Goal: Task Accomplishment & Management: Use online tool/utility

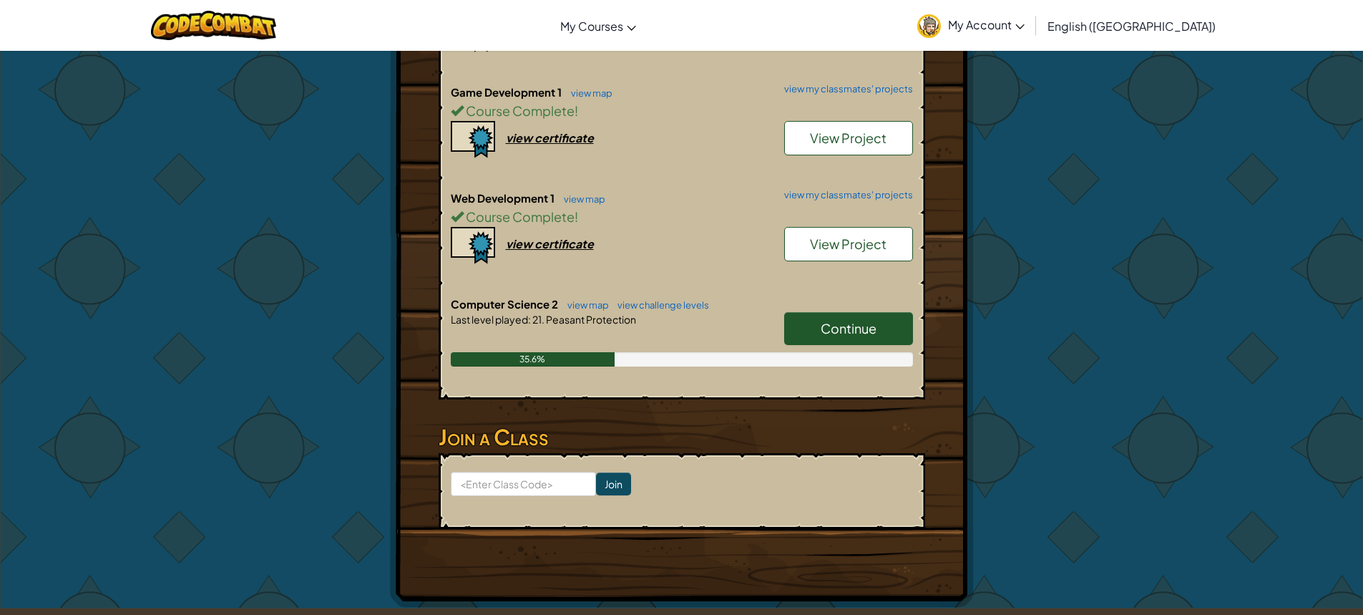
scroll to position [429, 0]
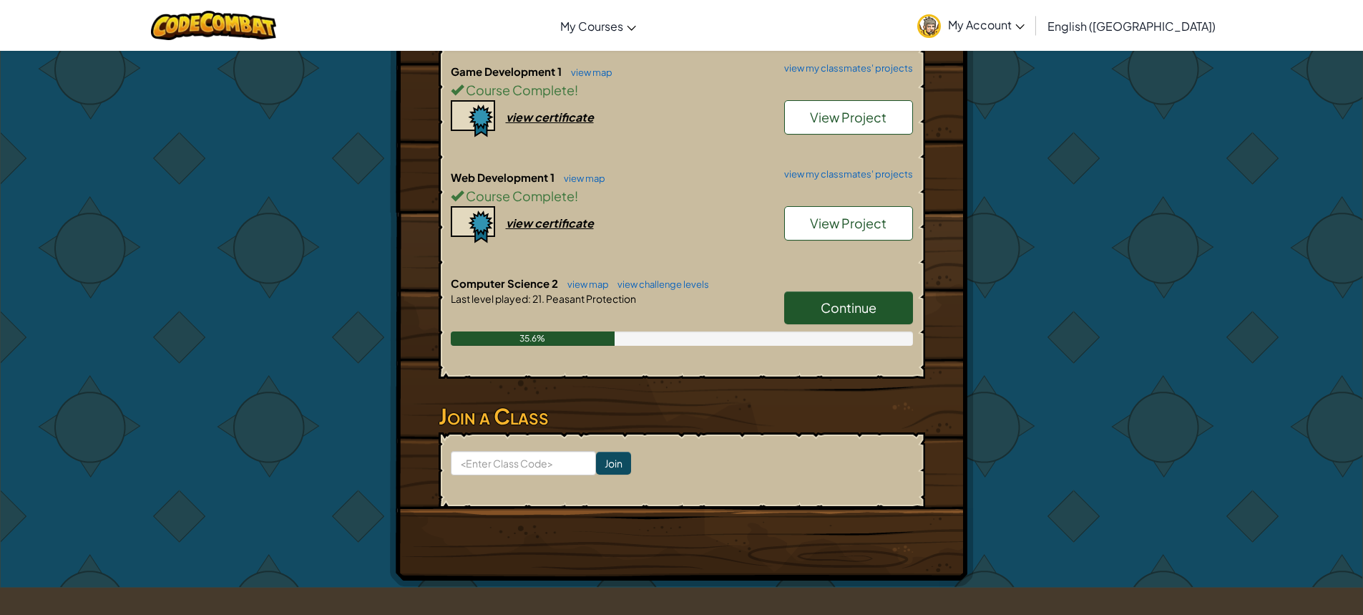
click at [791, 312] on link "Continue" at bounding box center [848, 307] width 129 height 33
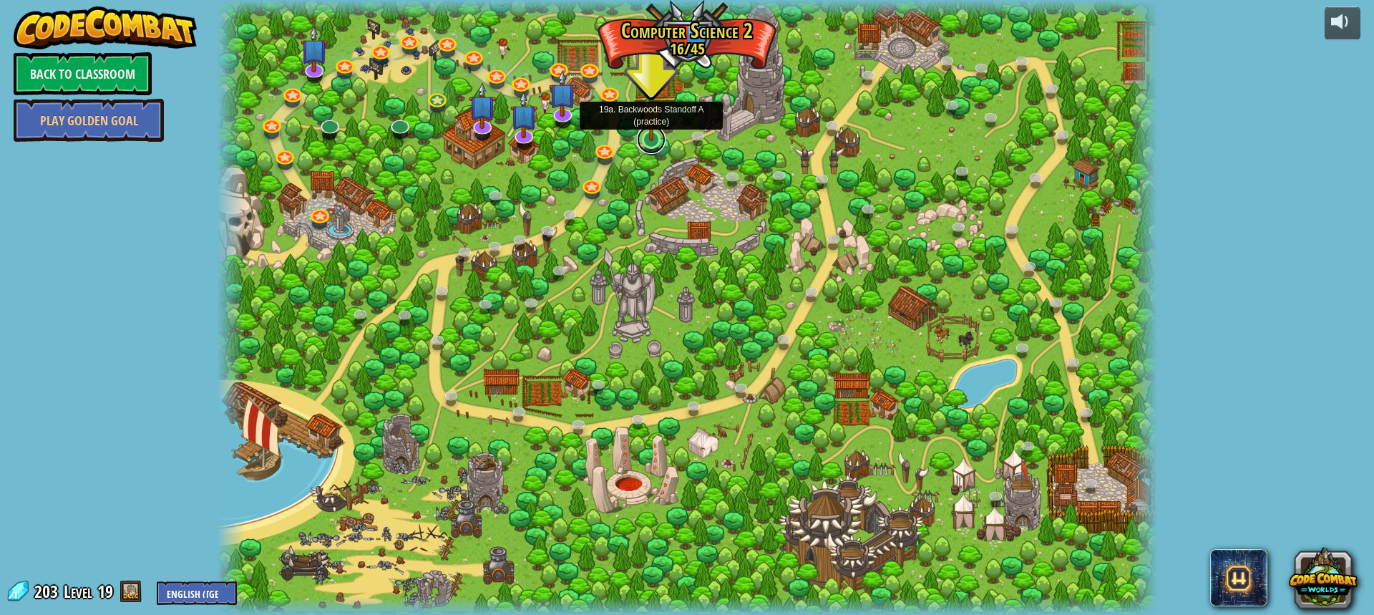
click at [658, 146] on link at bounding box center [651, 139] width 29 height 29
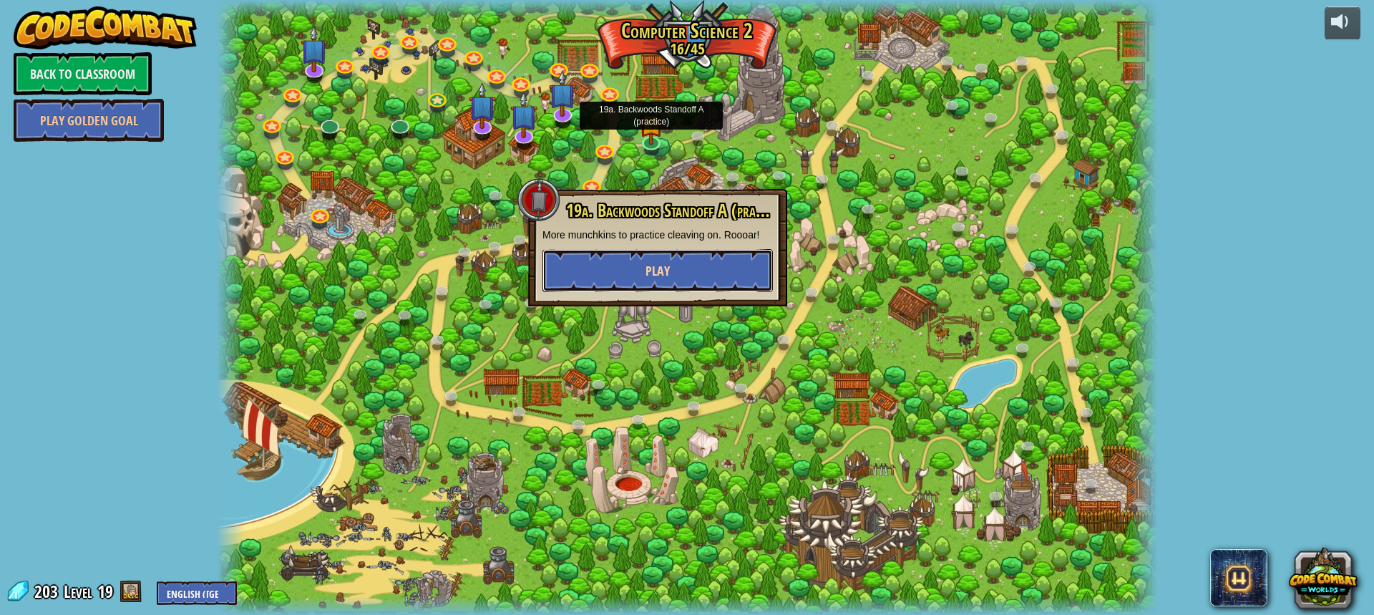
click at [708, 275] on button "Play" at bounding box center [657, 270] width 230 height 43
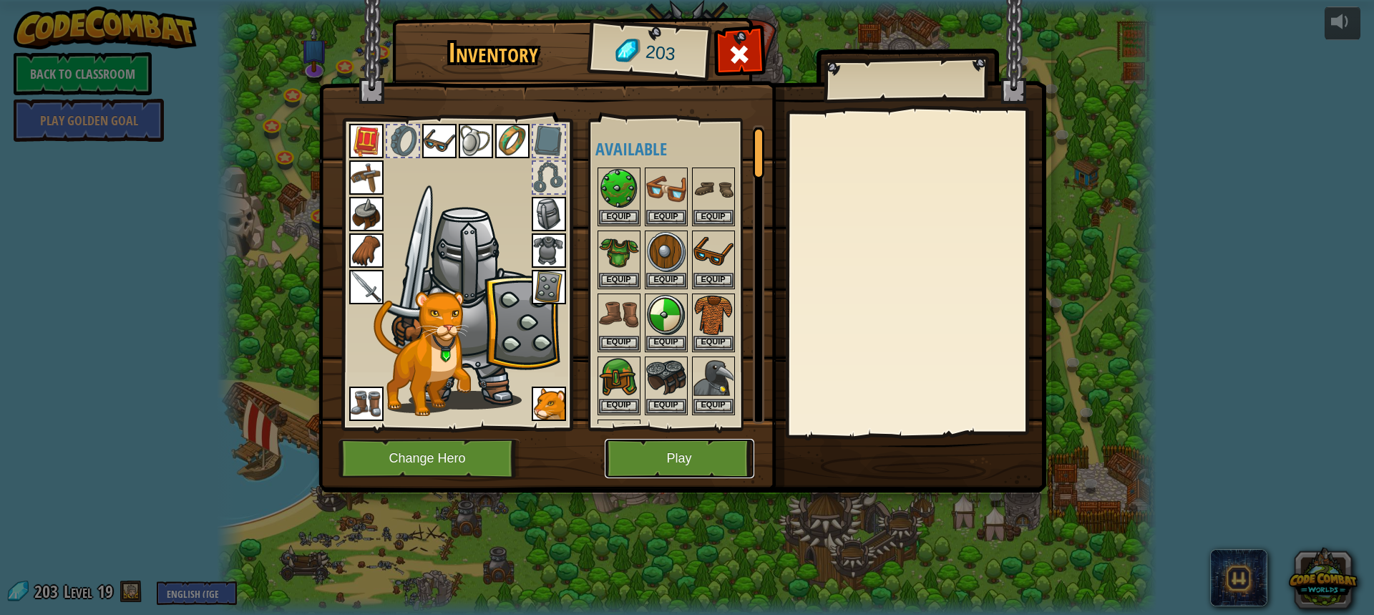
click at [677, 444] on button "Play" at bounding box center [680, 458] width 150 height 39
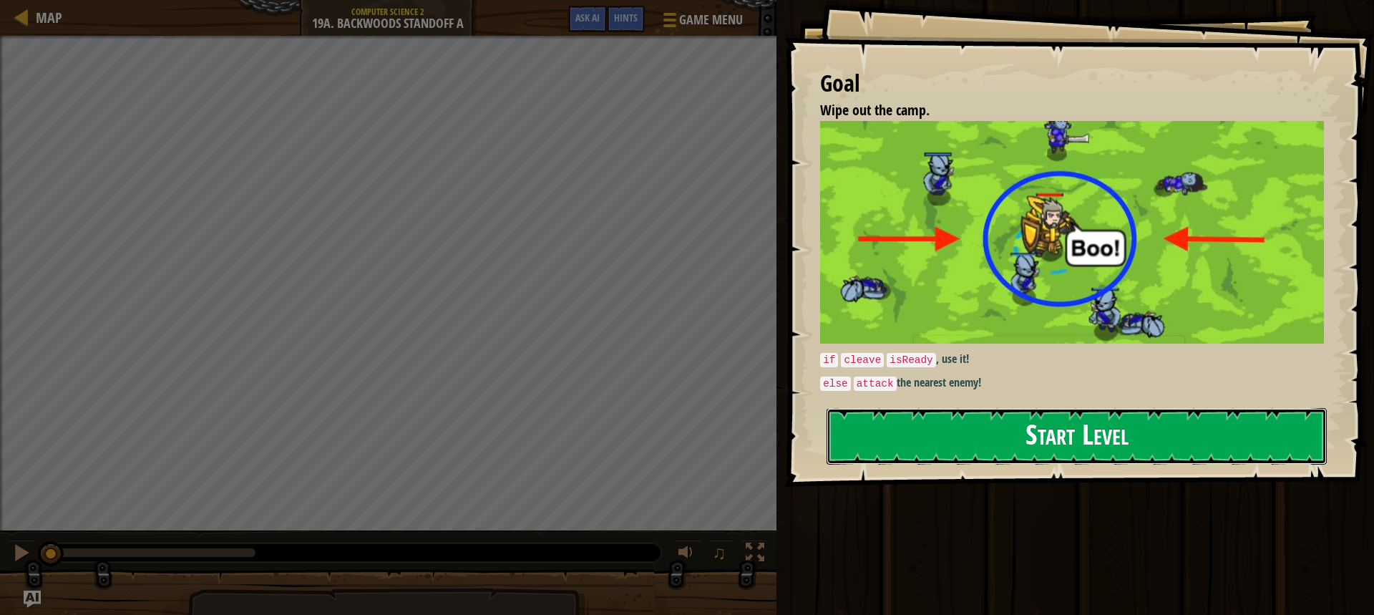
click at [1022, 421] on button "Start Level" at bounding box center [1076, 436] width 500 height 57
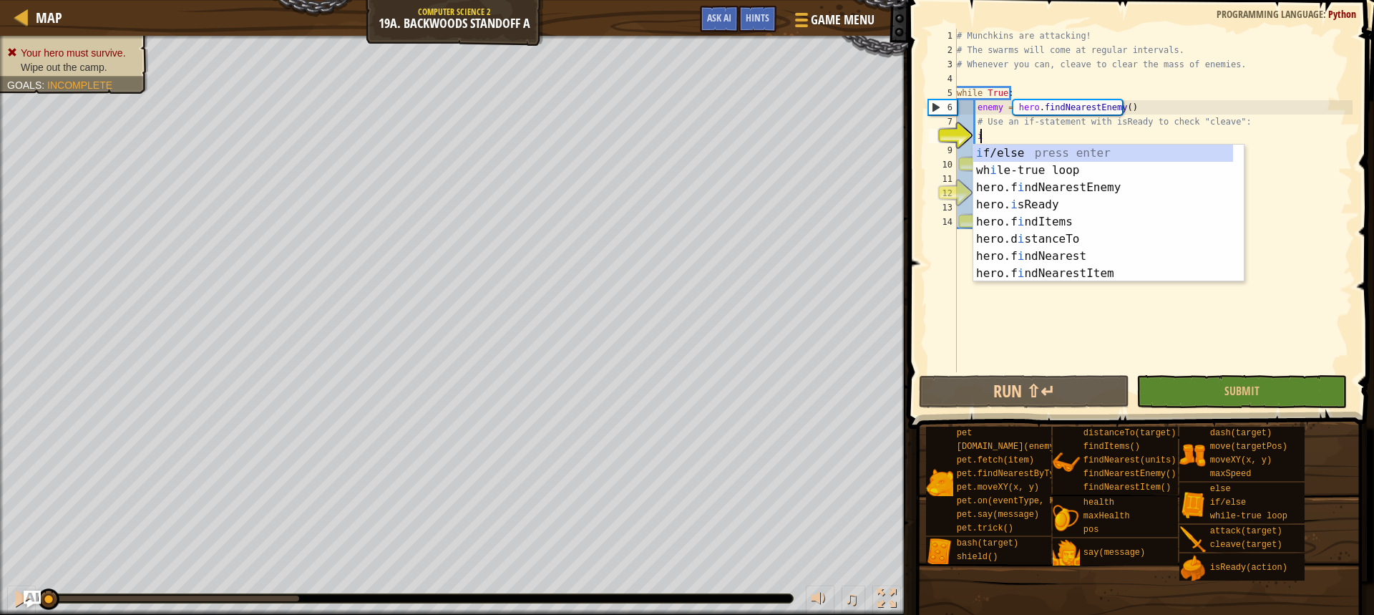
scroll to position [6, 1]
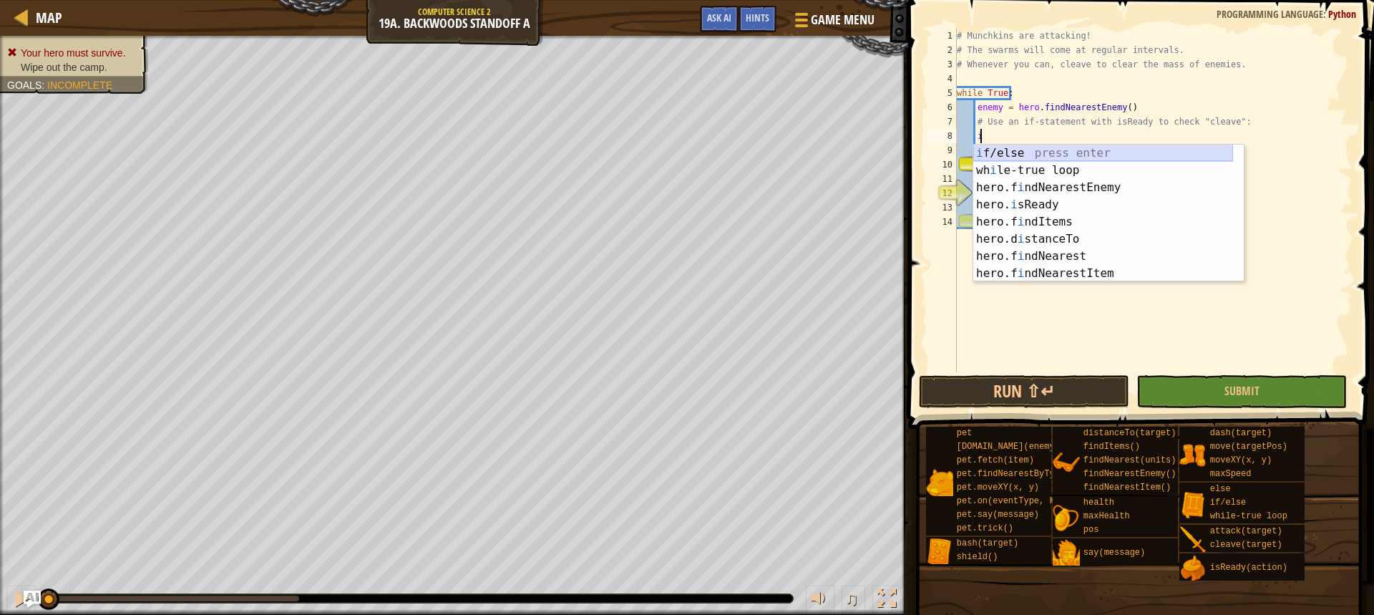
click at [1116, 154] on div "i f/else press enter wh i le-true loop press enter hero.f i ndNearestEnemy pres…" at bounding box center [1103, 231] width 260 height 172
type textarea "if enemy:"
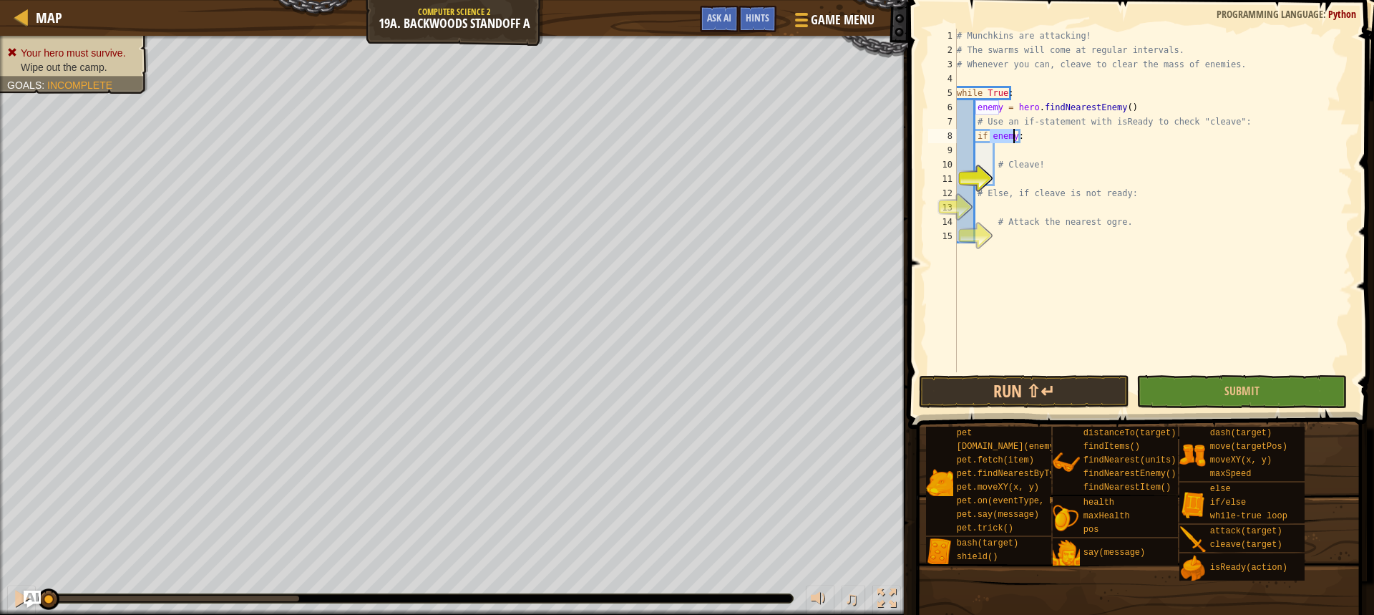
click at [1038, 150] on div "# Munchkins are attacking! # The swarms will come at regular intervals. # Whene…" at bounding box center [1153, 215] width 399 height 372
type textarea "h"
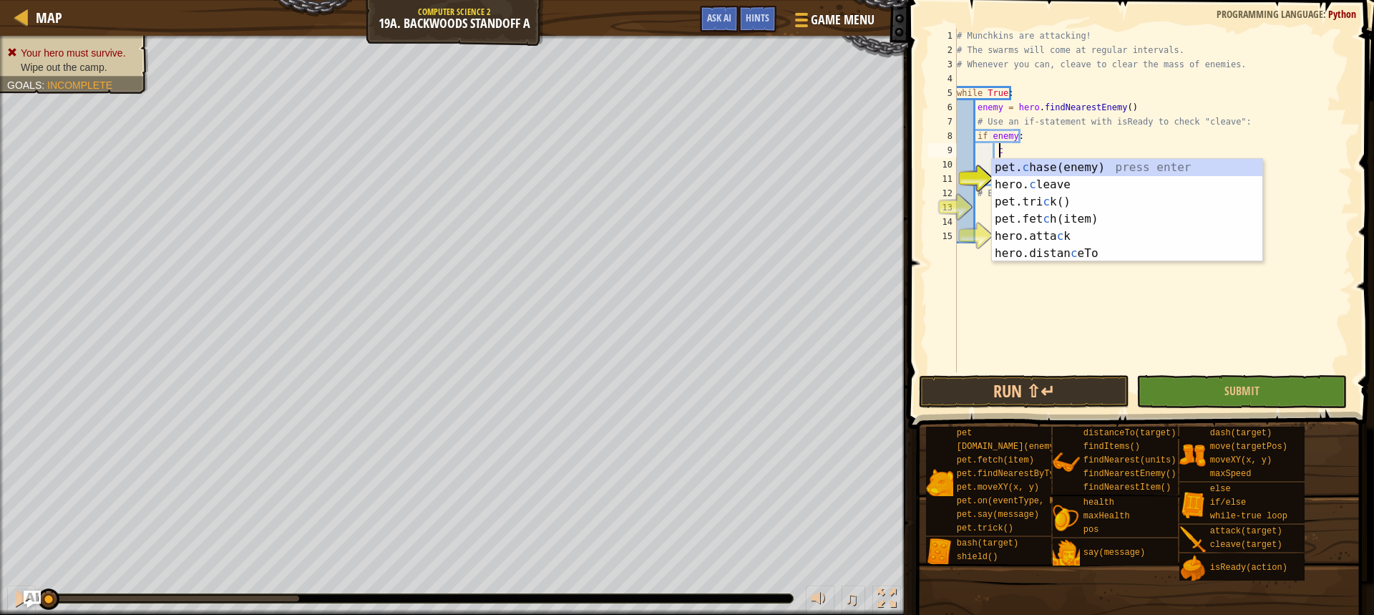
scroll to position [6, 3]
click at [1084, 179] on div "pet. c hase(enemy) press enter hero. c leave press enter pet.tri c k() press en…" at bounding box center [1127, 227] width 270 height 137
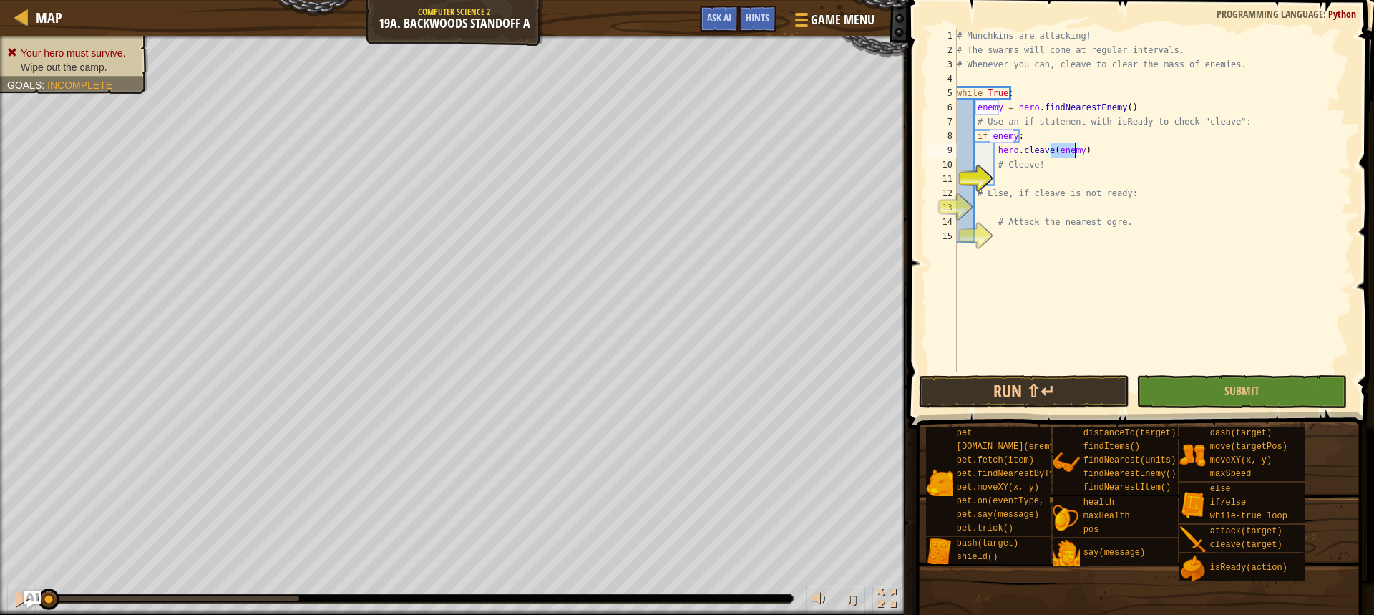
click at [1096, 143] on div "# Munchkins are attacking! # The swarms will come at regular intervals. # Whene…" at bounding box center [1153, 215] width 399 height 372
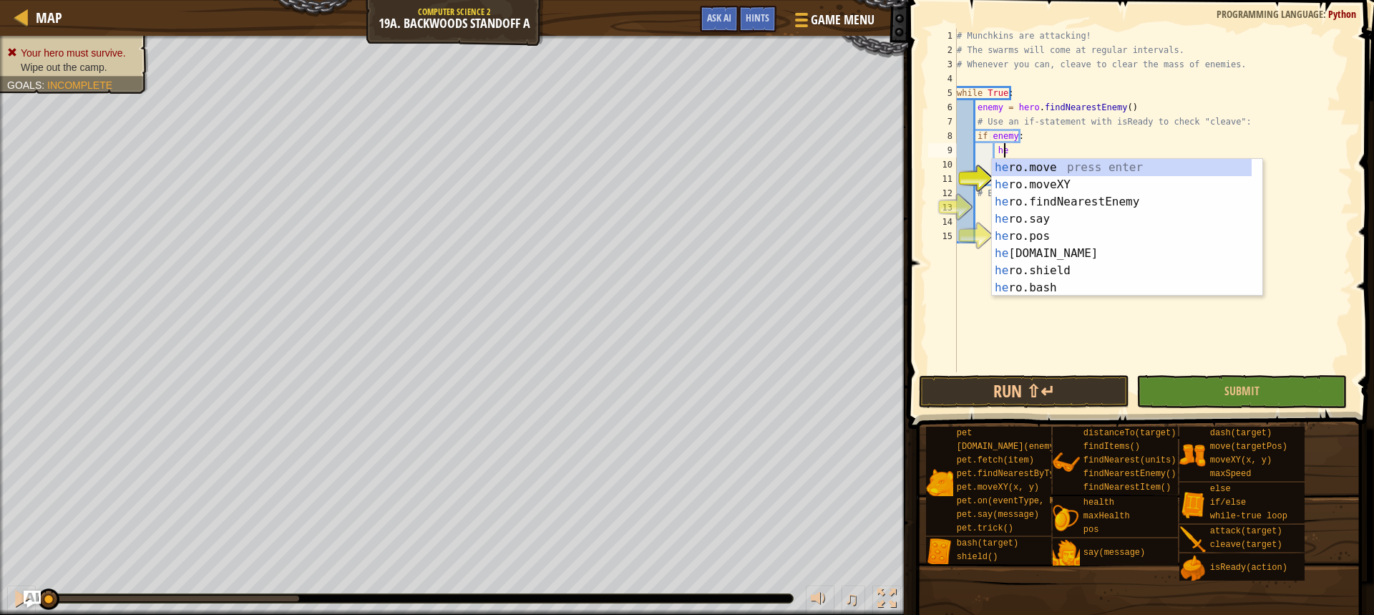
type textarea "h"
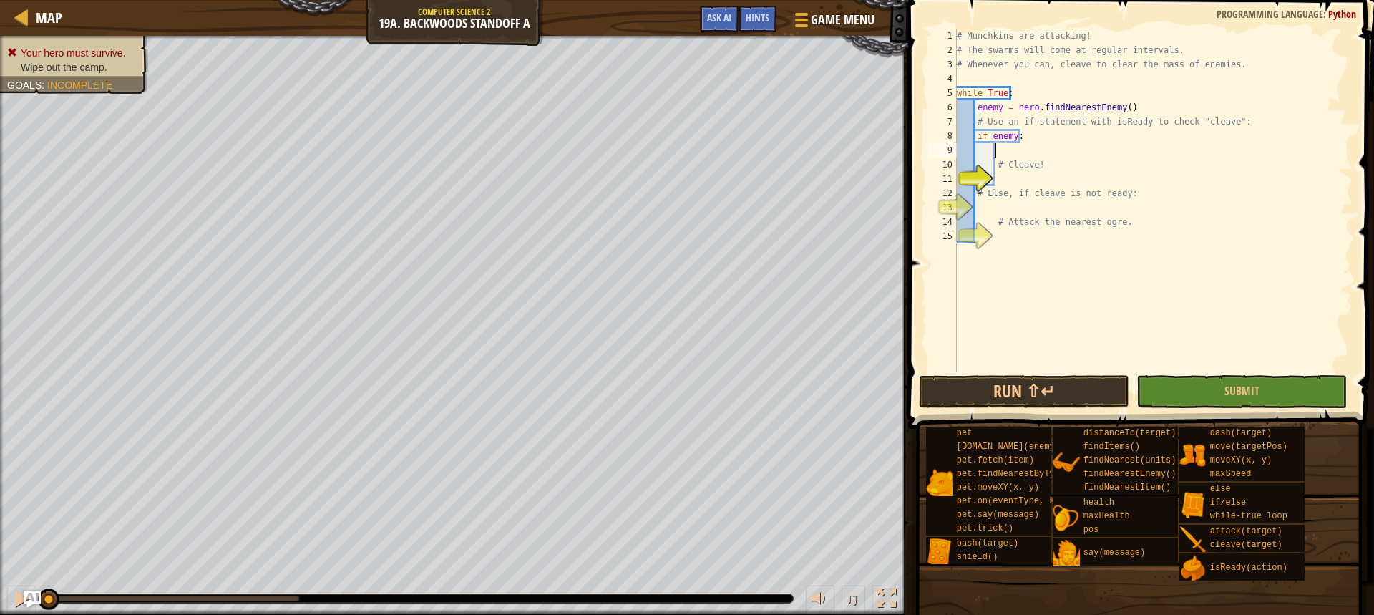
scroll to position [6, 2]
click at [1023, 172] on div "# Munchkins are attacking! # The swarms will come at regular intervals. # Whene…" at bounding box center [1153, 215] width 399 height 372
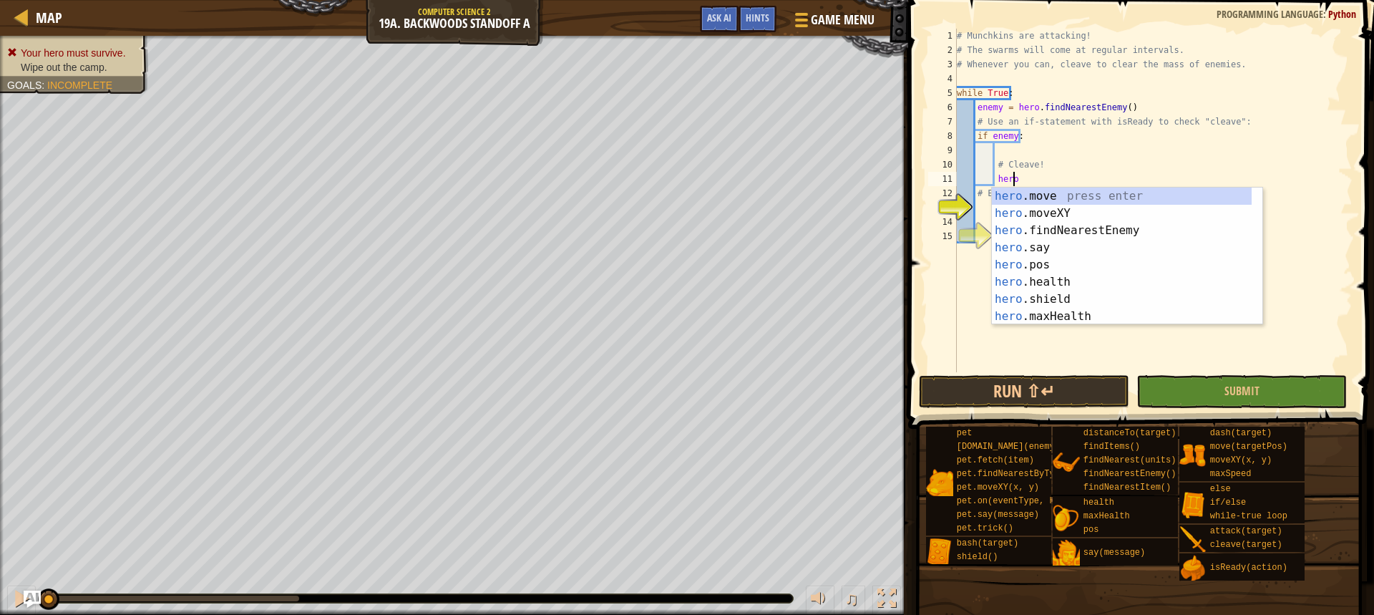
scroll to position [6, 4]
type textarea "h"
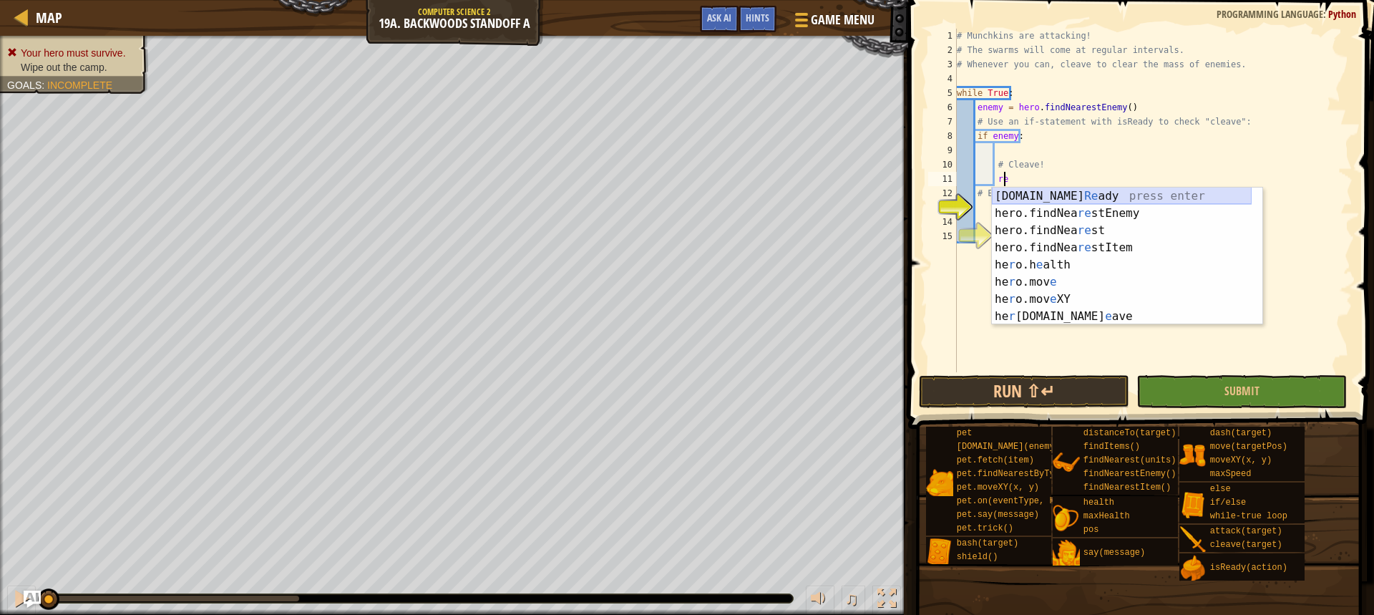
click at [1086, 197] on div "[DOMAIN_NAME] Re ady press enter hero.findNea re stEnemy press enter hero.findN…" at bounding box center [1122, 273] width 260 height 172
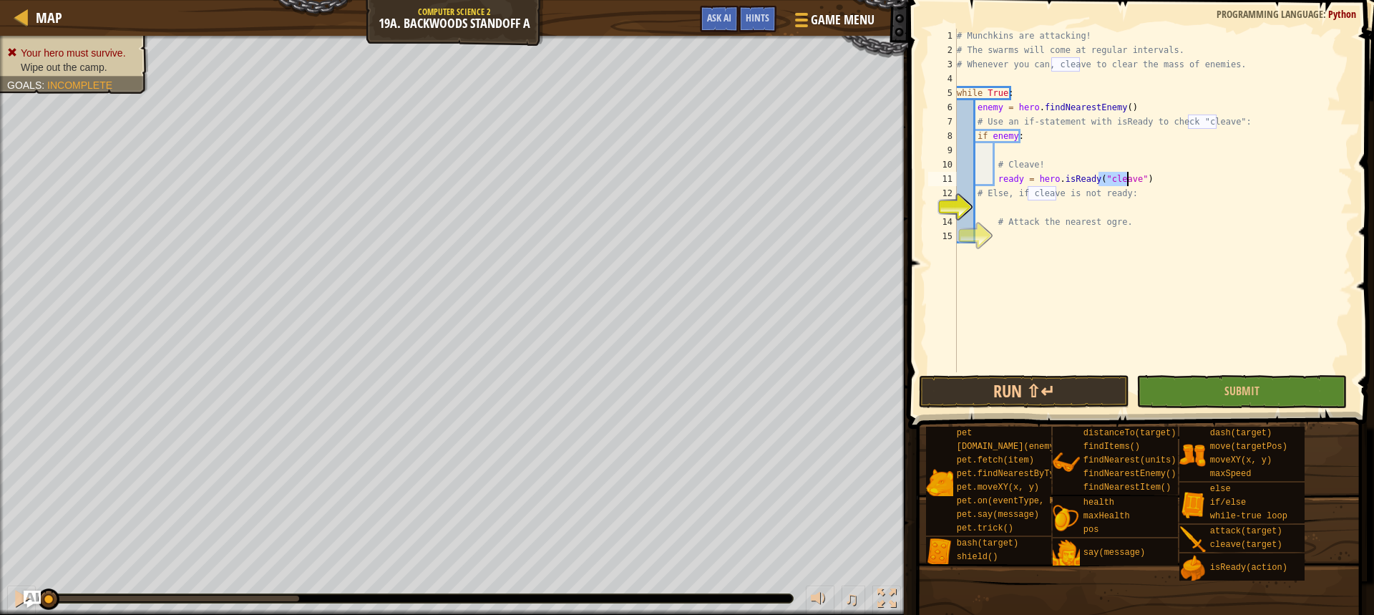
type textarea "ready = hero.isReady("cleave")"
click at [1051, 210] on div "# Munchkins are attacking! # The swarms will come at regular intervals. # Whene…" at bounding box center [1153, 215] width 399 height 372
type textarea "e"
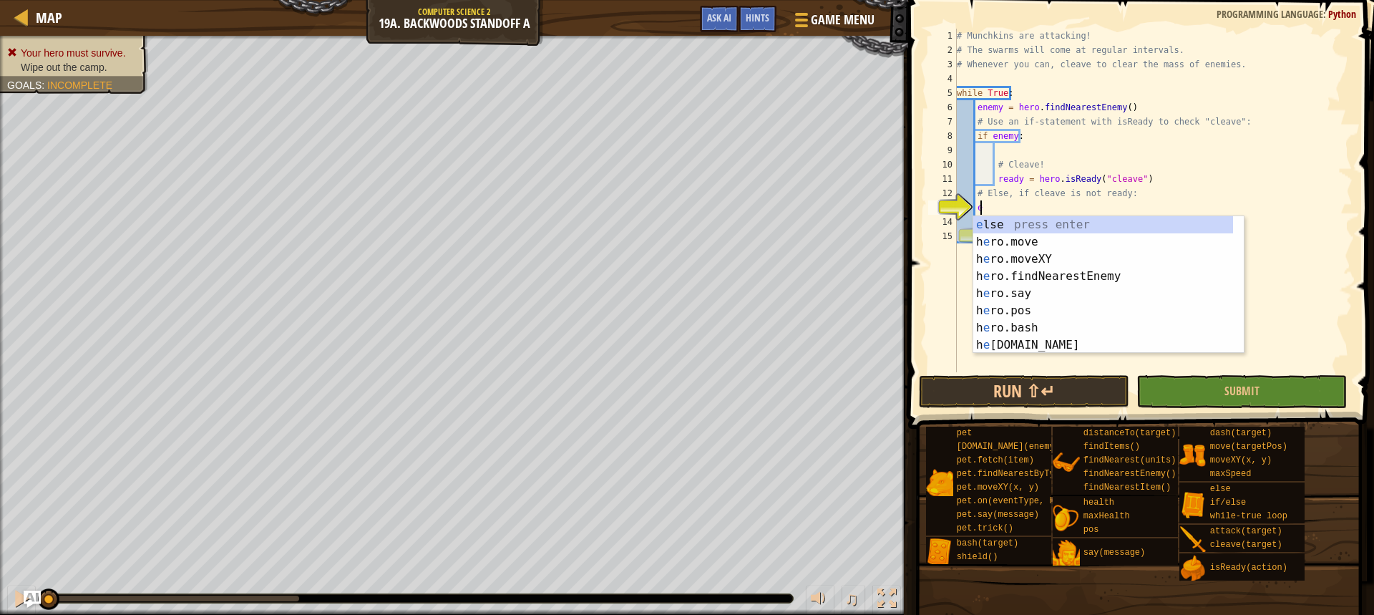
scroll to position [6, 1]
click at [1040, 227] on div "e lse press enter h e ro.move press enter h e ro.moveXY press enter h e ro.find…" at bounding box center [1103, 302] width 260 height 172
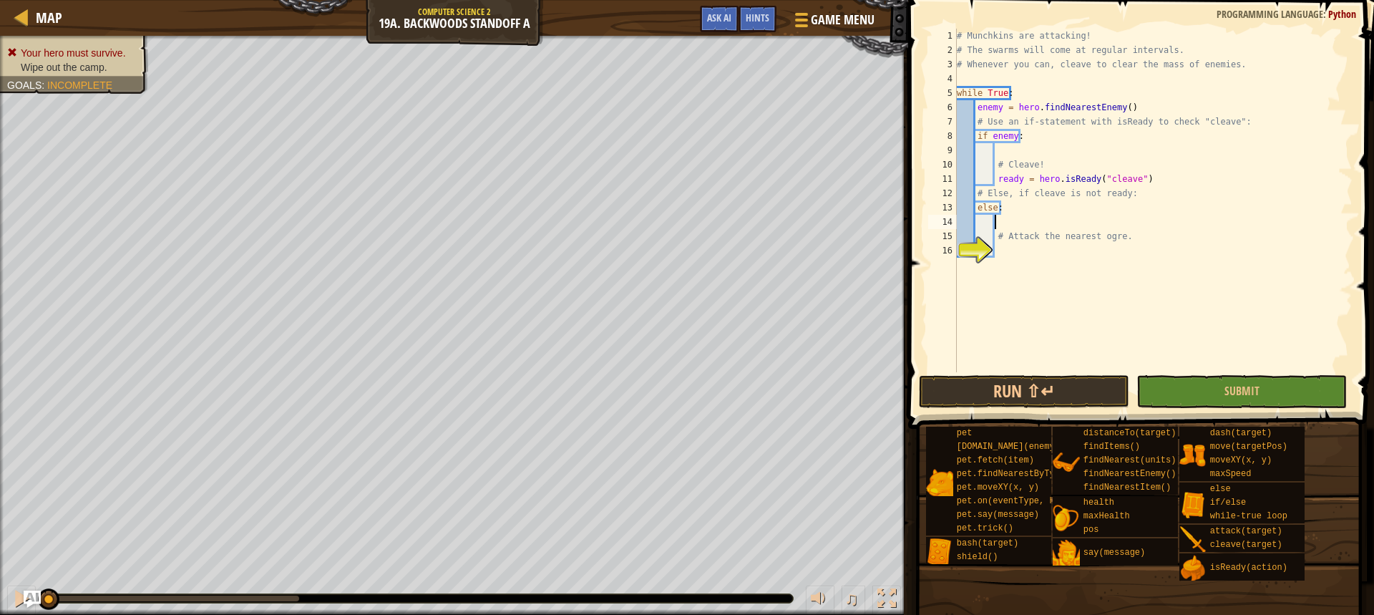
scroll to position [6, 3]
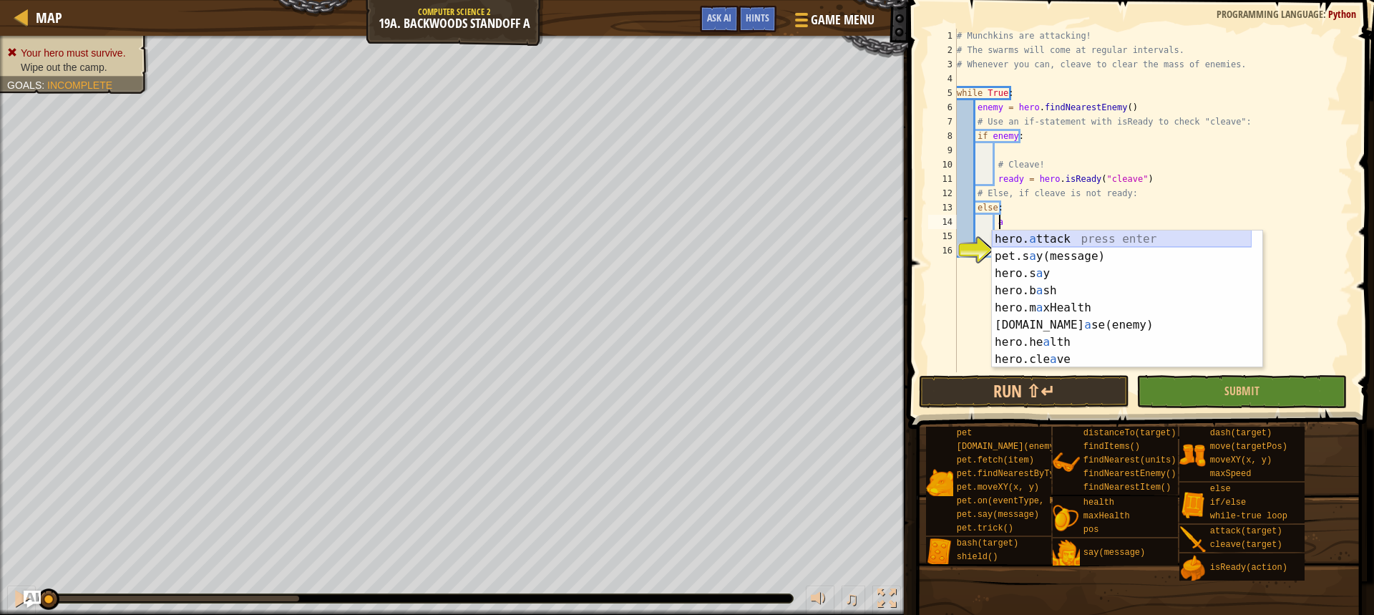
click at [1030, 241] on div "hero. a ttack press enter pet.s a y(message) press enter hero.s a y press enter…" at bounding box center [1122, 316] width 260 height 172
type textarea "hero.attack(enemy)"
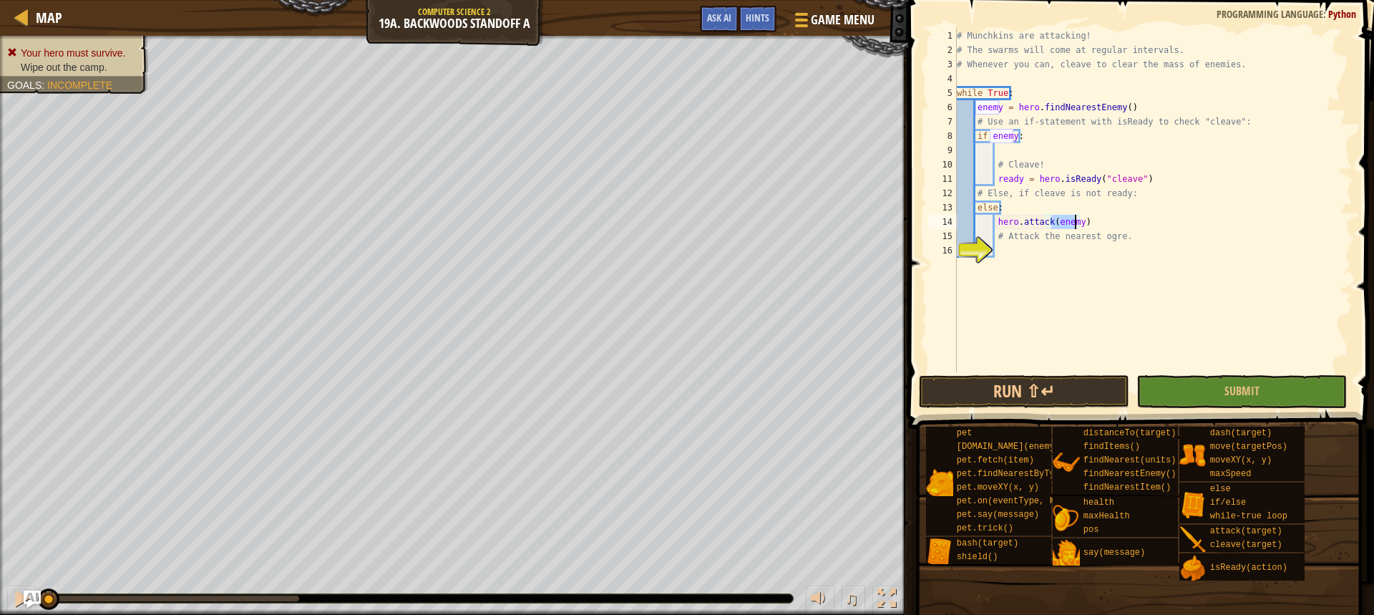
click at [1206, 367] on div "# Munchkins are attacking! # The swarms will come at regular intervals. # Whene…" at bounding box center [1153, 215] width 399 height 372
click at [1204, 376] on button "Submit" at bounding box center [1241, 391] width 210 height 33
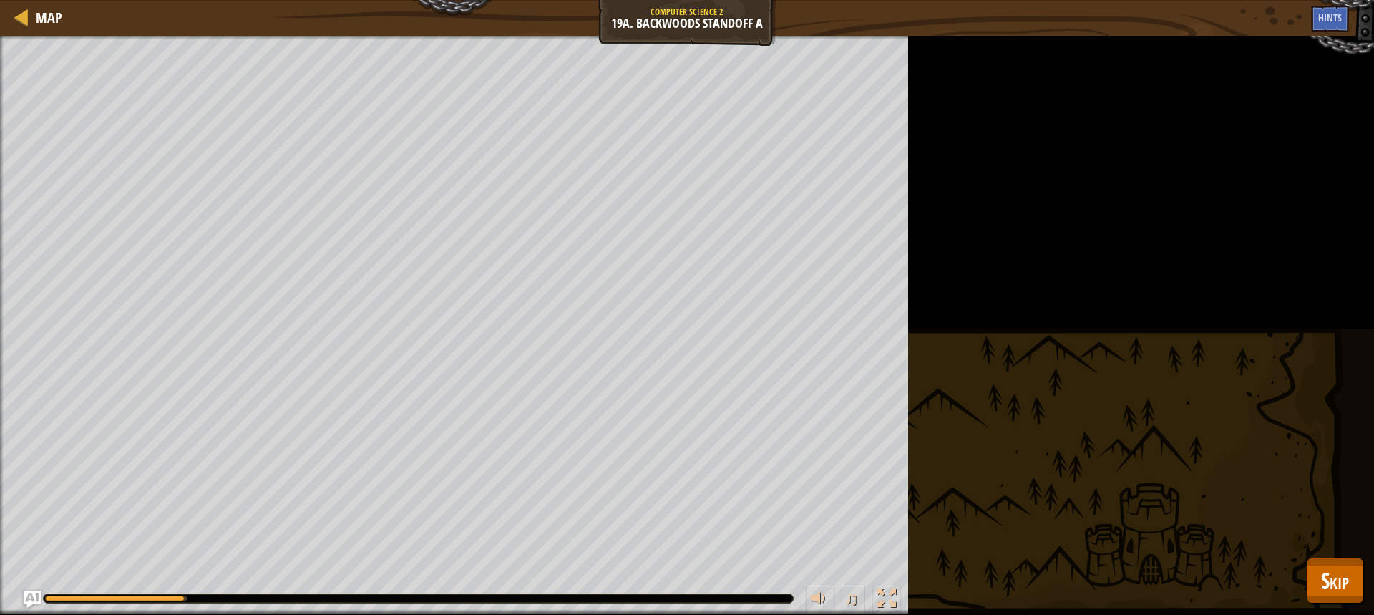
drag, startPoint x: 1311, startPoint y: 537, endPoint x: 1318, endPoint y: 547, distance: 11.7
click at [1312, 539] on div "Your hero must survive. Wipe out the camp. Goals : Running... ♫ [PERSON_NAME] 4…" at bounding box center [687, 325] width 1374 height 579
click at [1339, 576] on span "Skip" at bounding box center [1335, 579] width 28 height 29
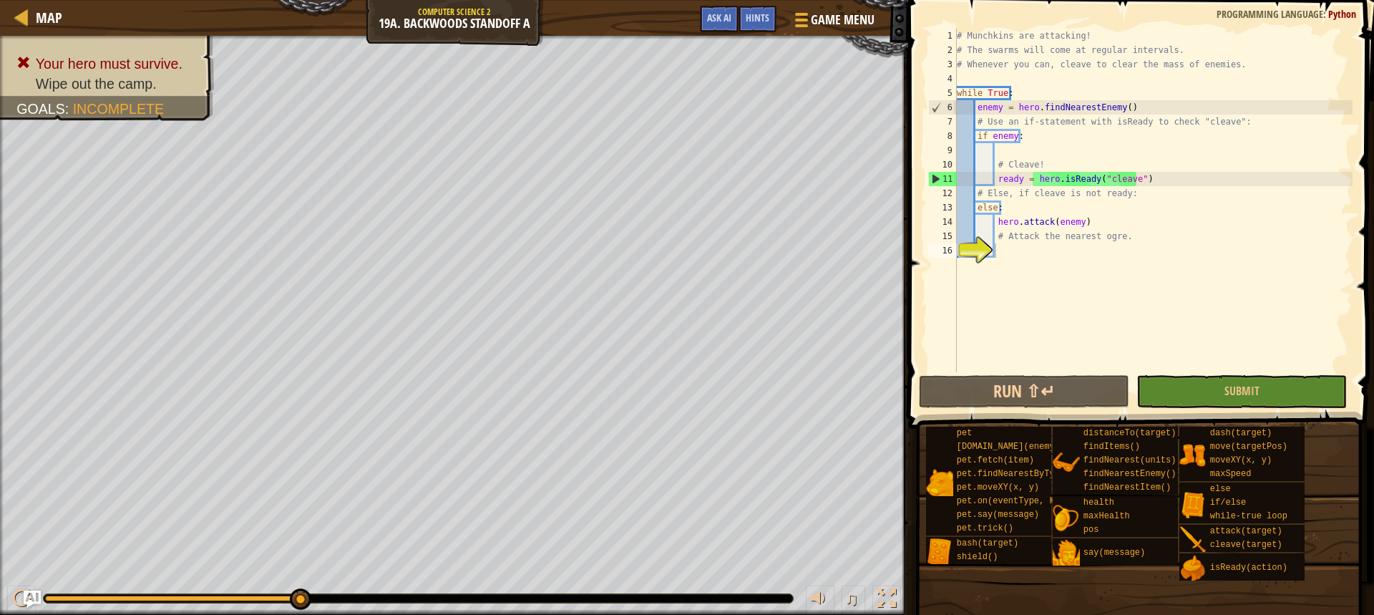
click at [1145, 178] on div "# Munchkins are attacking! # The swarms will come at regular intervals. # Whene…" at bounding box center [1153, 215] width 399 height 372
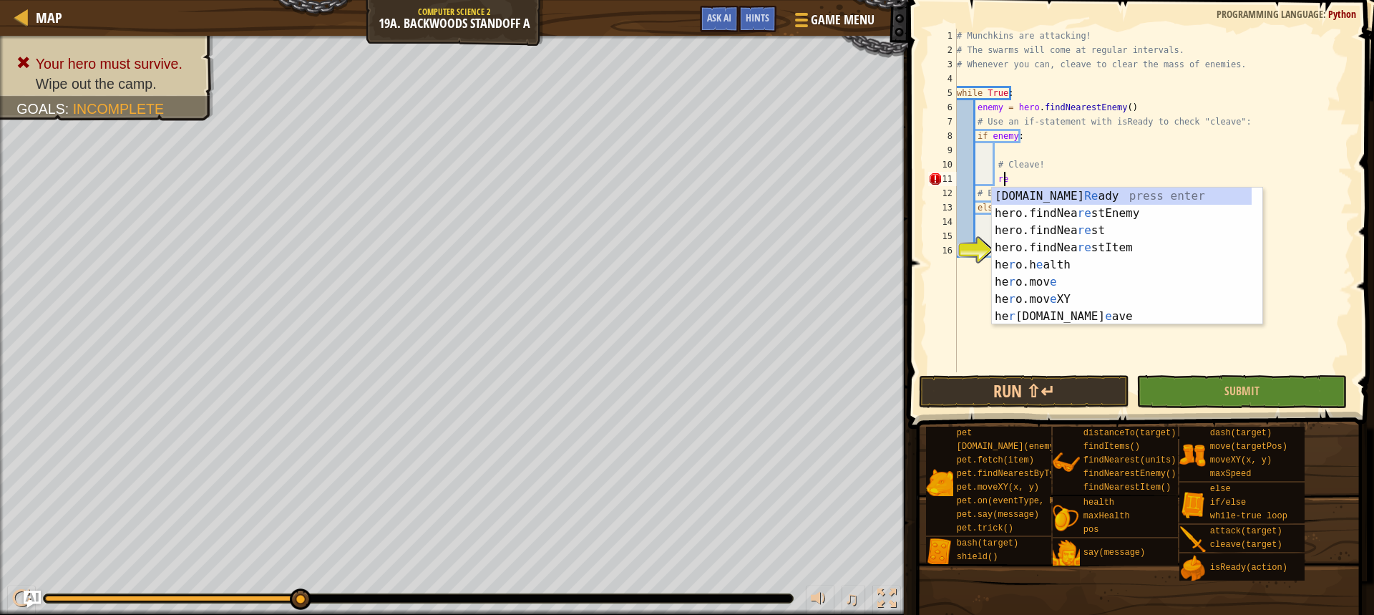
type textarea "r"
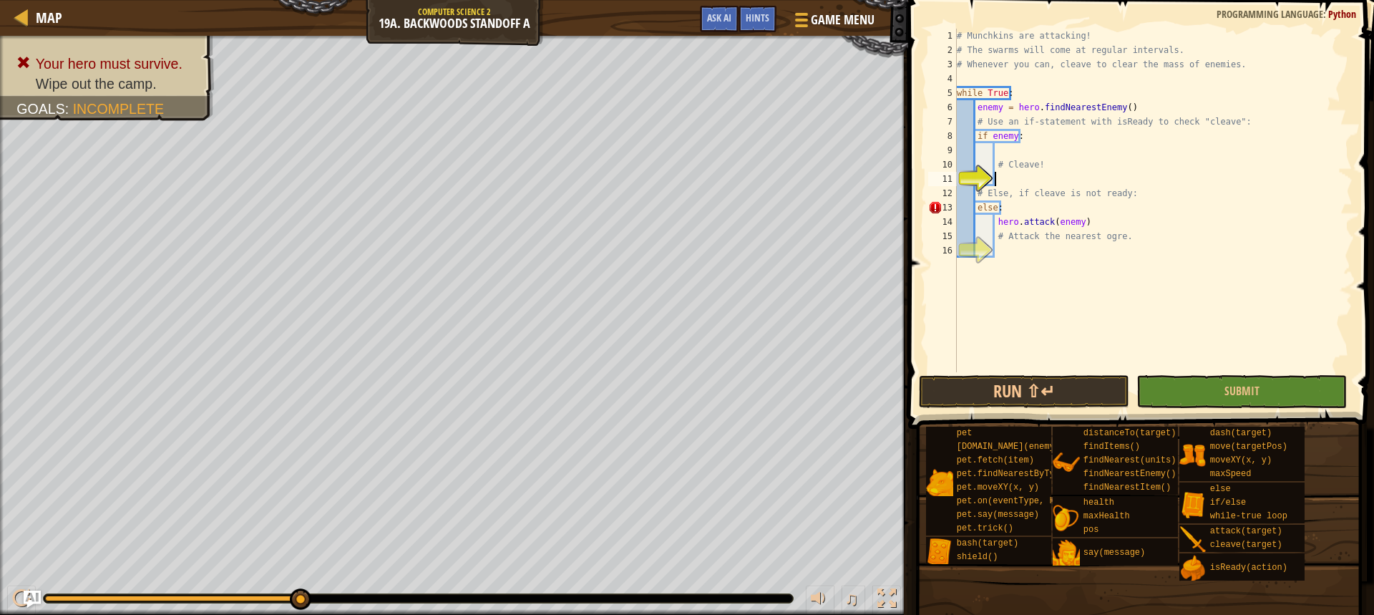
click at [1008, 152] on div "# Munchkins are attacking! # The swarms will come at regular intervals. # Whene…" at bounding box center [1153, 215] width 399 height 372
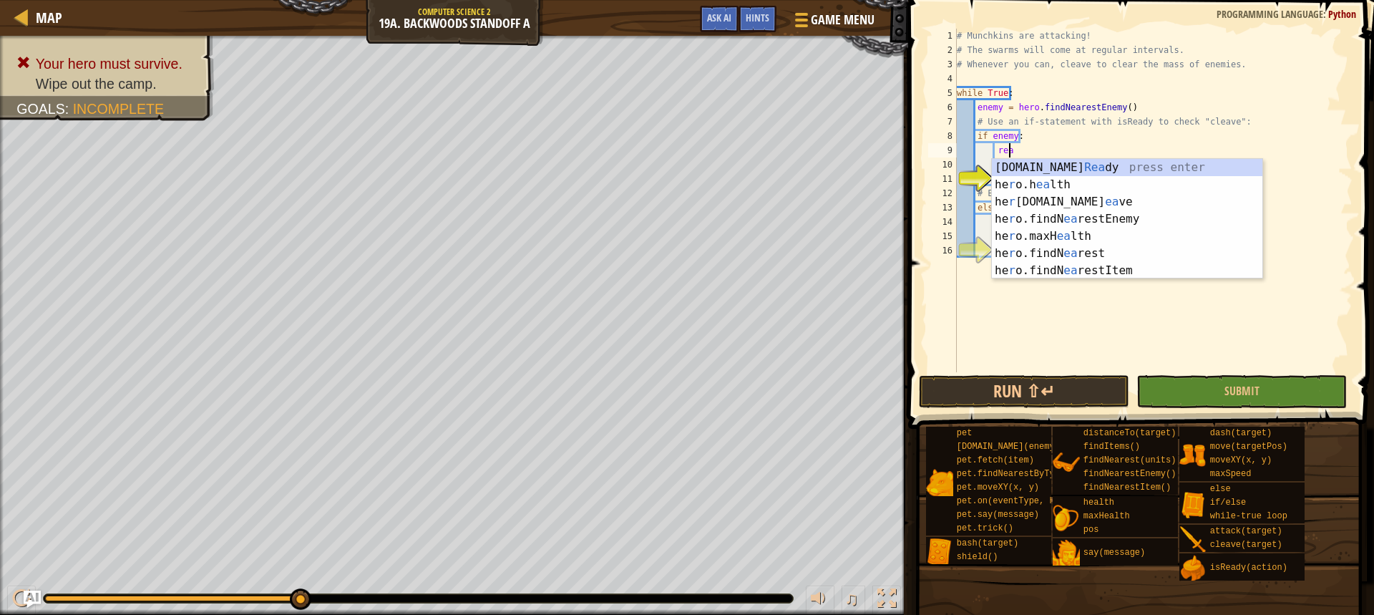
scroll to position [6, 4]
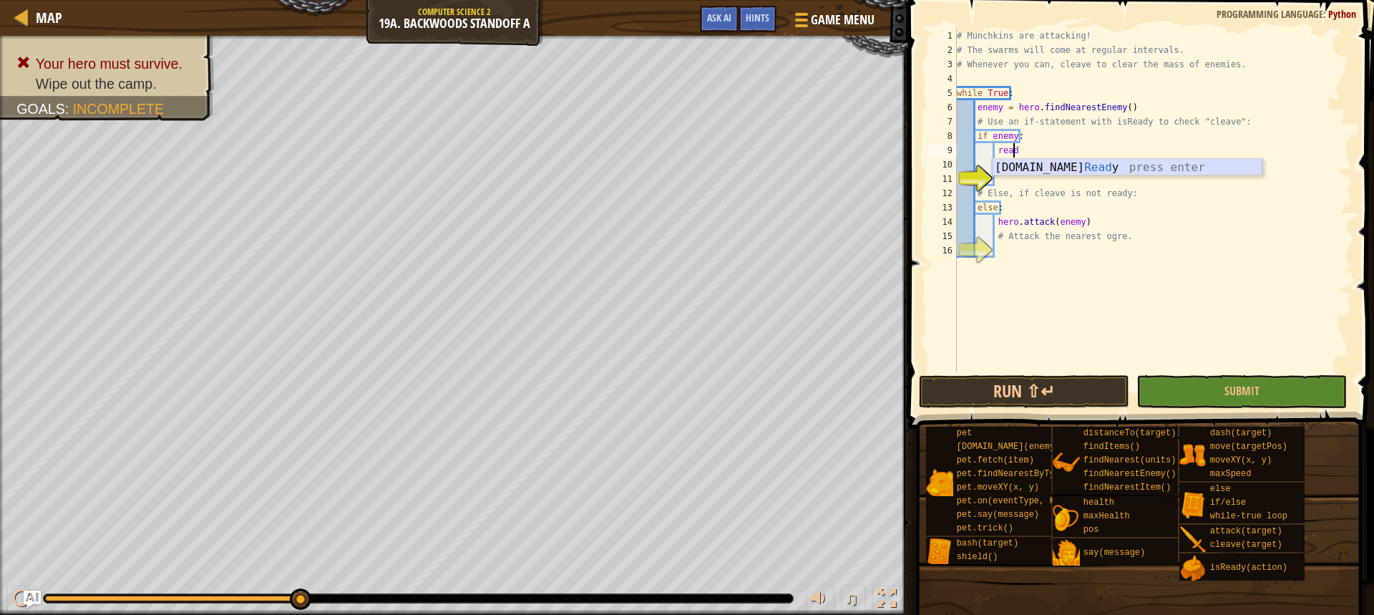
click at [1031, 166] on div "[DOMAIN_NAME] Read y press enter" at bounding box center [1127, 185] width 270 height 52
type textarea "ready = hero.isReady("cleave")"
click at [1019, 179] on div "# Munchkins are attacking! # The swarms will come at regular intervals. # Whene…" at bounding box center [1153, 215] width 399 height 372
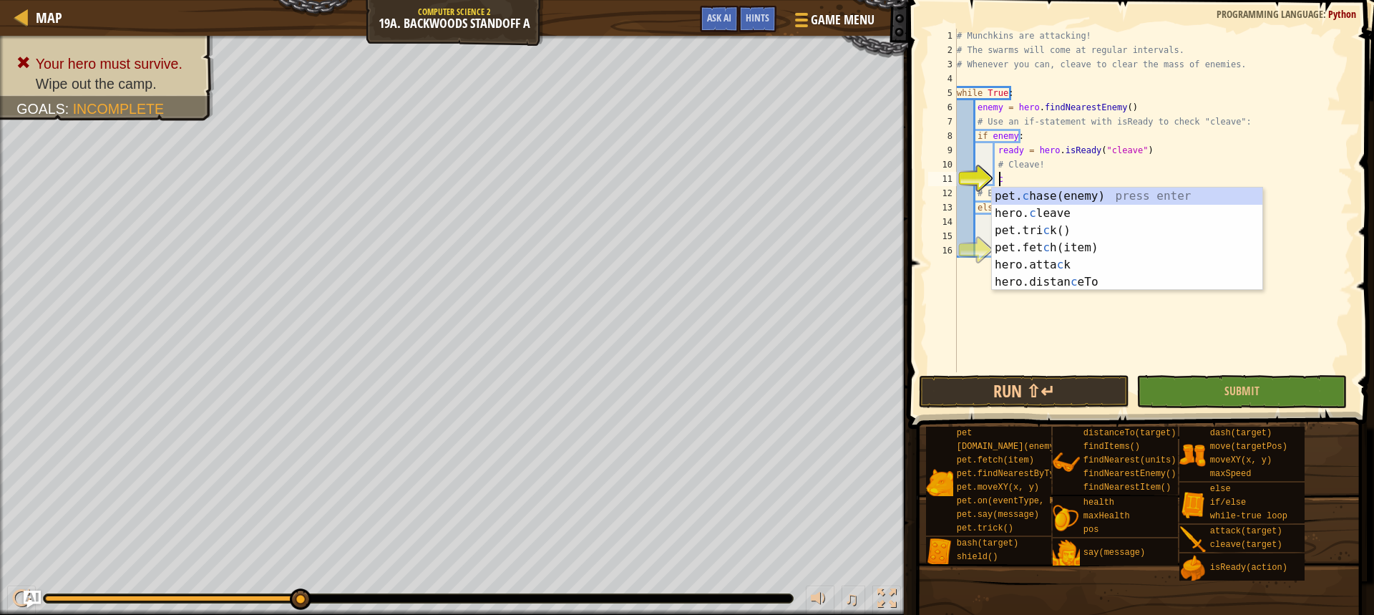
scroll to position [6, 3]
click at [1042, 212] on div "pet. c hase(enemy) press enter hero. c leave press enter pet.tri c k() press en…" at bounding box center [1127, 255] width 270 height 137
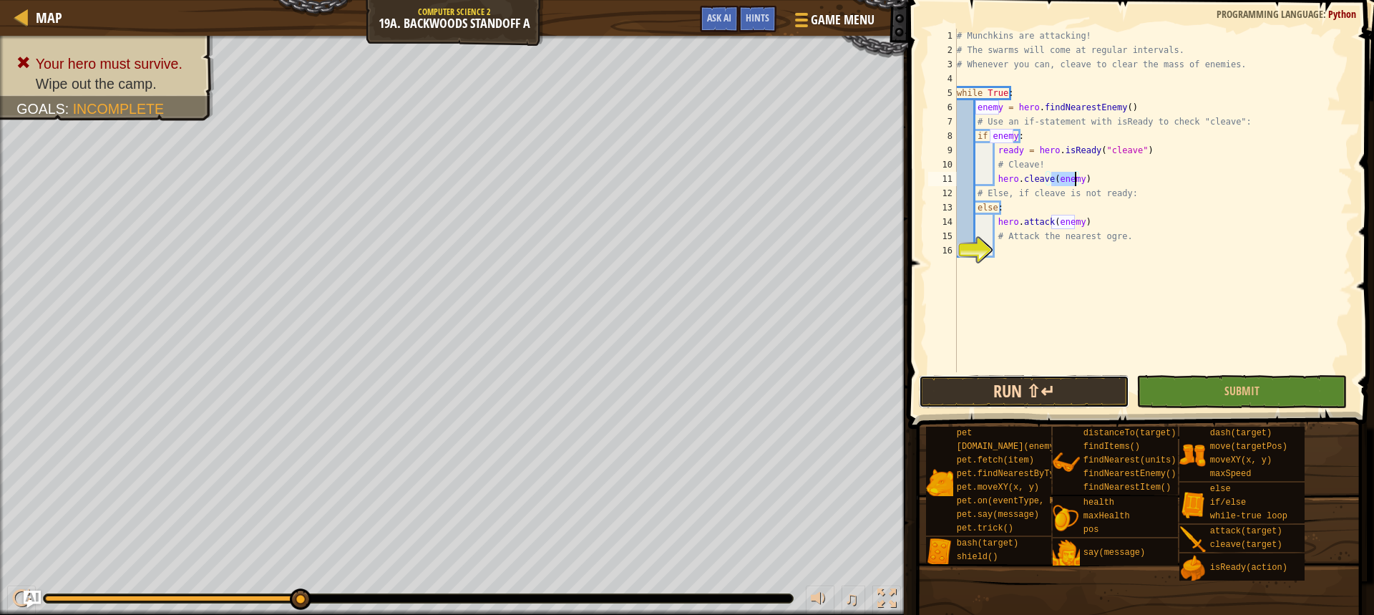
click at [1093, 386] on button "Run ⇧↵" at bounding box center [1024, 391] width 210 height 33
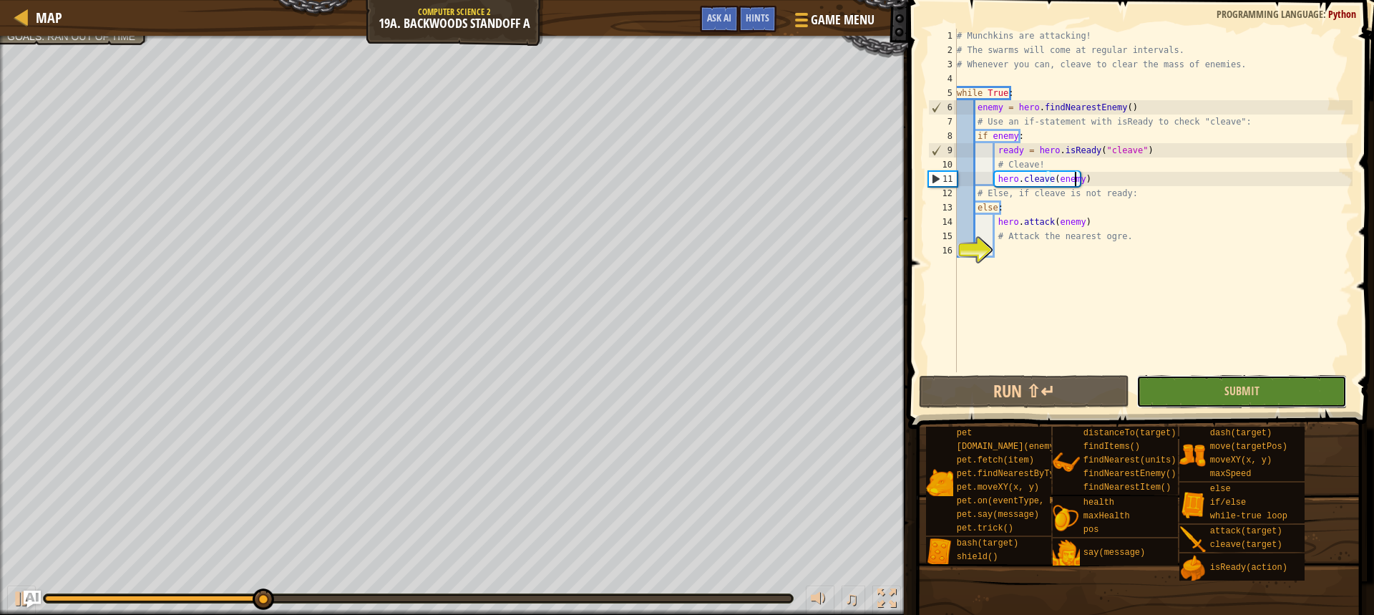
click at [1222, 383] on button "Submit" at bounding box center [1241, 391] width 210 height 33
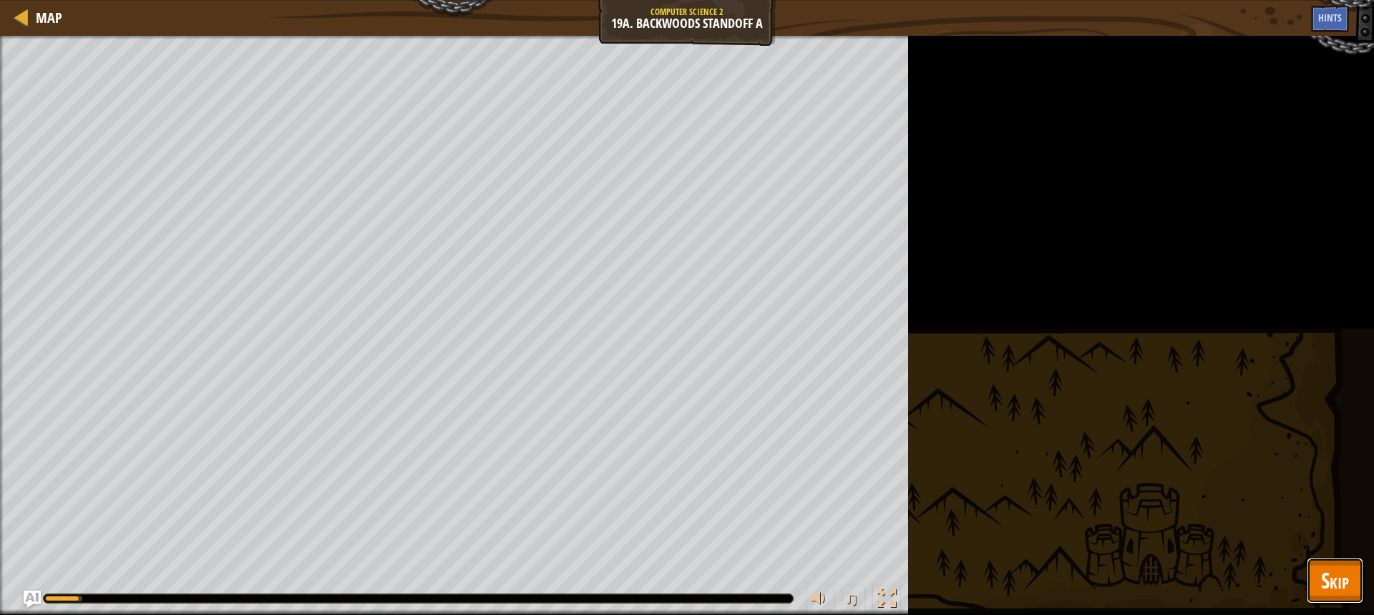
click at [1328, 573] on span "Skip" at bounding box center [1335, 579] width 28 height 29
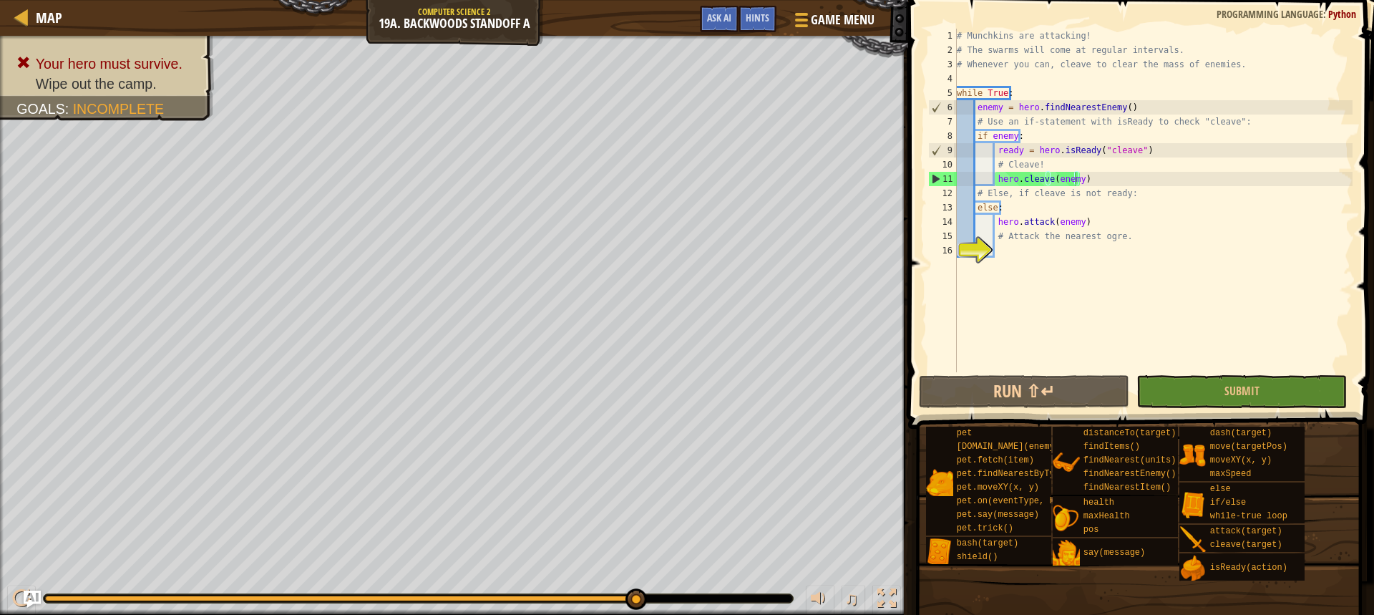
click at [1100, 226] on div "# Munchkins are attacking! # The swarms will come at regular intervals. # Whene…" at bounding box center [1153, 215] width 399 height 372
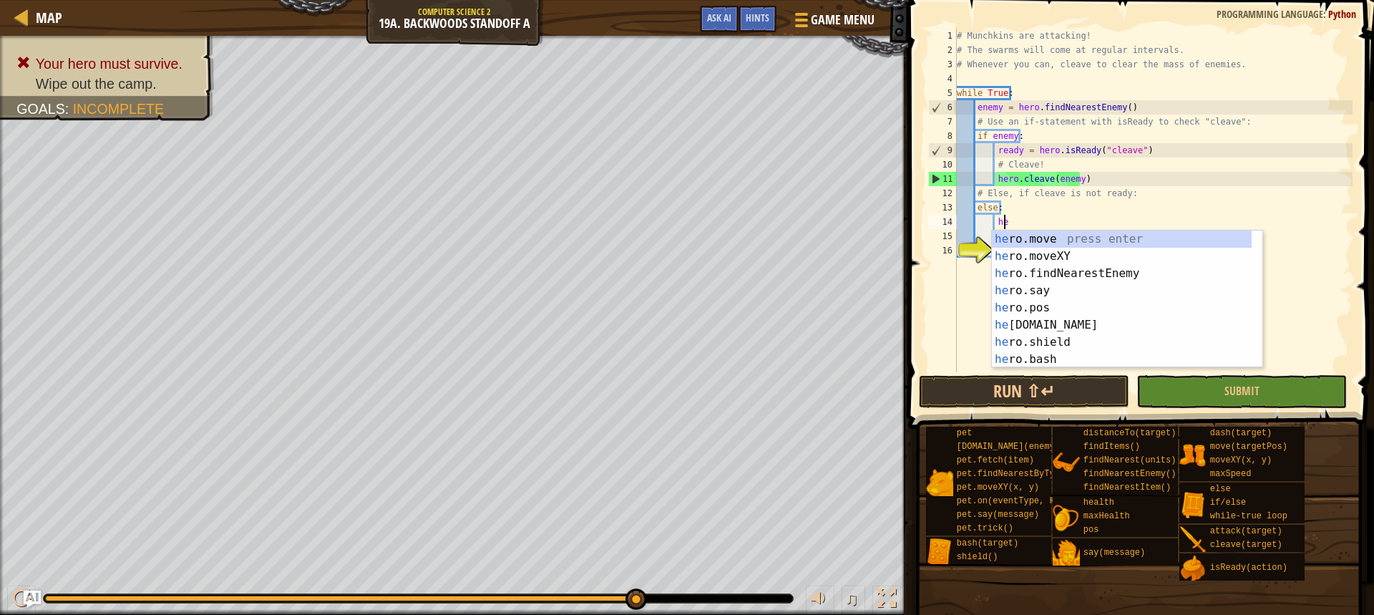
type textarea "h"
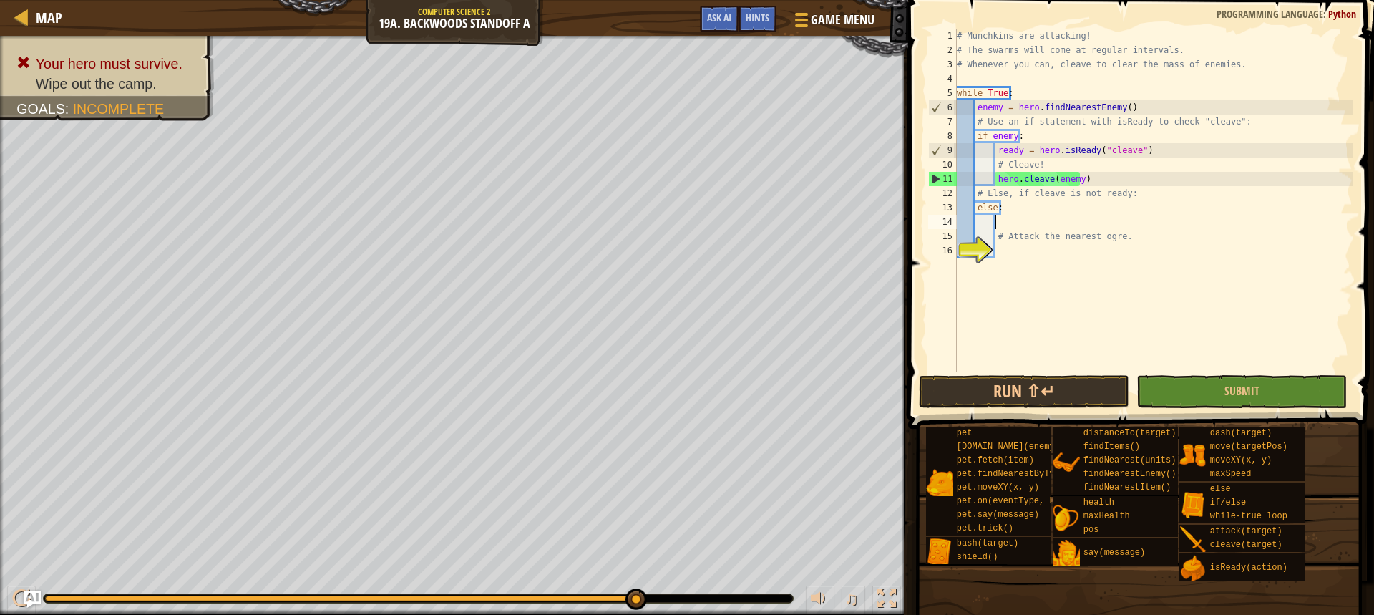
scroll to position [6, 2]
click at [1020, 250] on div "# Munchkins are attacking! # The swarms will come at regular intervals. # Whene…" at bounding box center [1153, 215] width 399 height 372
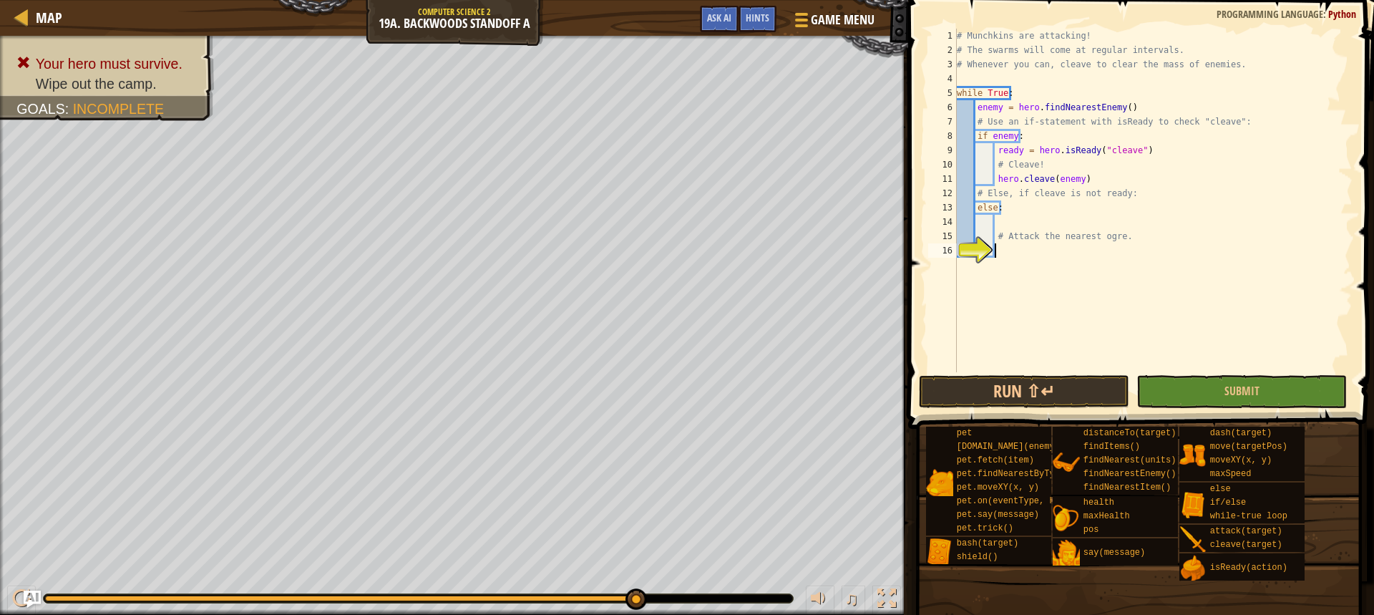
type textarea "h"
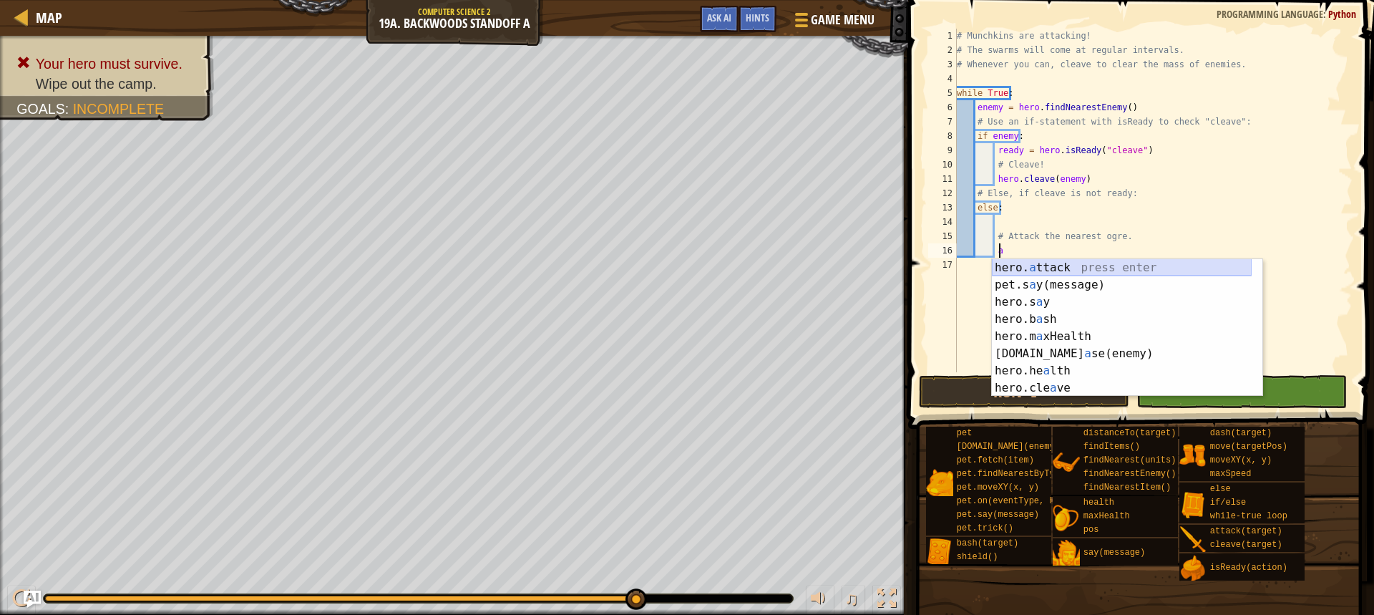
click at [1032, 267] on div "hero. a ttack press enter pet.s a y(message) press enter hero.s a y press enter…" at bounding box center [1122, 345] width 260 height 172
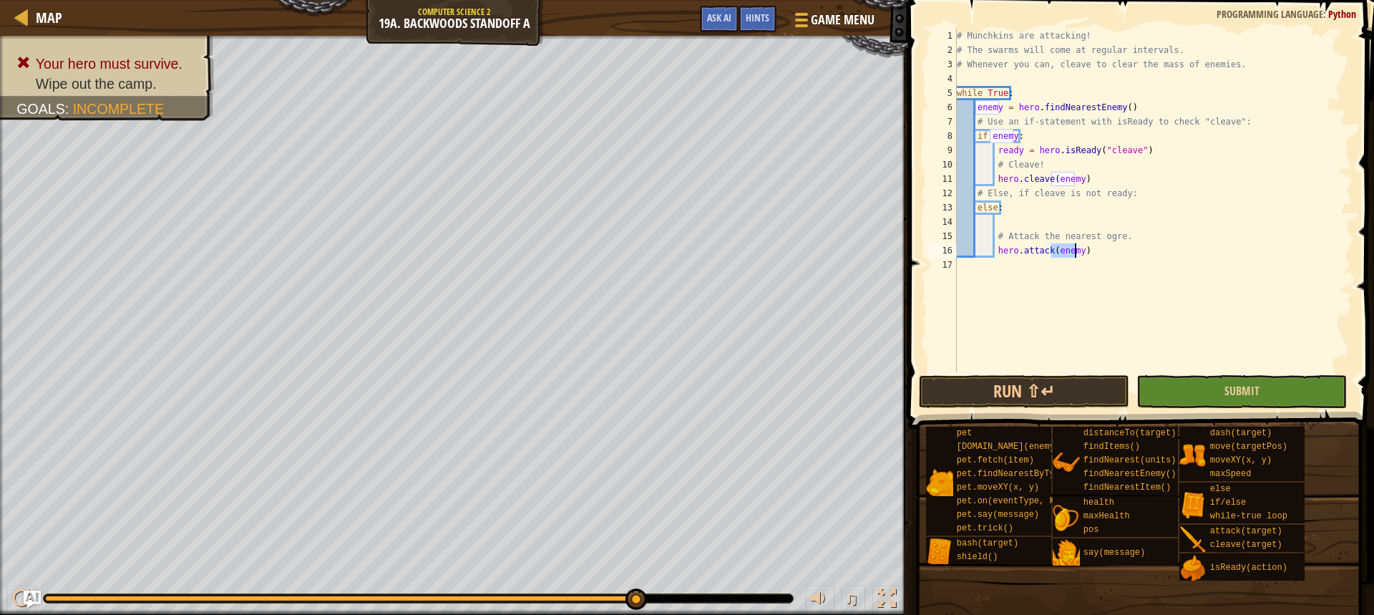
type textarea "hero.attack(enemy)"
click at [1249, 400] on button "Submit" at bounding box center [1241, 391] width 210 height 33
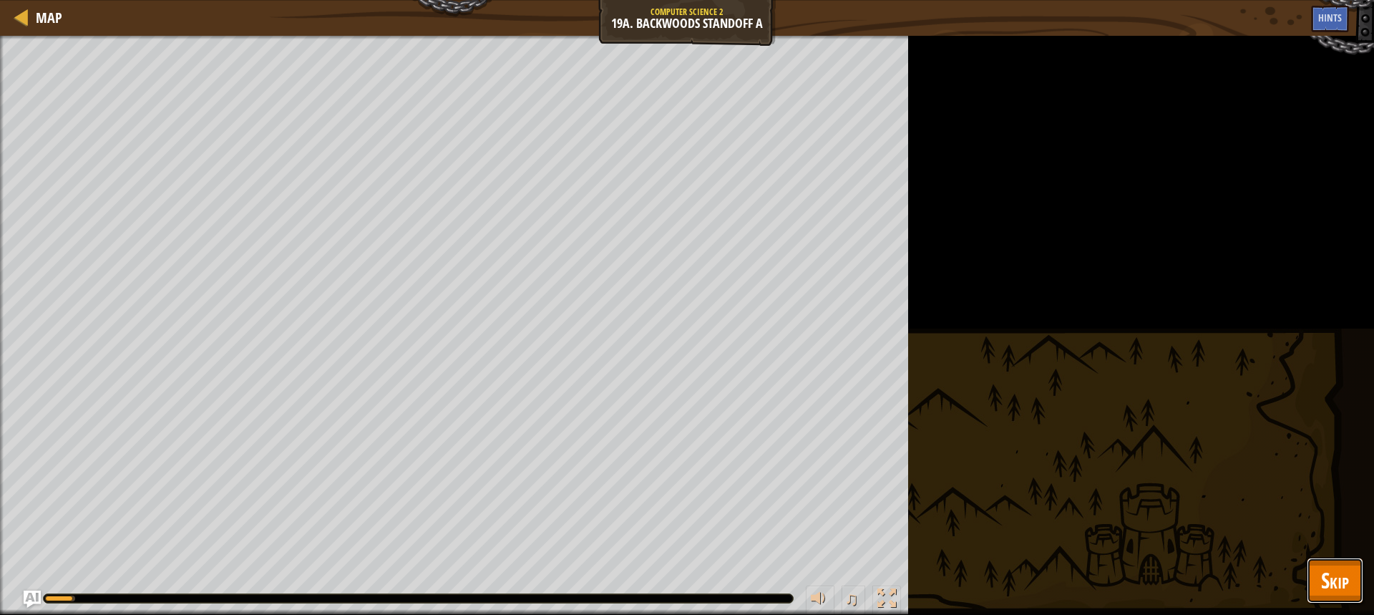
click at [1337, 571] on span "Skip" at bounding box center [1335, 579] width 28 height 29
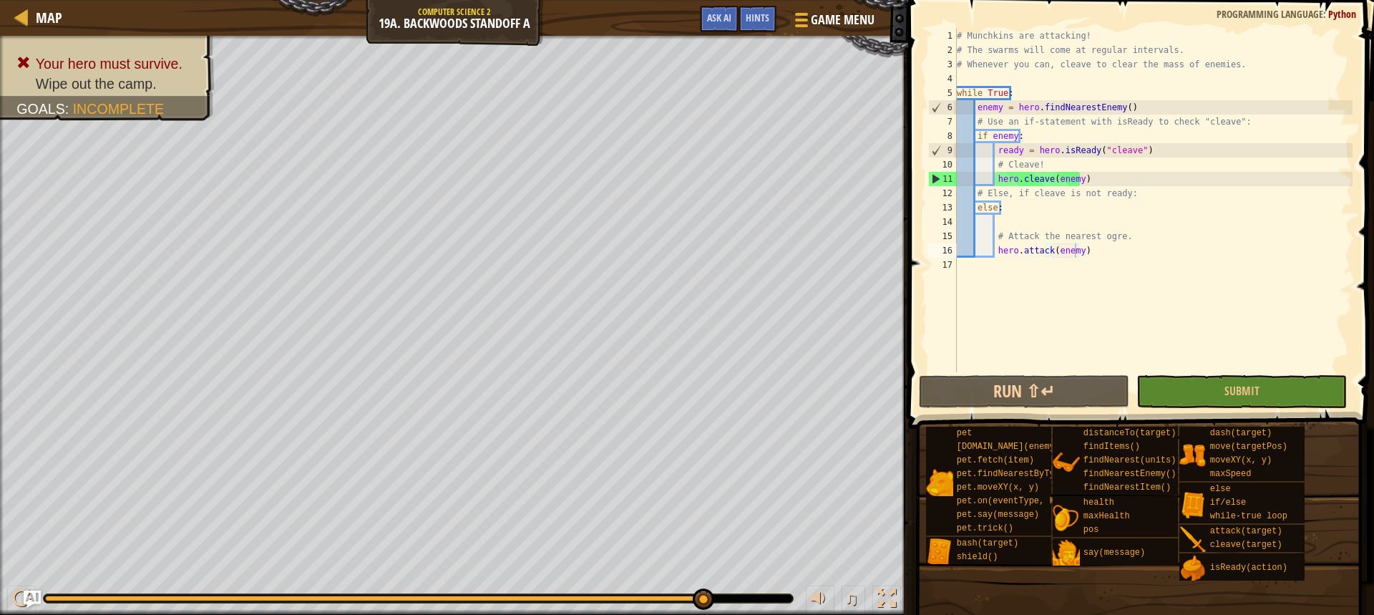
click at [836, 491] on div "Your hero must survive. Wipe out the camp. Goals : Incomplete ♫ [PERSON_NAME] -…" at bounding box center [687, 325] width 1374 height 579
click at [1017, 225] on div "# Munchkins are attacking! # The swarms will come at regular intervals. # Whene…" at bounding box center [1153, 215] width 399 height 372
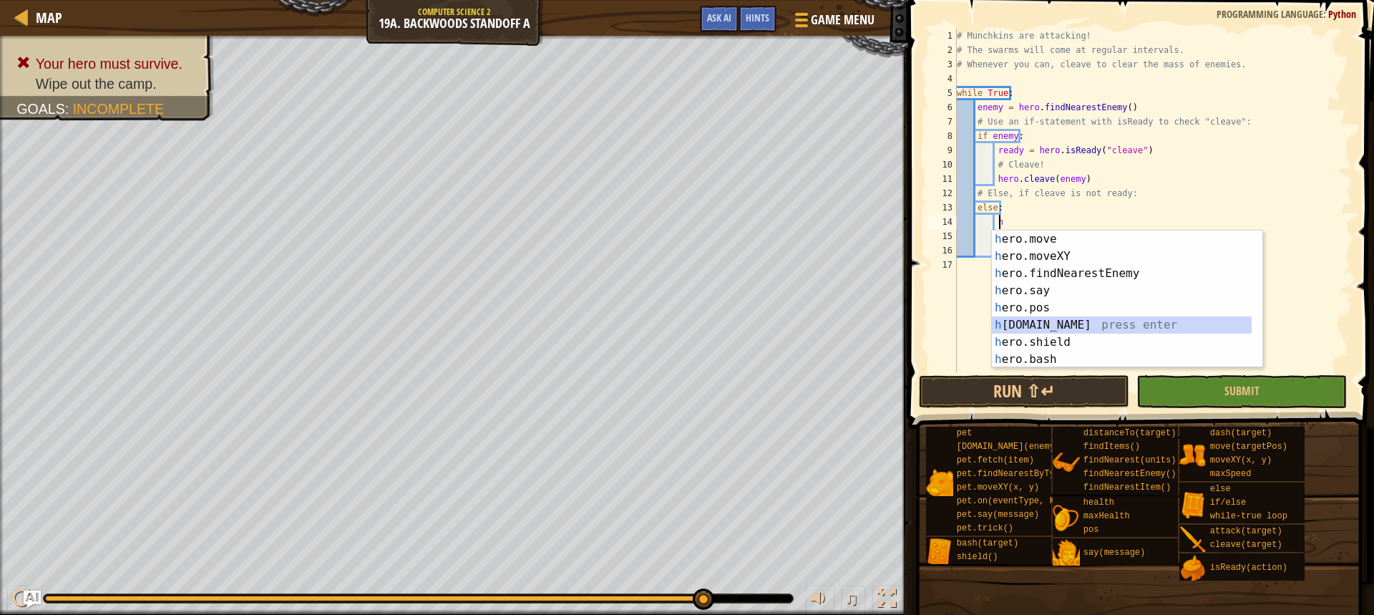
click at [1052, 327] on div "h ero.move press enter h ero.moveXY press enter h ero.findNearestEnemy press en…" at bounding box center [1122, 316] width 260 height 172
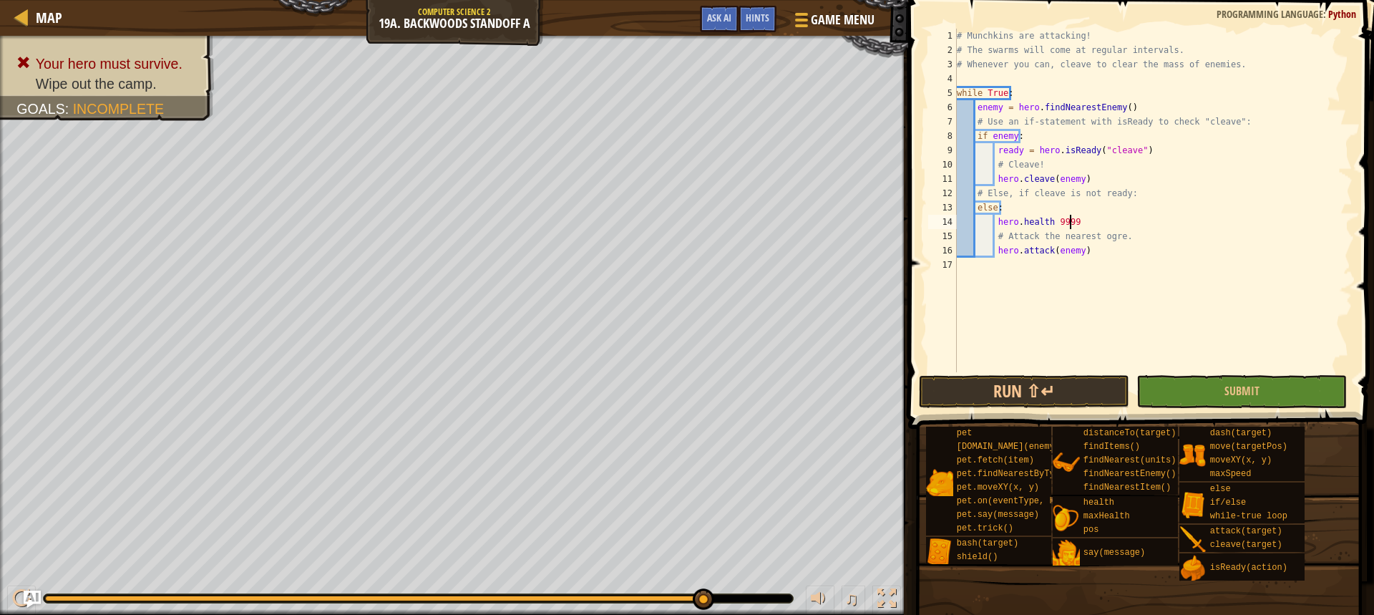
scroll to position [6, 9]
type textarea "[DOMAIN_NAME] 99999"
click at [1192, 387] on button "Submit" at bounding box center [1241, 391] width 210 height 33
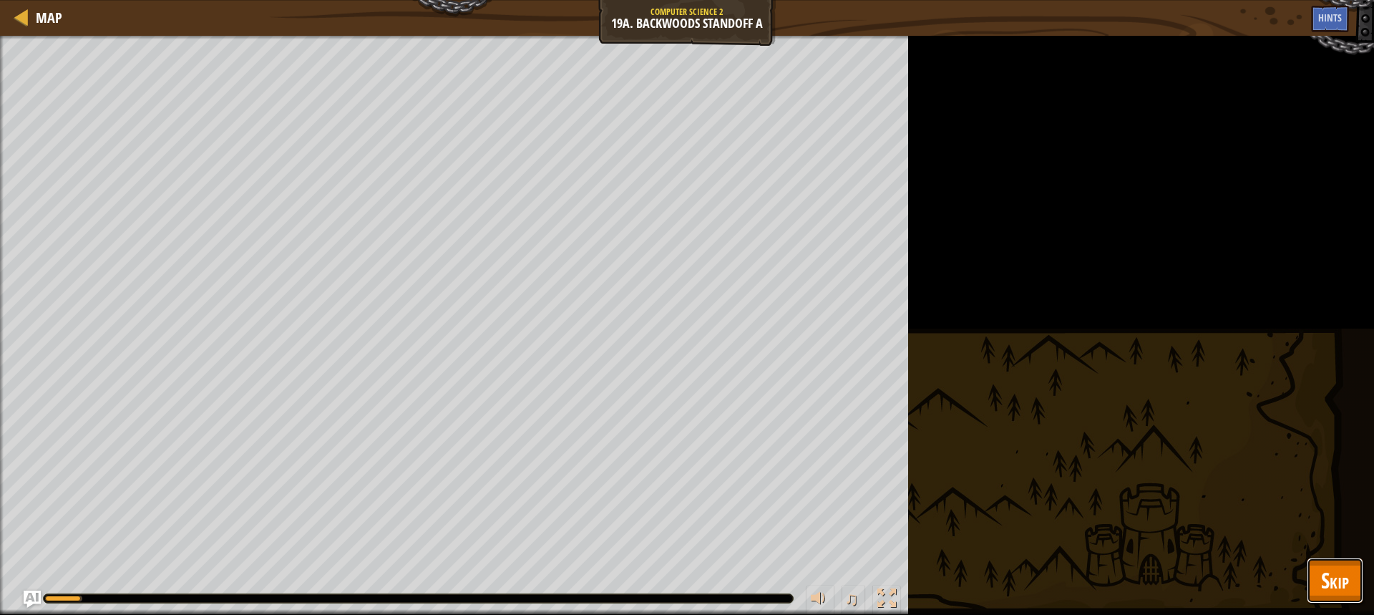
drag, startPoint x: 1340, startPoint y: 580, endPoint x: 1328, endPoint y: 578, distance: 12.4
click at [1339, 580] on span "Skip" at bounding box center [1335, 579] width 28 height 29
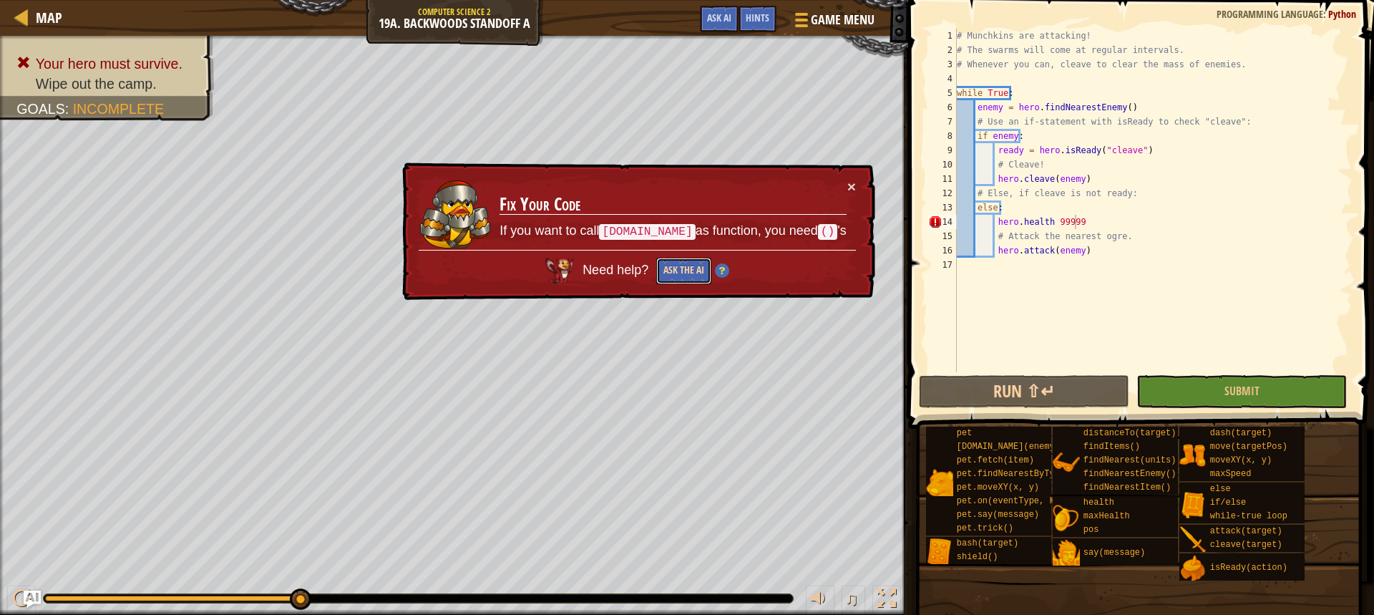
drag, startPoint x: 689, startPoint y: 279, endPoint x: 695, endPoint y: 267, distance: 13.4
click at [692, 275] on button "Ask the AI" at bounding box center [683, 271] width 55 height 26
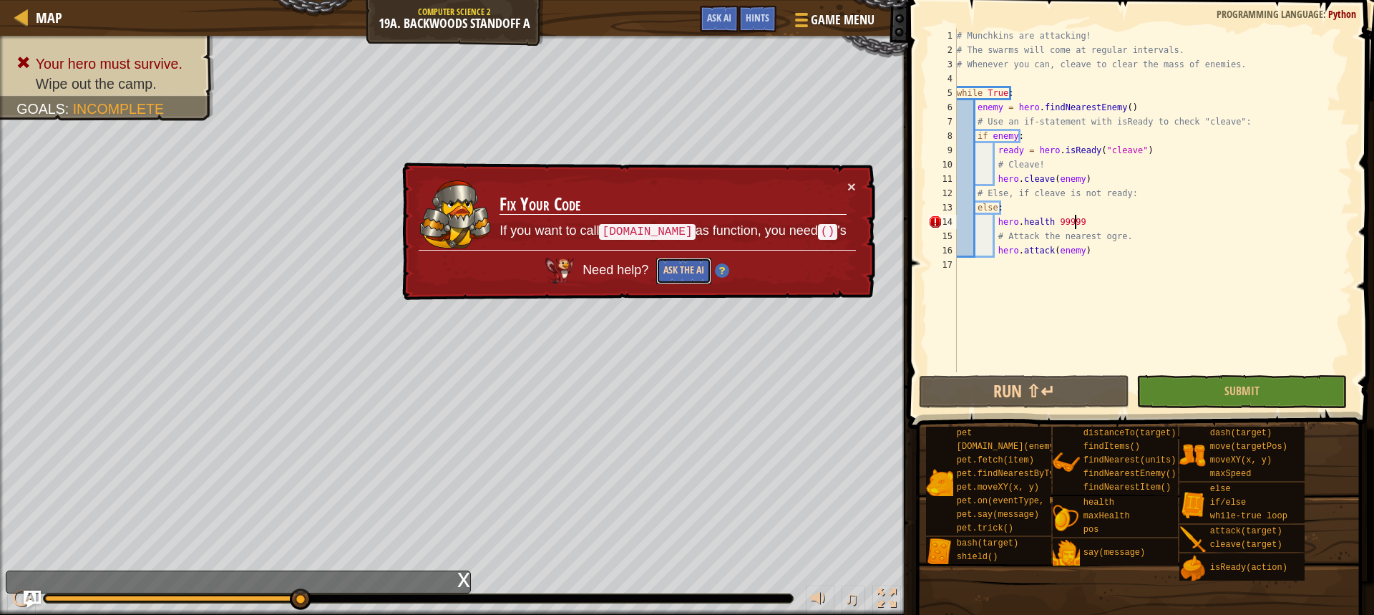
click at [703, 273] on button "Ask the AI" at bounding box center [683, 271] width 55 height 26
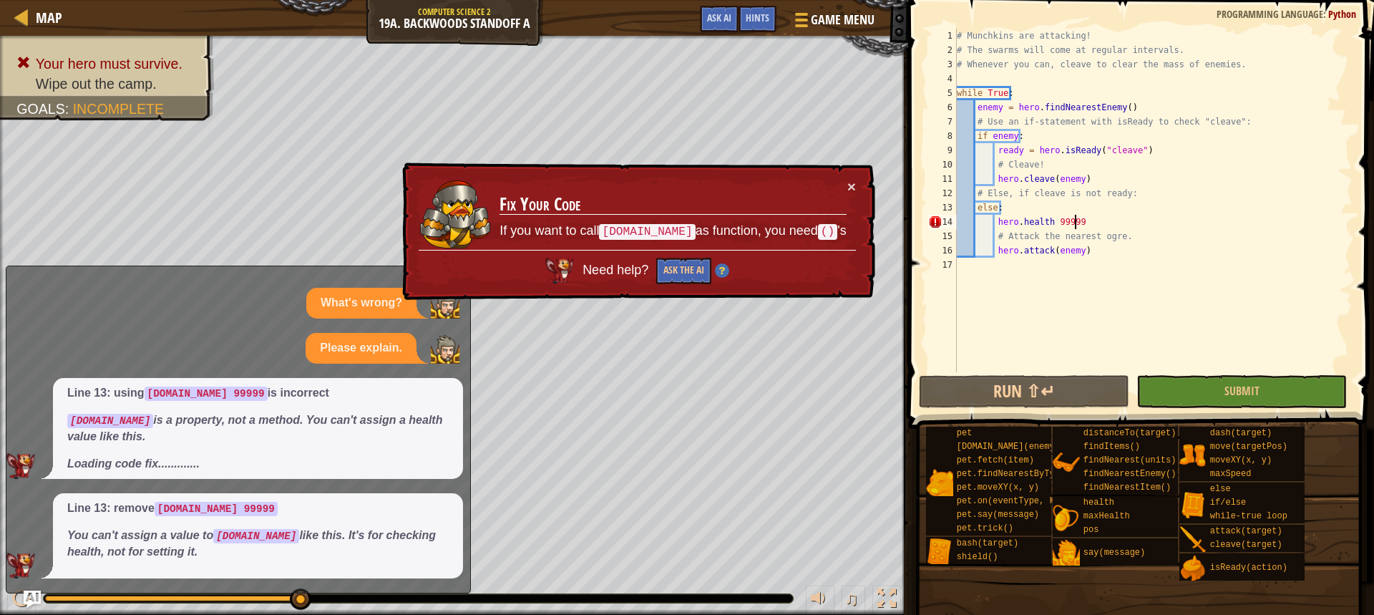
scroll to position [24, 0]
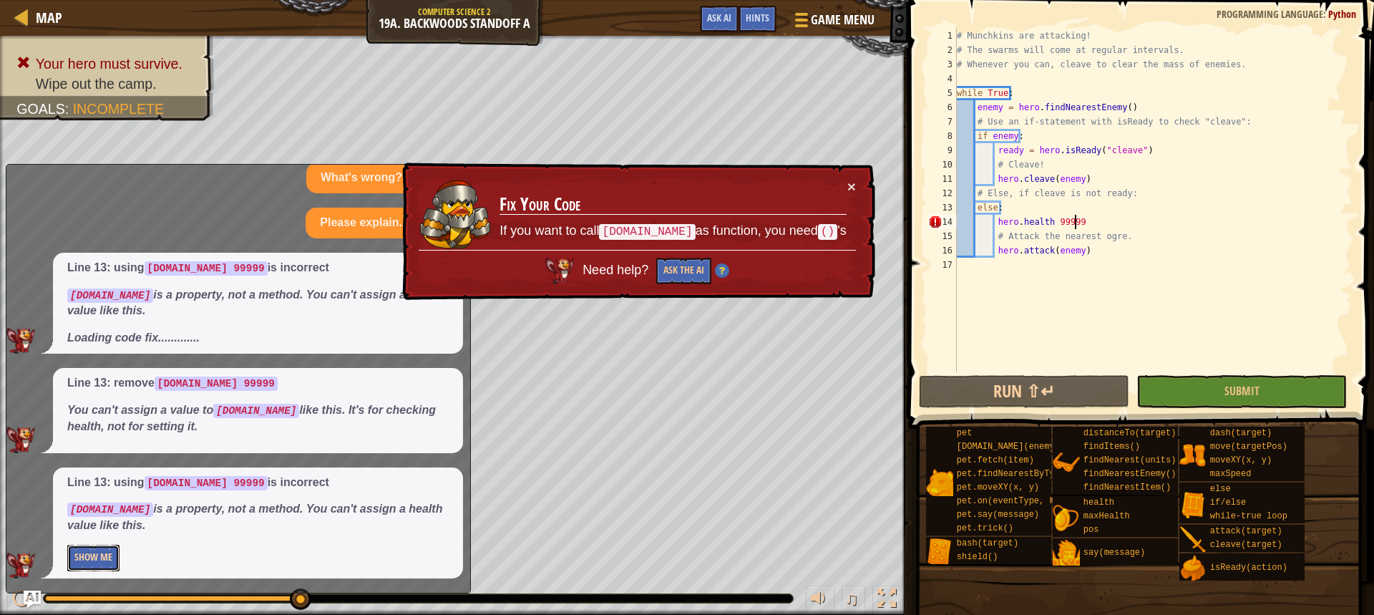
click at [97, 555] on button "Show Me" at bounding box center [93, 557] width 52 height 26
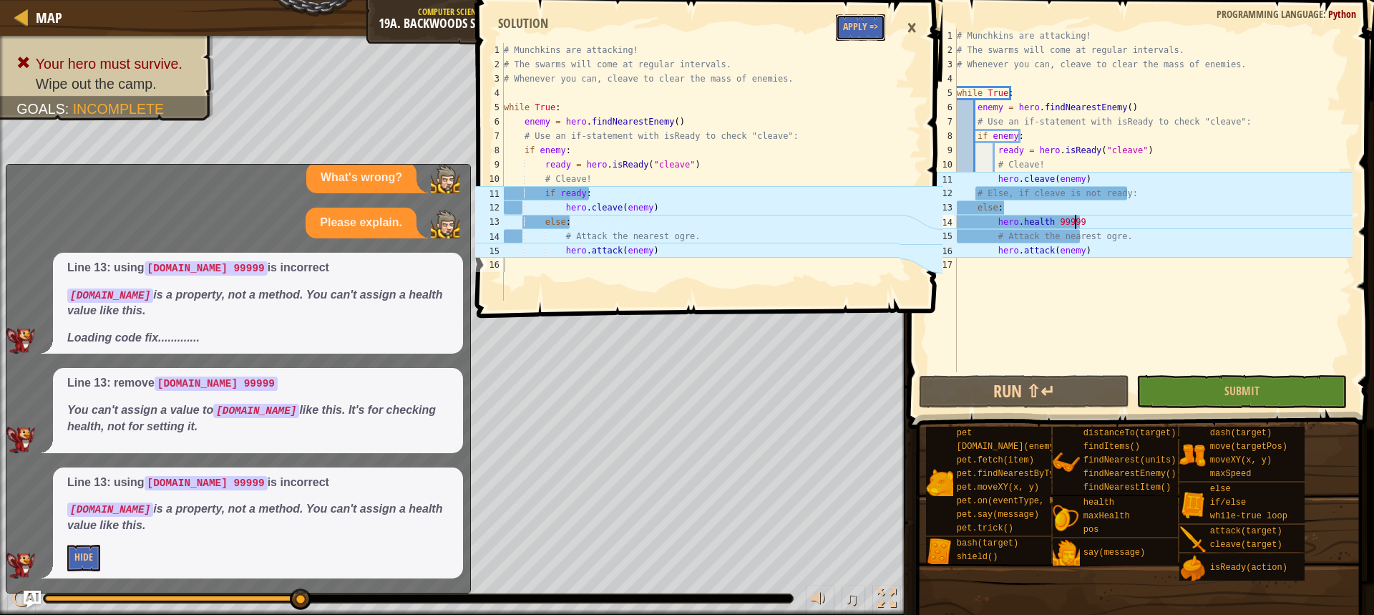
drag, startPoint x: 852, startPoint y: 29, endPoint x: 852, endPoint y: 39, distance: 10.7
click at [852, 39] on button "Apply =>" at bounding box center [860, 27] width 49 height 26
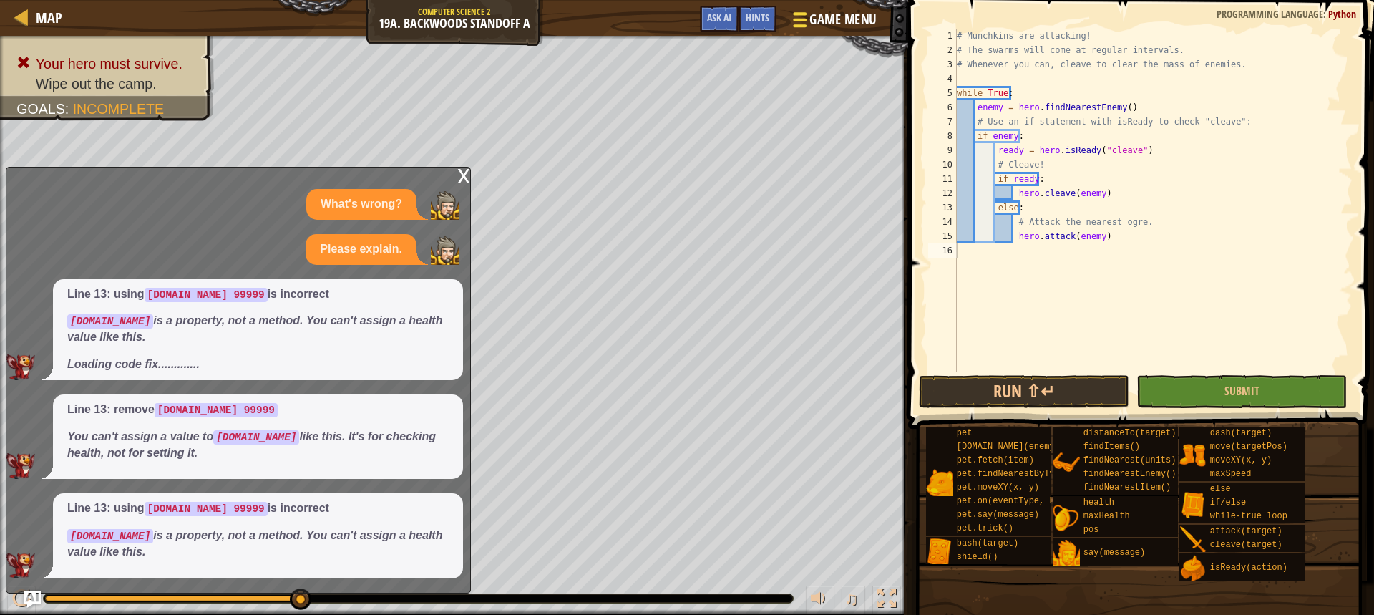
scroll to position [0, 0]
click at [1206, 396] on button "Submit" at bounding box center [1241, 391] width 210 height 33
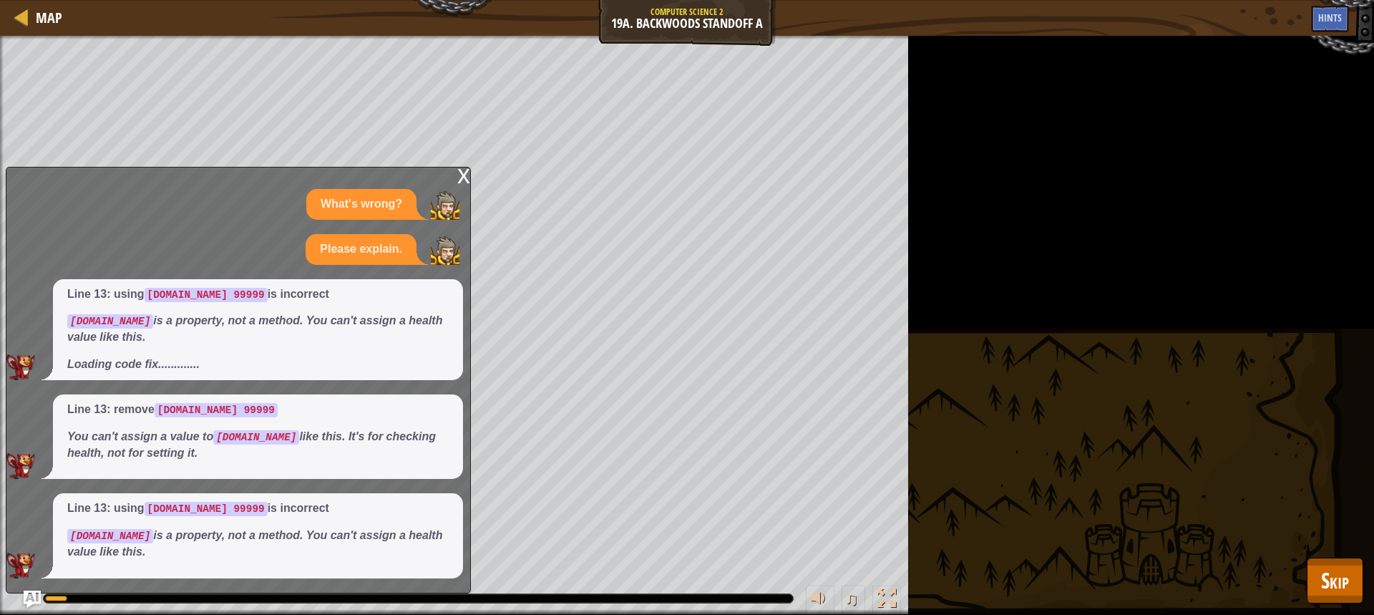
click at [462, 182] on div "x" at bounding box center [463, 174] width 13 height 14
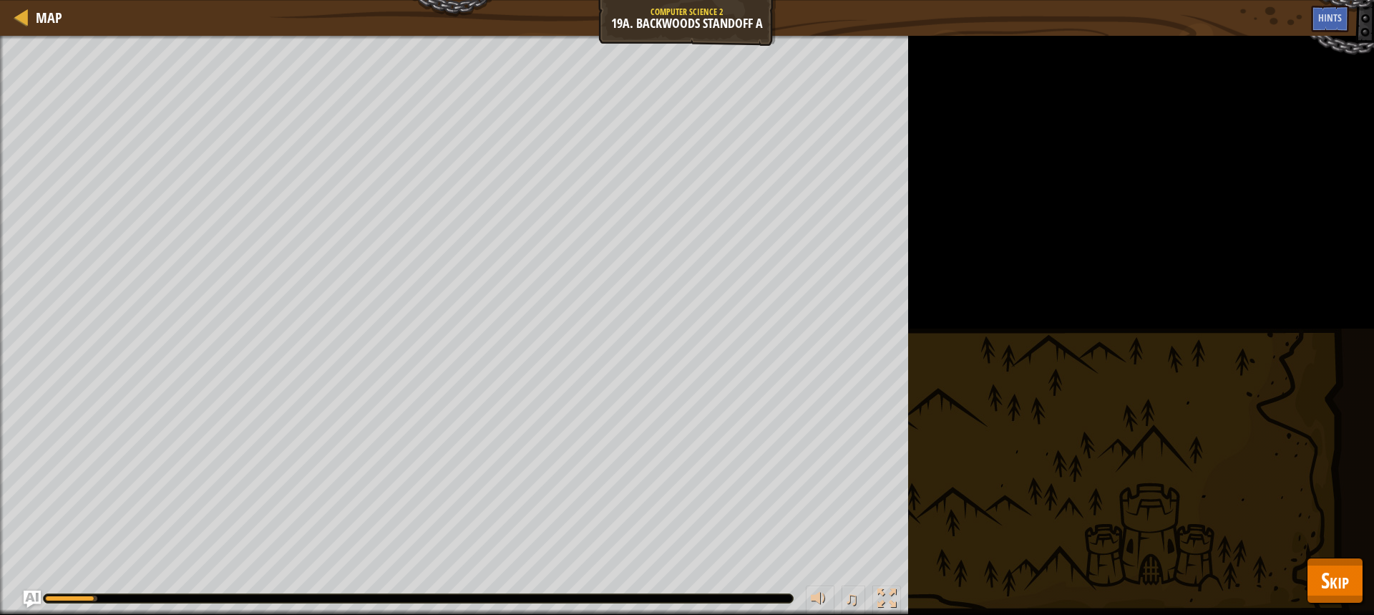
drag, startPoint x: 1370, startPoint y: 577, endPoint x: 1362, endPoint y: 575, distance: 8.8
click at [1362, 577] on div "Your hero must survive. Wipe out the camp. Goals : Running... ♫ [PERSON_NAME] 4…" at bounding box center [687, 325] width 1374 height 579
click at [1346, 582] on span "Skip" at bounding box center [1335, 579] width 28 height 29
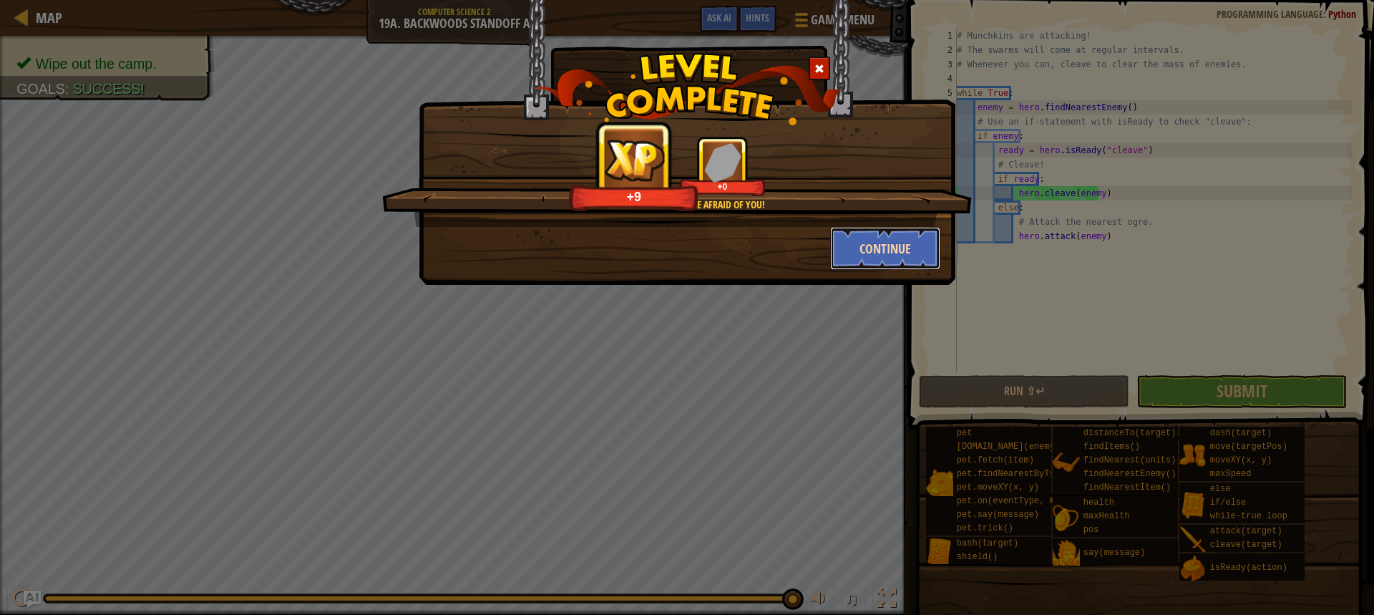
click at [901, 255] on button "Continue" at bounding box center [885, 248] width 111 height 43
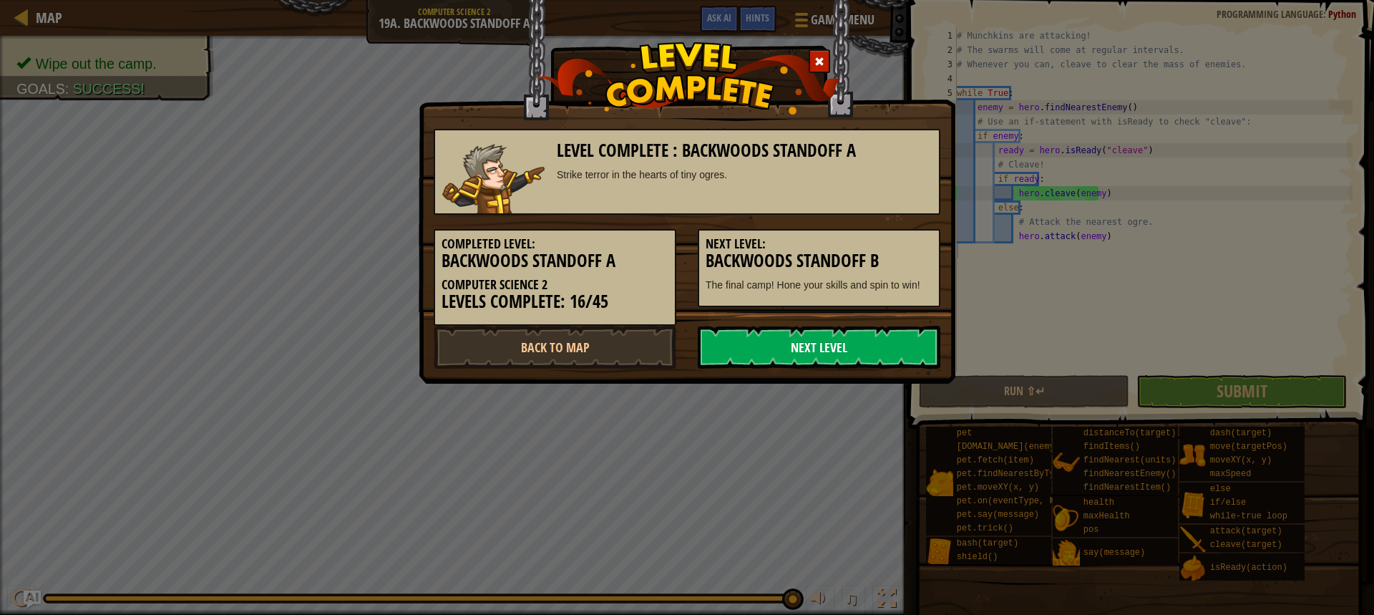
click at [776, 340] on link "Next Level" at bounding box center [819, 347] width 243 height 43
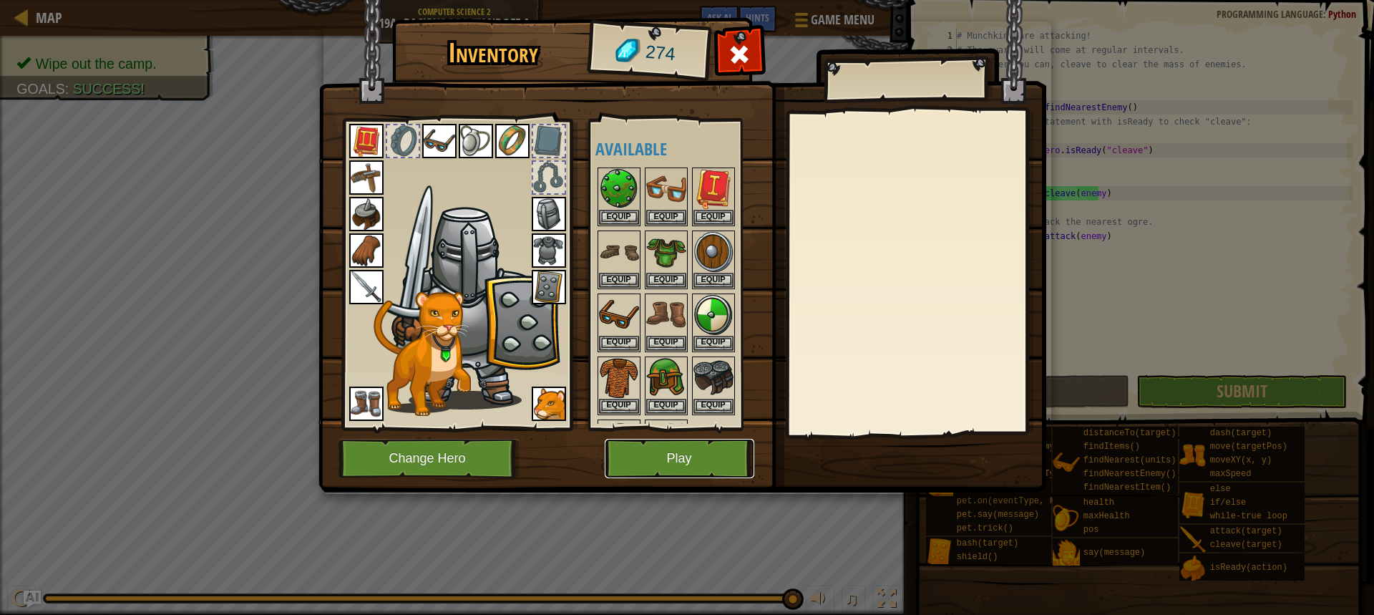
click at [699, 450] on button "Play" at bounding box center [680, 458] width 150 height 39
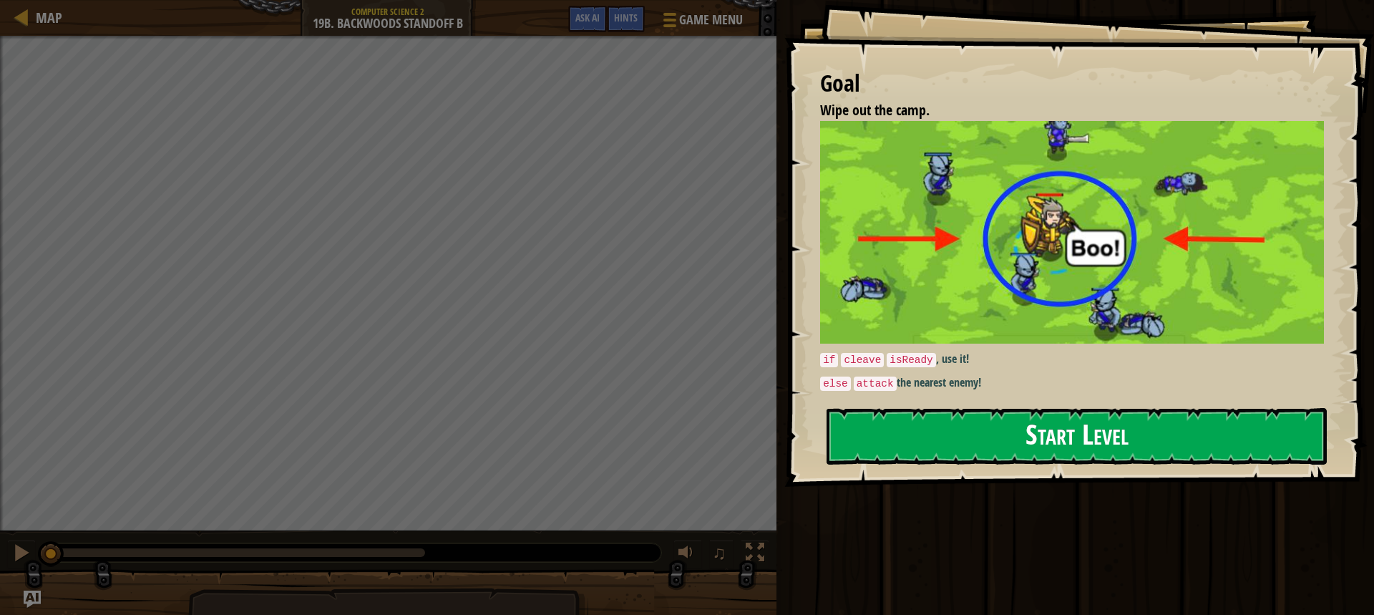
drag, startPoint x: 999, startPoint y: 426, endPoint x: 970, endPoint y: 424, distance: 29.5
click at [999, 426] on button "Start Level" at bounding box center [1076, 436] width 500 height 57
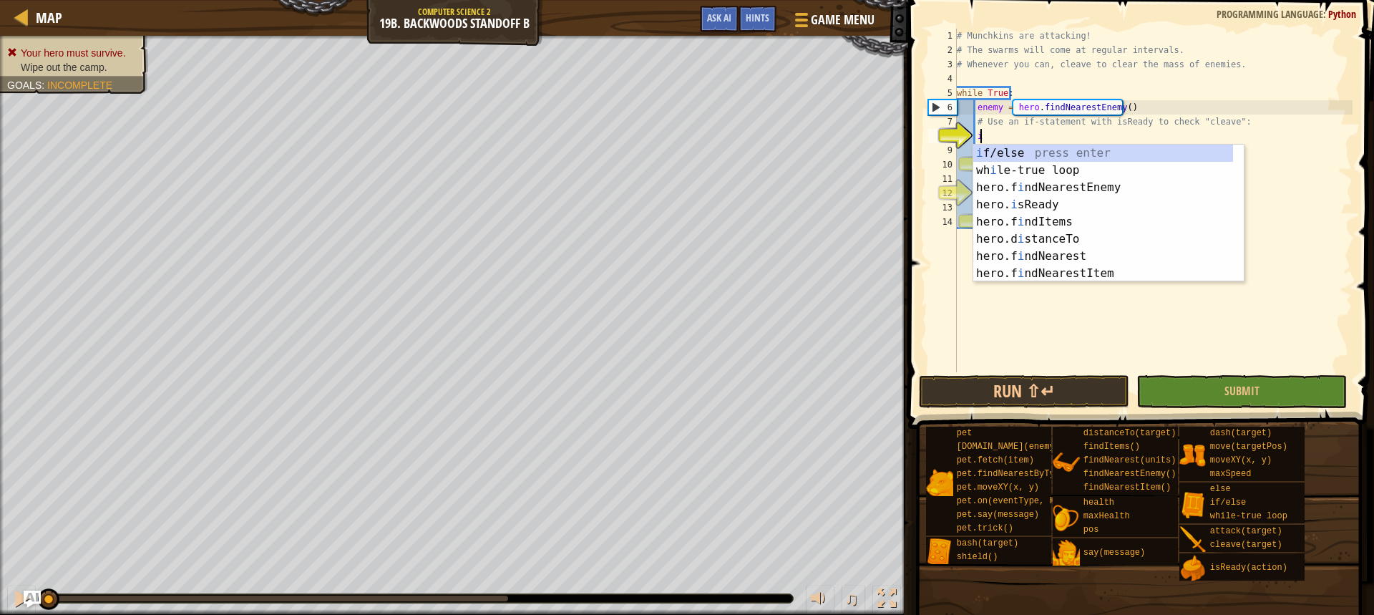
scroll to position [6, 1]
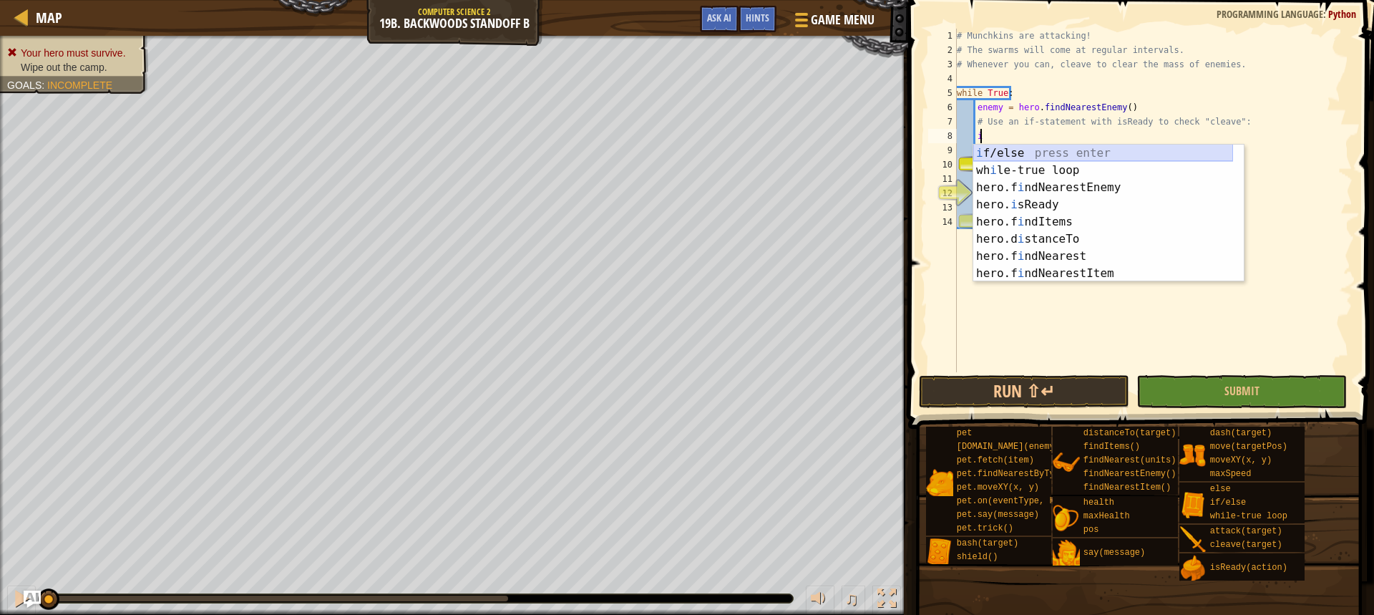
click at [1030, 157] on div "i f/else press enter wh i le-true loop press enter hero.f i ndNearestEnemy pres…" at bounding box center [1103, 231] width 260 height 172
type textarea "if enemy:"
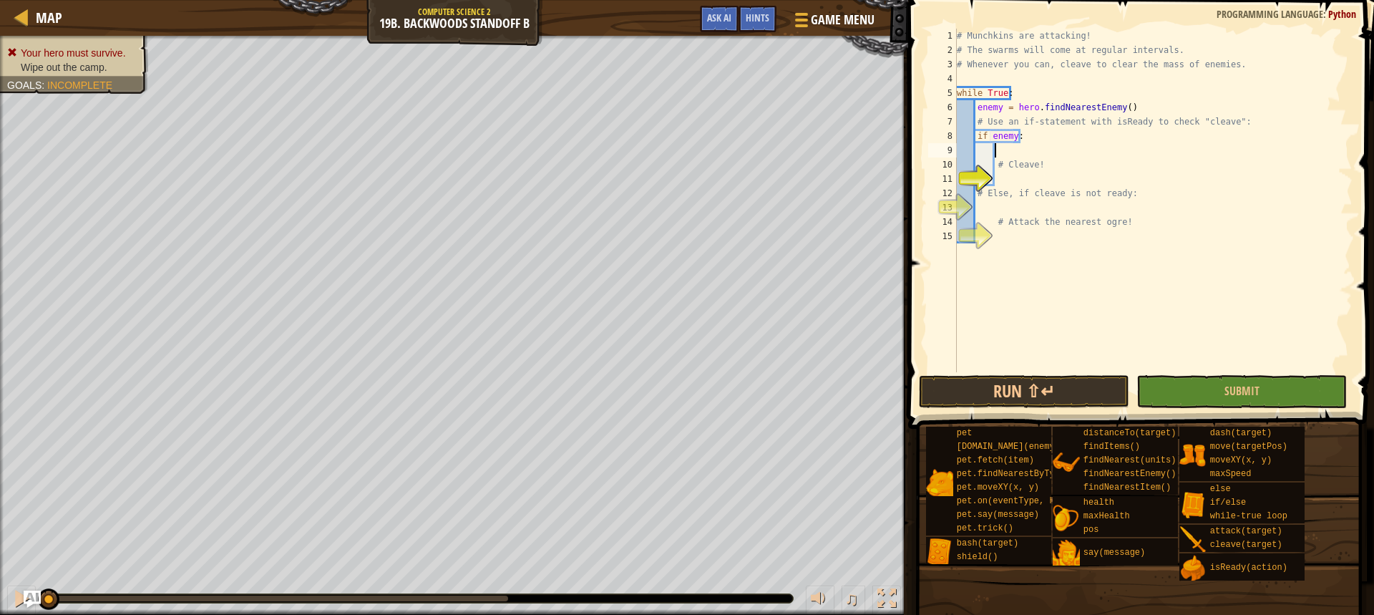
click at [1035, 153] on div "# Munchkins are attacking! # The swarms will come at regular intervals. # Whene…" at bounding box center [1153, 215] width 399 height 372
click at [1057, 171] on div "[DOMAIN_NAME] Read y press enter" at bounding box center [1127, 185] width 270 height 52
type textarea "ready = hero.isReady("cleave")"
click at [1045, 174] on div "# Munchkins are attacking! # The swarms will come at regular intervals. # Whene…" at bounding box center [1153, 215] width 399 height 372
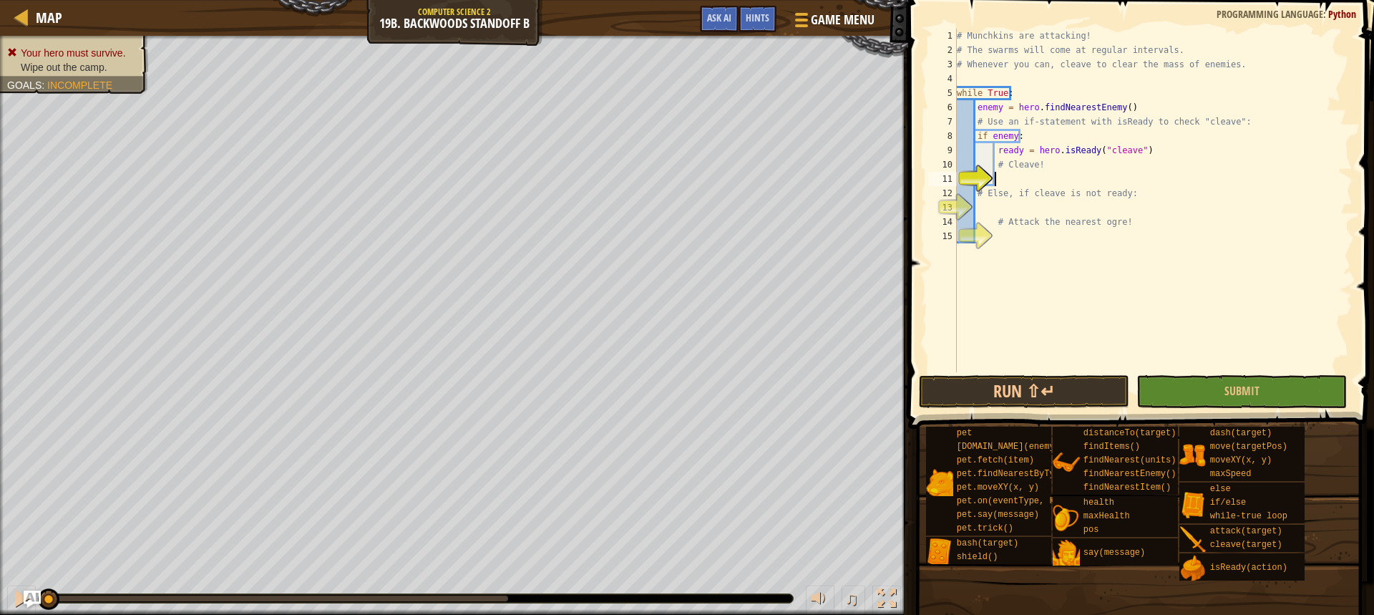
scroll to position [6, 2]
type textarea "h"
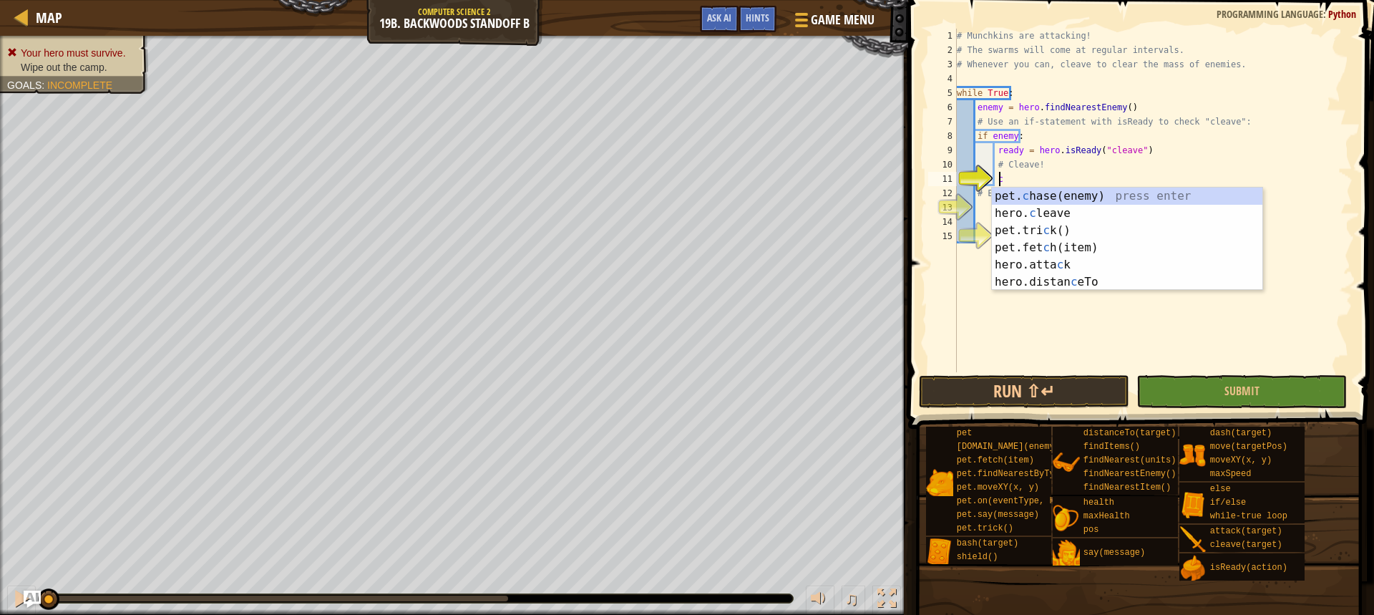
scroll to position [6, 3]
click at [1054, 214] on div "pet. c hase(enemy) press enter hero. c leave press enter pet.tri c k() press en…" at bounding box center [1127, 255] width 270 height 137
type textarea "hero.cleave(enemy)"
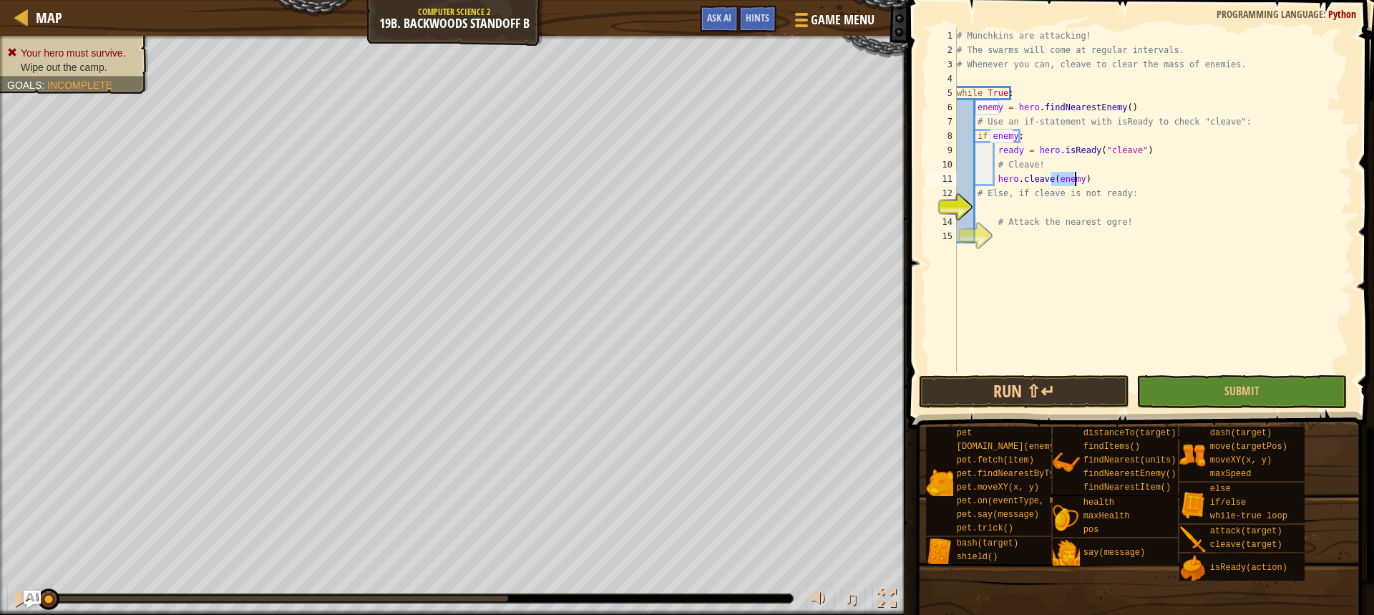
click at [1003, 207] on div "# Munchkins are attacking! # The swarms will come at regular intervals. # Whene…" at bounding box center [1153, 215] width 399 height 372
type textarea "e"
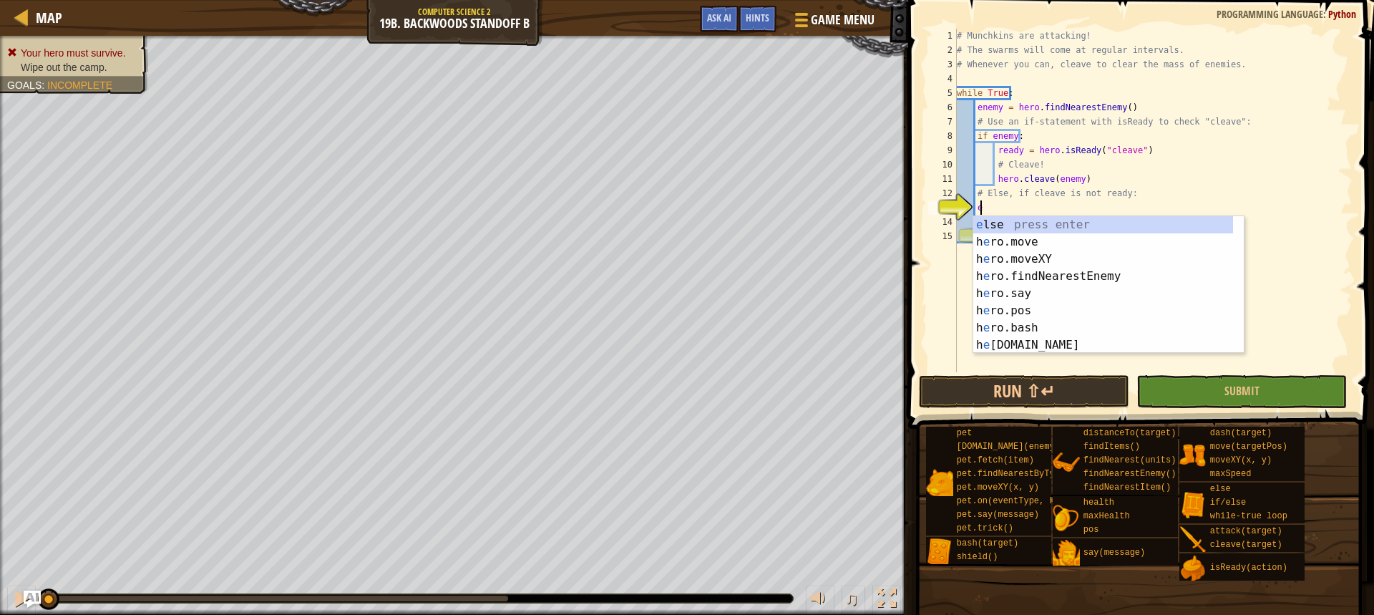
scroll to position [6, 1]
click at [1042, 225] on div "e lse press enter h e ro.move press enter h e ro.moveXY press enter h e ro.find…" at bounding box center [1103, 302] width 260 height 172
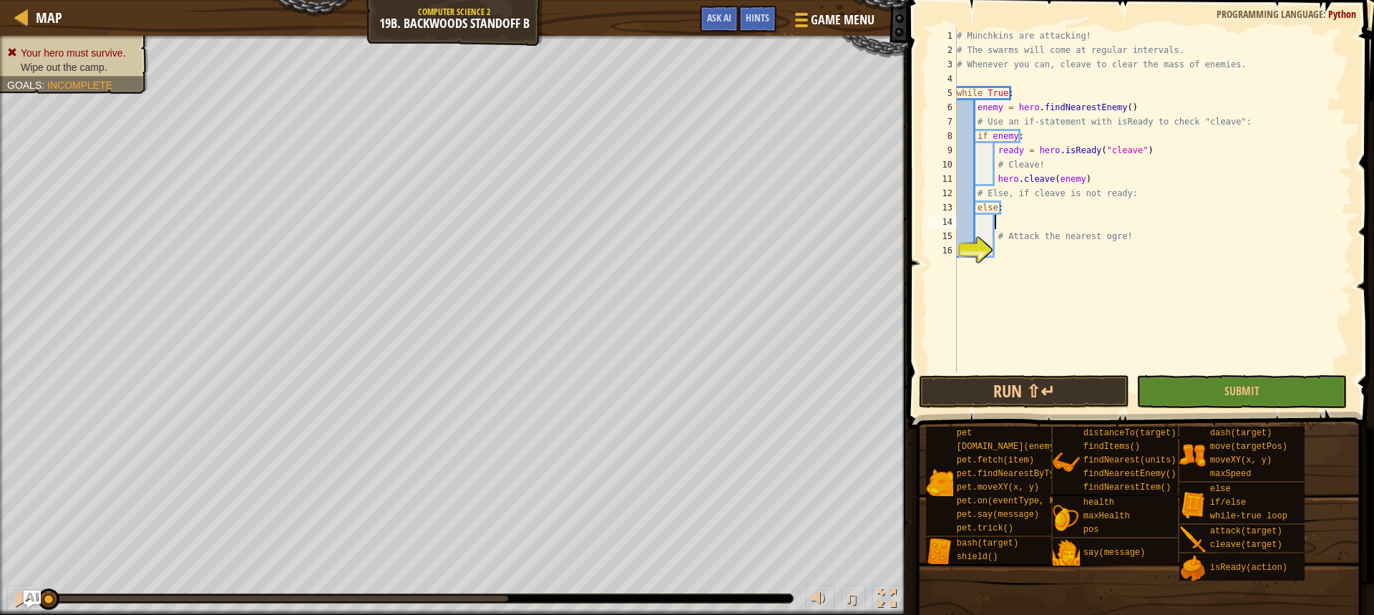
click at [1029, 248] on div "# Munchkins are attacking! # The swarms will come at regular intervals. # Whene…" at bounding box center [1153, 215] width 399 height 372
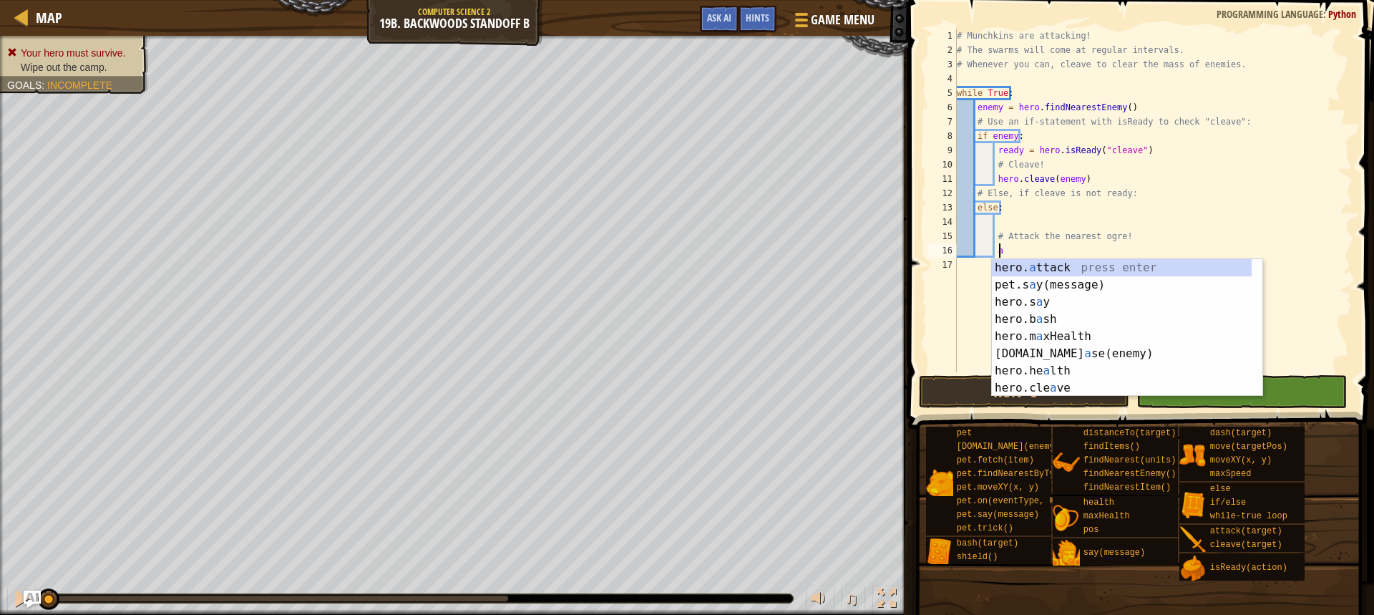
scroll to position [6, 4]
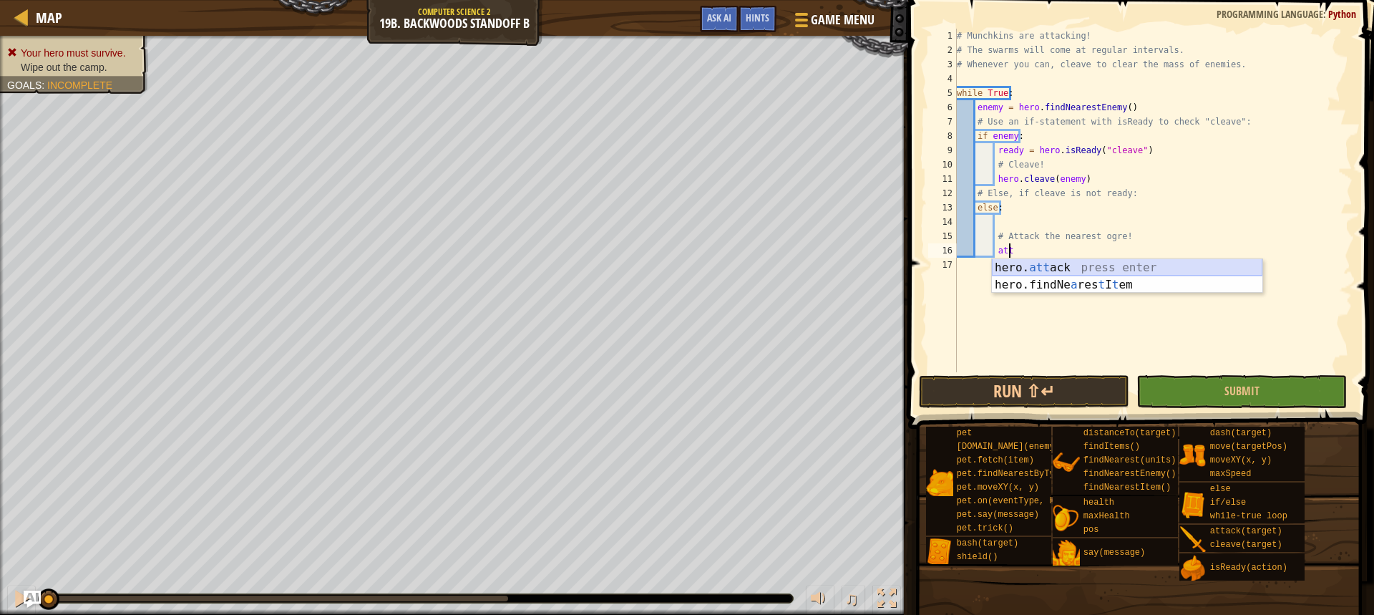
click at [1091, 263] on div "hero. att ack press enter hero.findNe a res t I t em press enter" at bounding box center [1127, 293] width 270 height 69
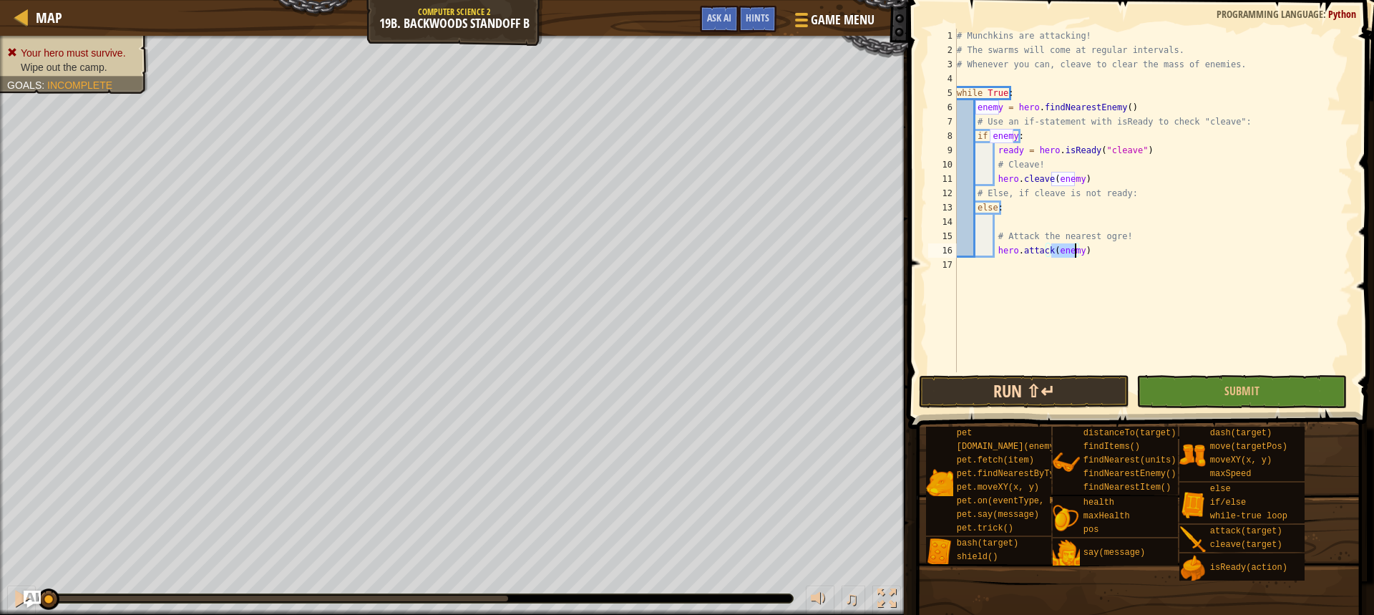
type textarea "hero.attack(enemy)"
click at [1084, 380] on button "Run ⇧↵" at bounding box center [1024, 391] width 210 height 33
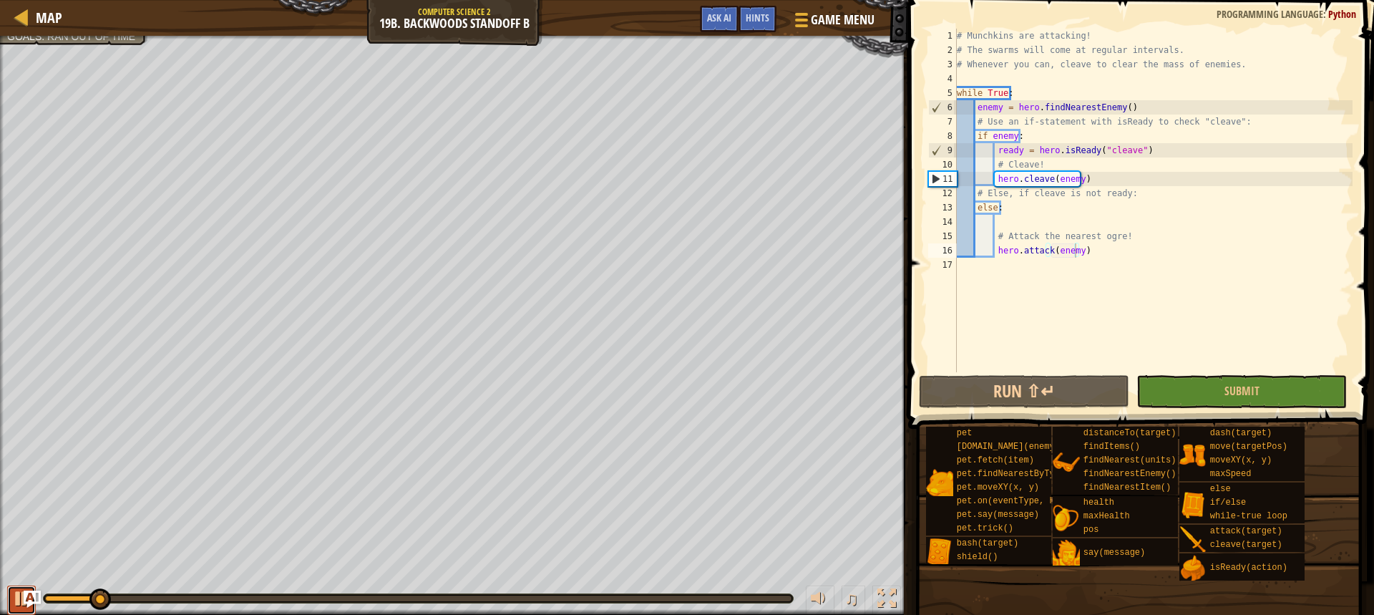
click at [14, 592] on div at bounding box center [21, 598] width 19 height 19
click at [1059, 227] on div "# Munchkins are attacking! # The swarms will come at regular intervals. # Whene…" at bounding box center [1153, 215] width 399 height 372
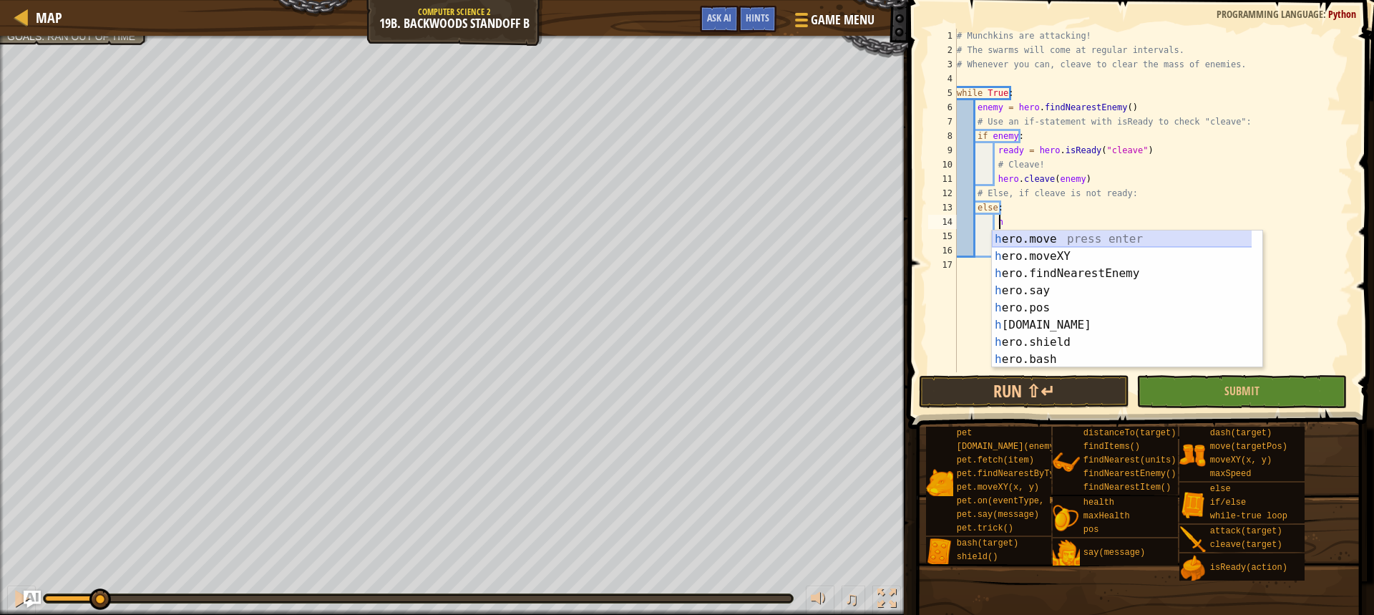
type textarea "her"
click at [1054, 267] on div "her o.move press enter her o.moveXY press enter her o.findNearestEnemy press en…" at bounding box center [1122, 316] width 260 height 172
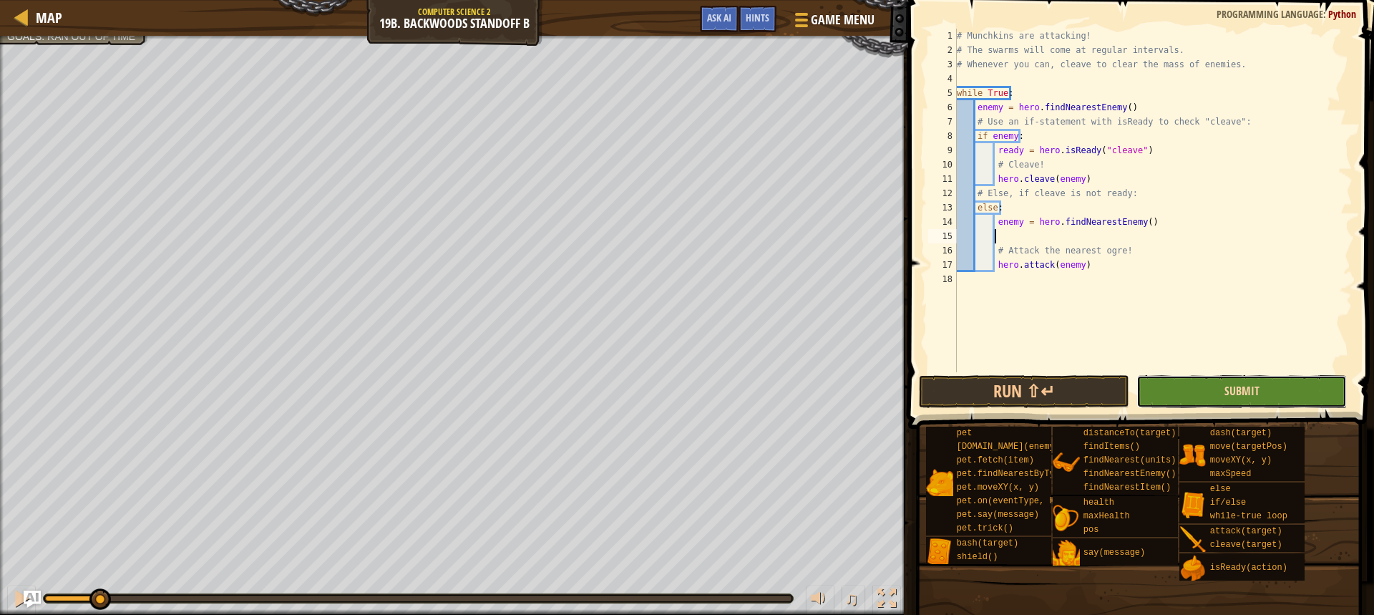
click at [1241, 388] on span "Submit" at bounding box center [1241, 391] width 35 height 16
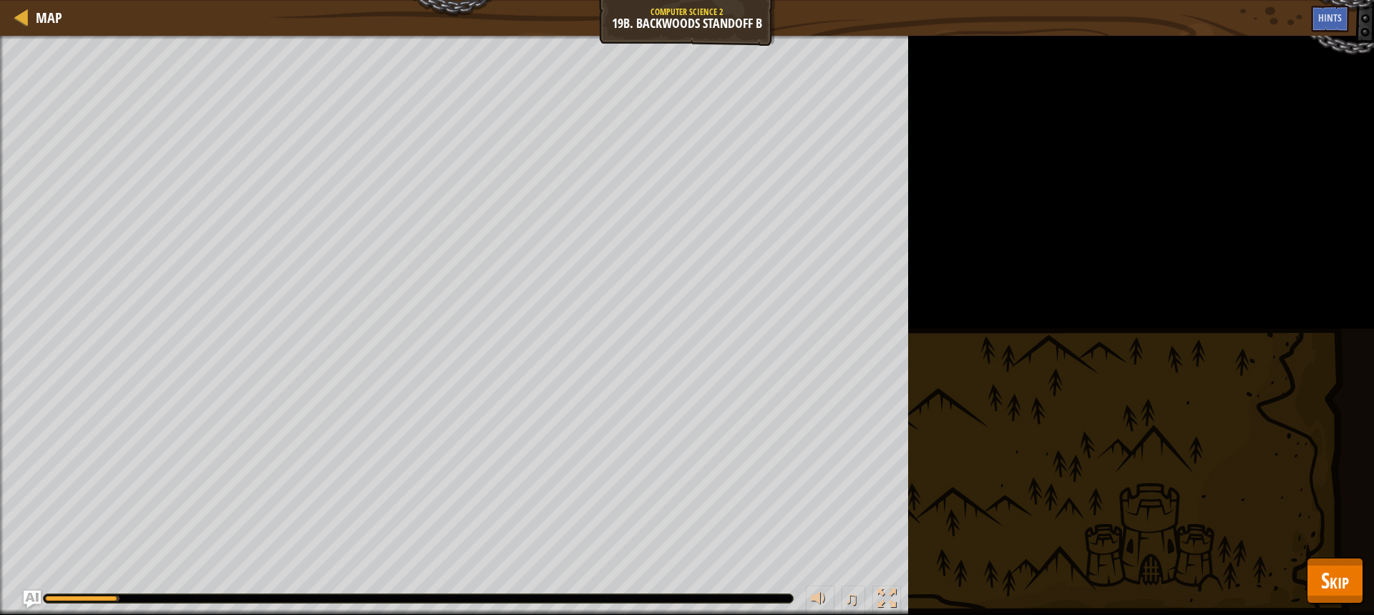
drag, startPoint x: 1305, startPoint y: 555, endPoint x: 1323, endPoint y: 573, distance: 25.3
click at [1323, 573] on div "Map Computer Science 2 19b. Backwoods Standoff B Game Menu Done Hints Ask AI 1 …" at bounding box center [687, 307] width 1374 height 615
click at [1322, 572] on span "Skip" at bounding box center [1335, 579] width 28 height 29
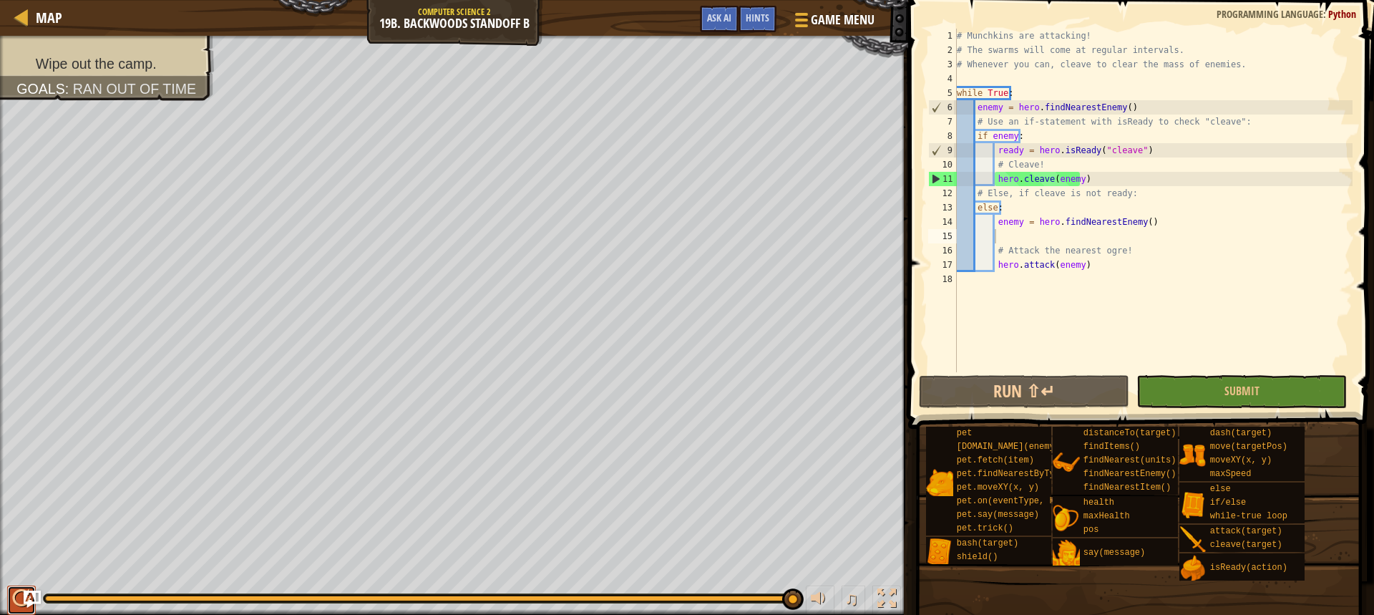
click at [9, 596] on button at bounding box center [21, 599] width 29 height 29
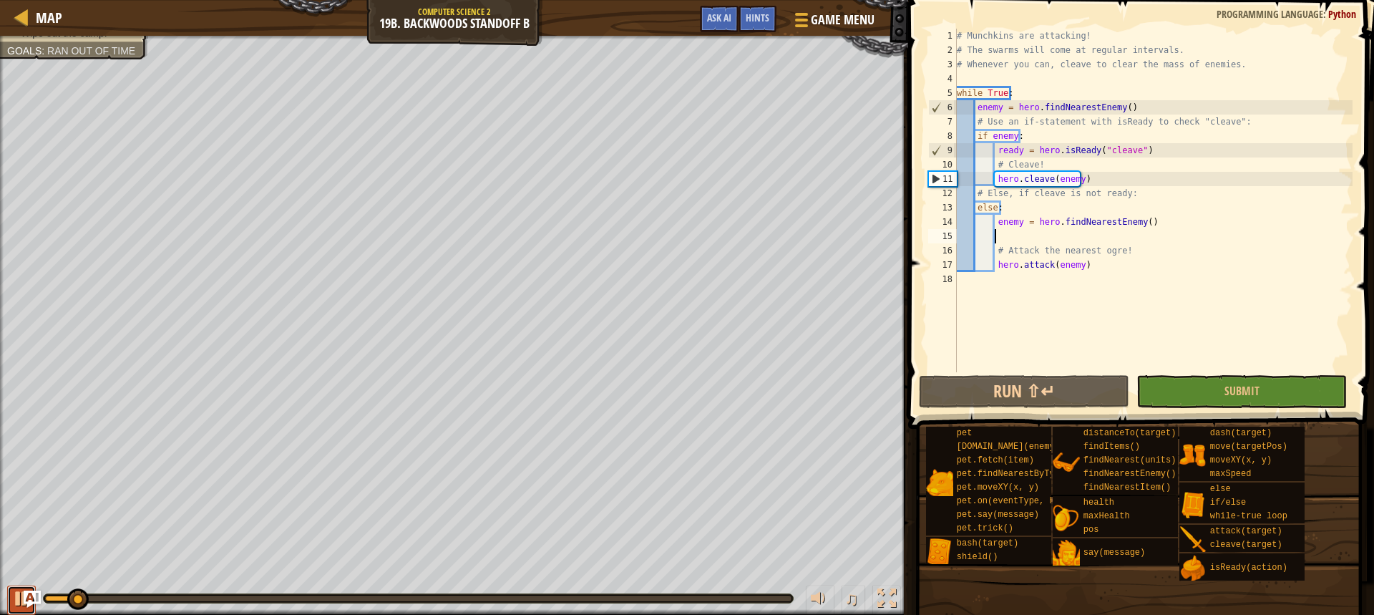
click at [14, 600] on div at bounding box center [21, 598] width 19 height 19
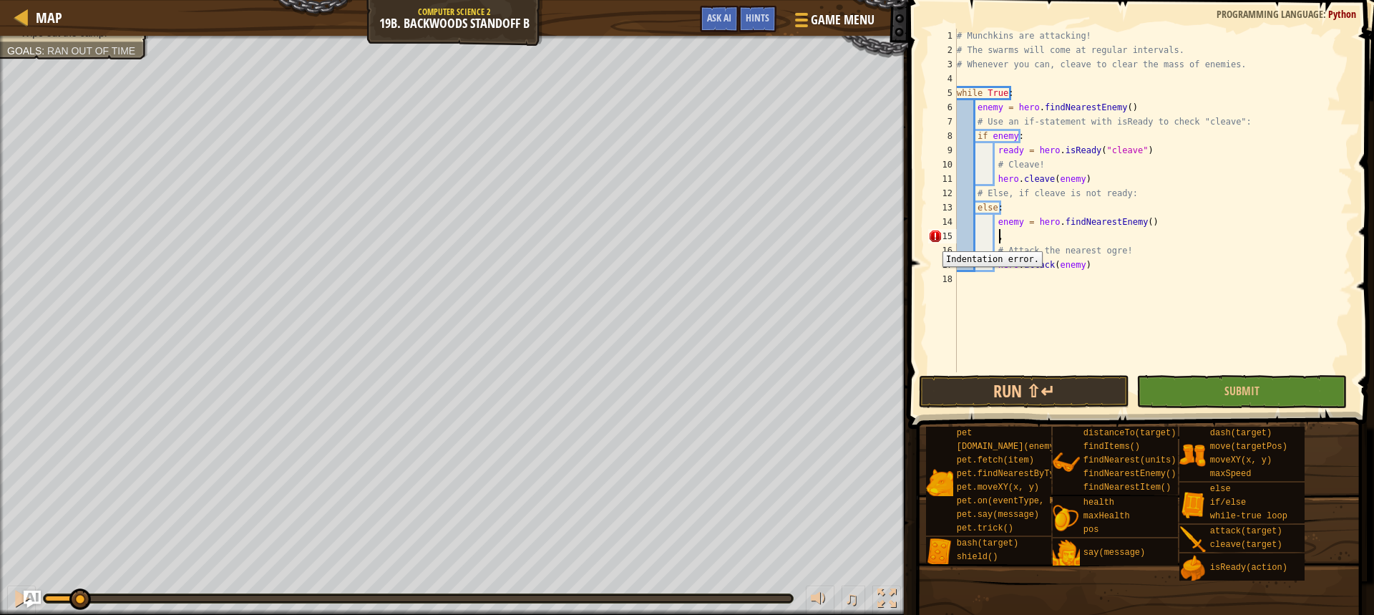
click at [932, 240] on div "15" at bounding box center [942, 236] width 29 height 14
click at [931, 235] on div "15" at bounding box center [942, 236] width 29 height 14
type textarea ","
click at [1030, 242] on div "# Munchkins are attacking! # The swarms will come at regular intervals. # Whene…" at bounding box center [1153, 215] width 399 height 372
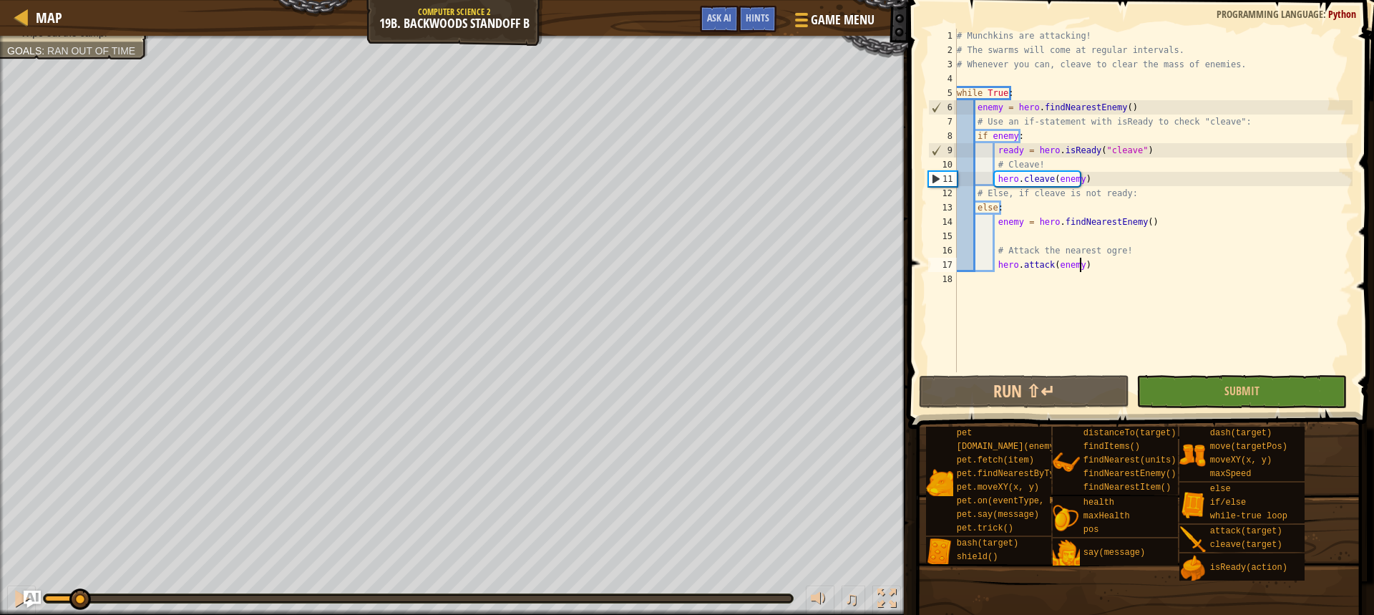
click at [1110, 265] on div "# Munchkins are attacking! # The swarms will come at regular intervals. # Whene…" at bounding box center [1153, 215] width 399 height 372
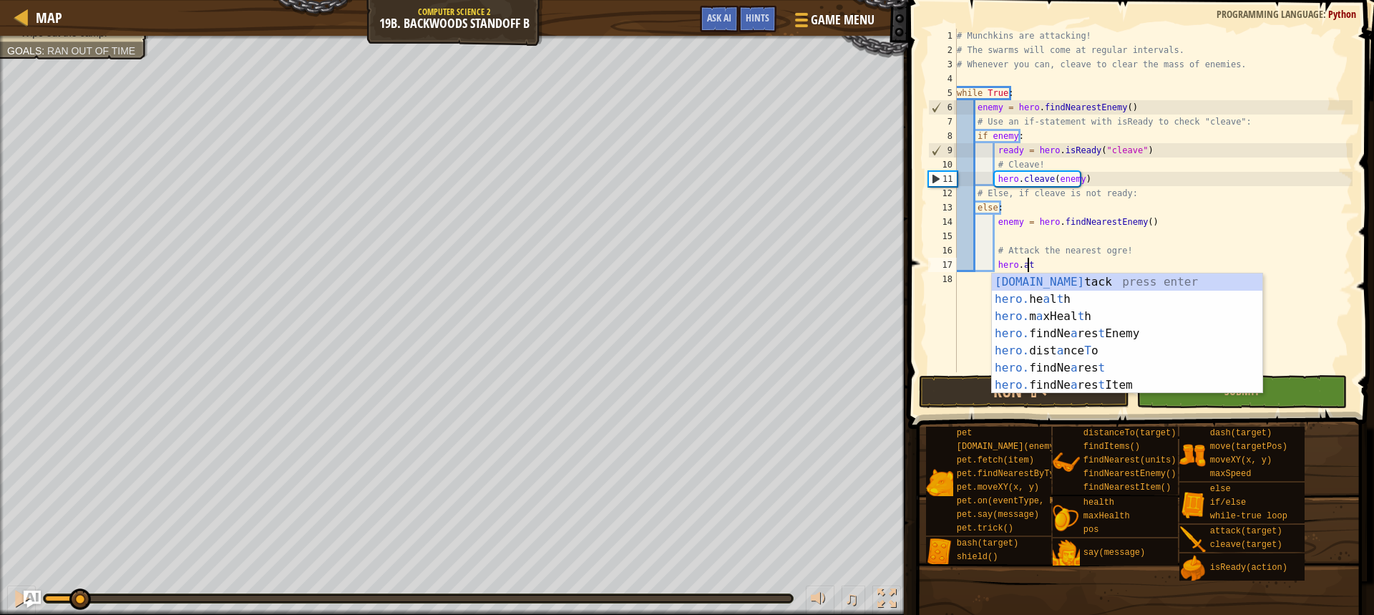
type textarea "h"
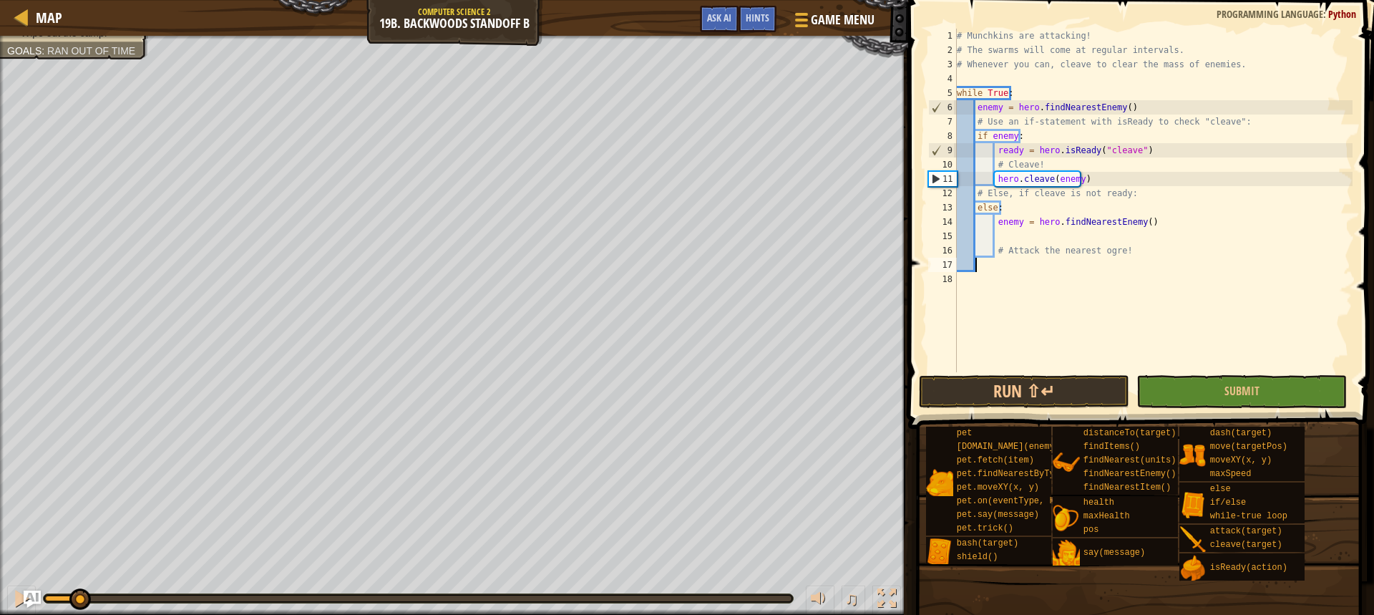
scroll to position [6, 0]
type textarea "# Attack the nearest ogre!"
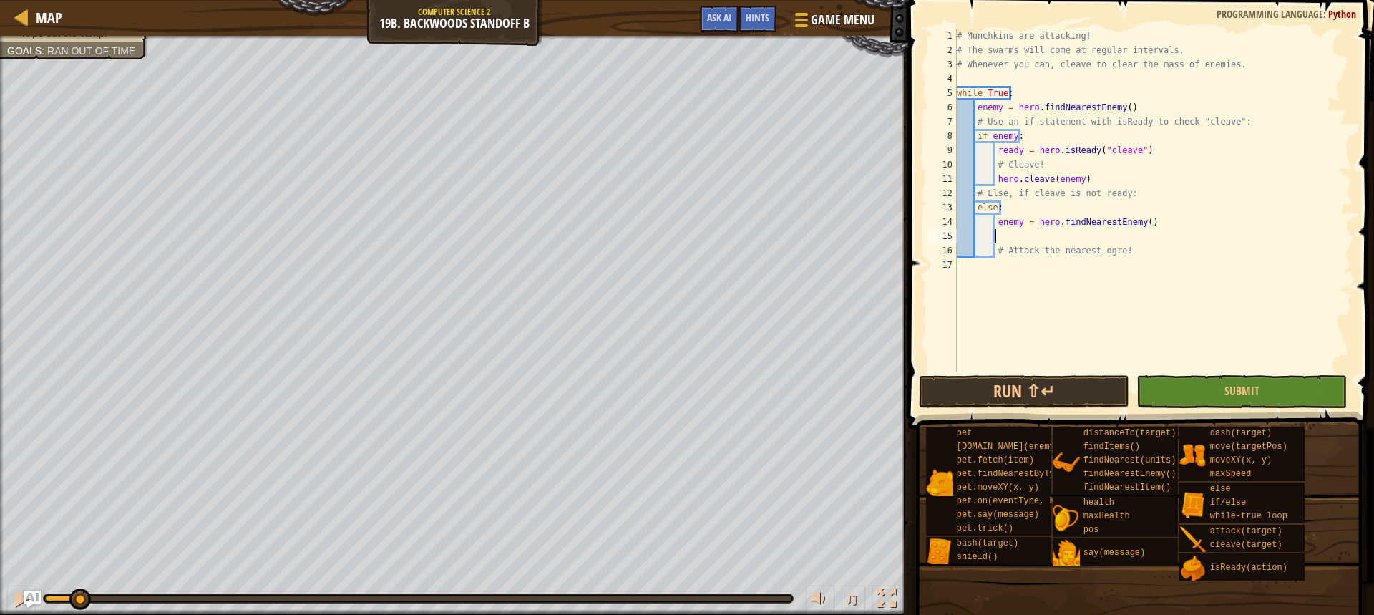
click at [1001, 240] on div "# Munchkins are attacking! # The swarms will come at regular intervals. # Whene…" at bounding box center [1153, 215] width 399 height 372
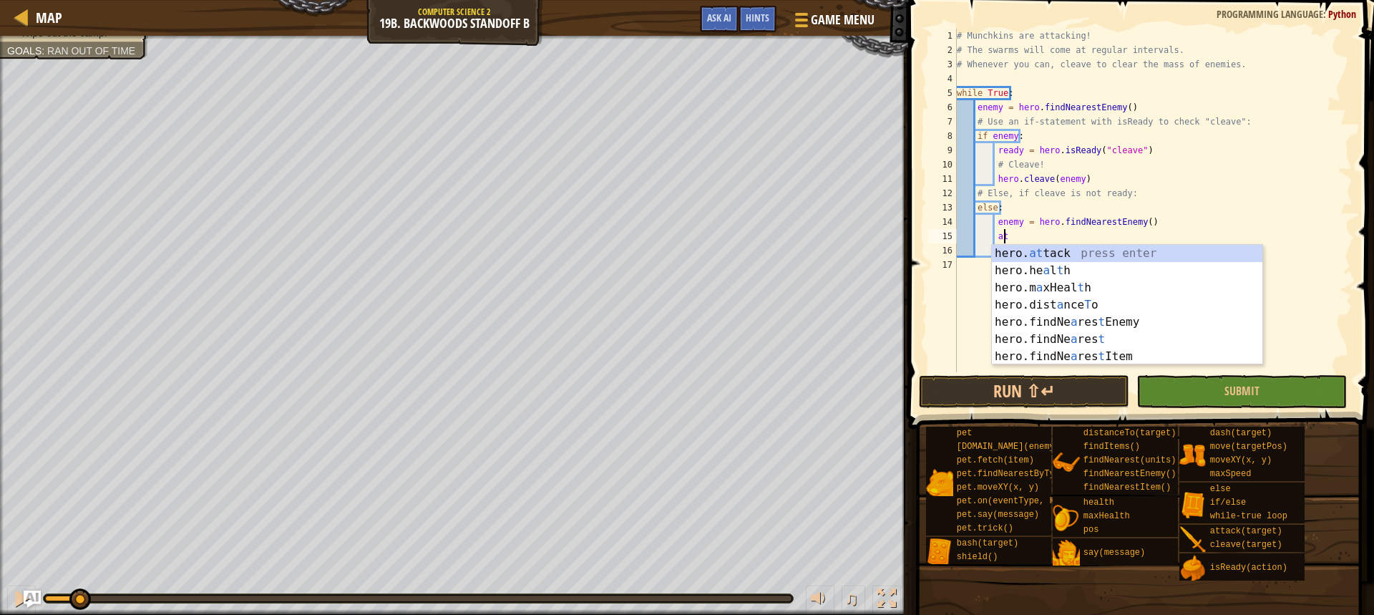
scroll to position [6, 4]
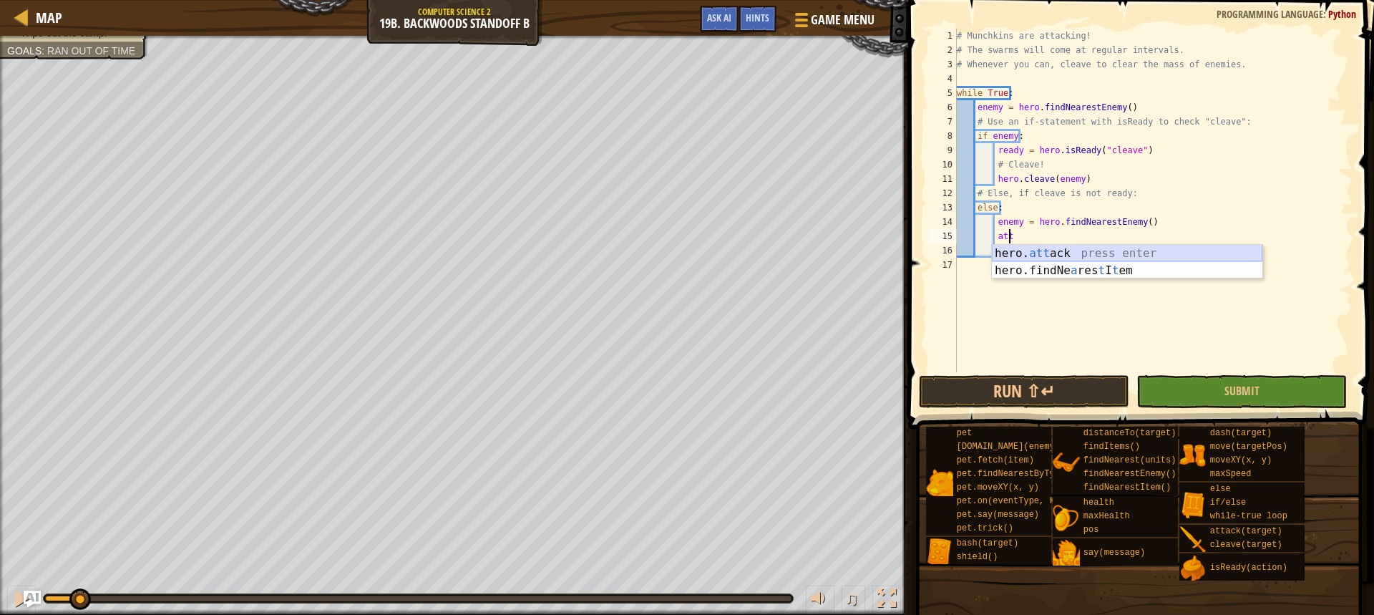
click at [1118, 257] on div "hero. att ack press enter hero.findNe a res t I t em press enter" at bounding box center [1127, 279] width 270 height 69
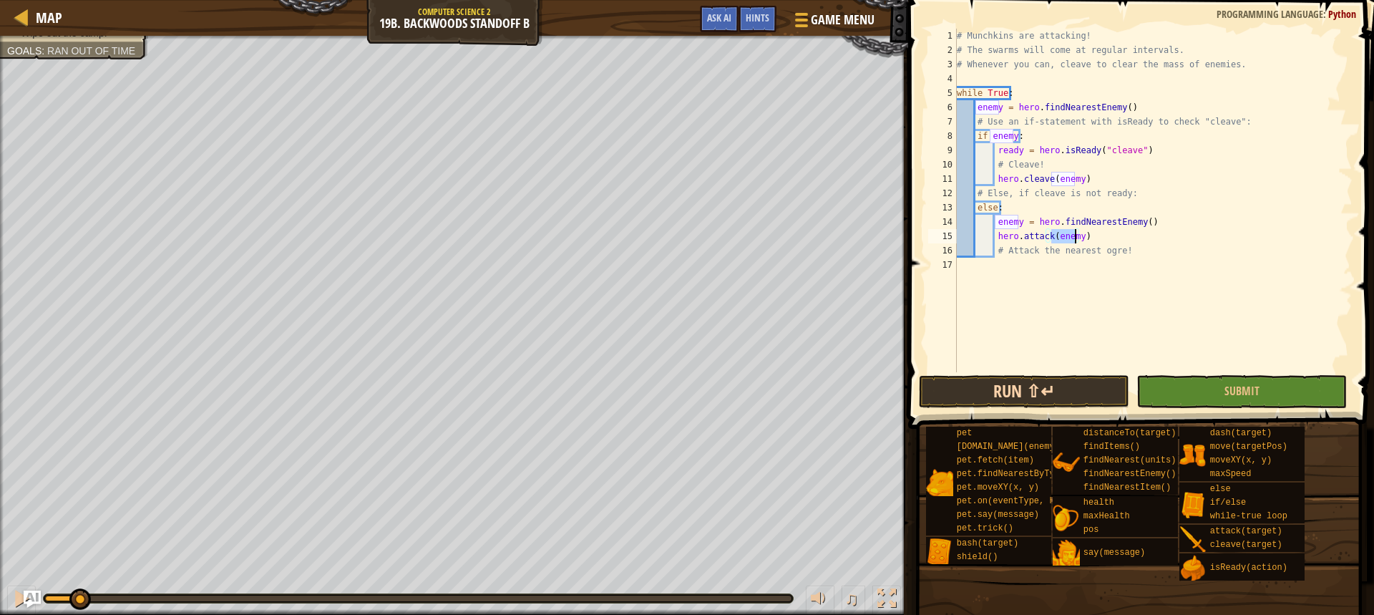
type textarea "hero.attack(enemy)"
click at [1090, 378] on button "Run ⇧↵" at bounding box center [1024, 391] width 210 height 33
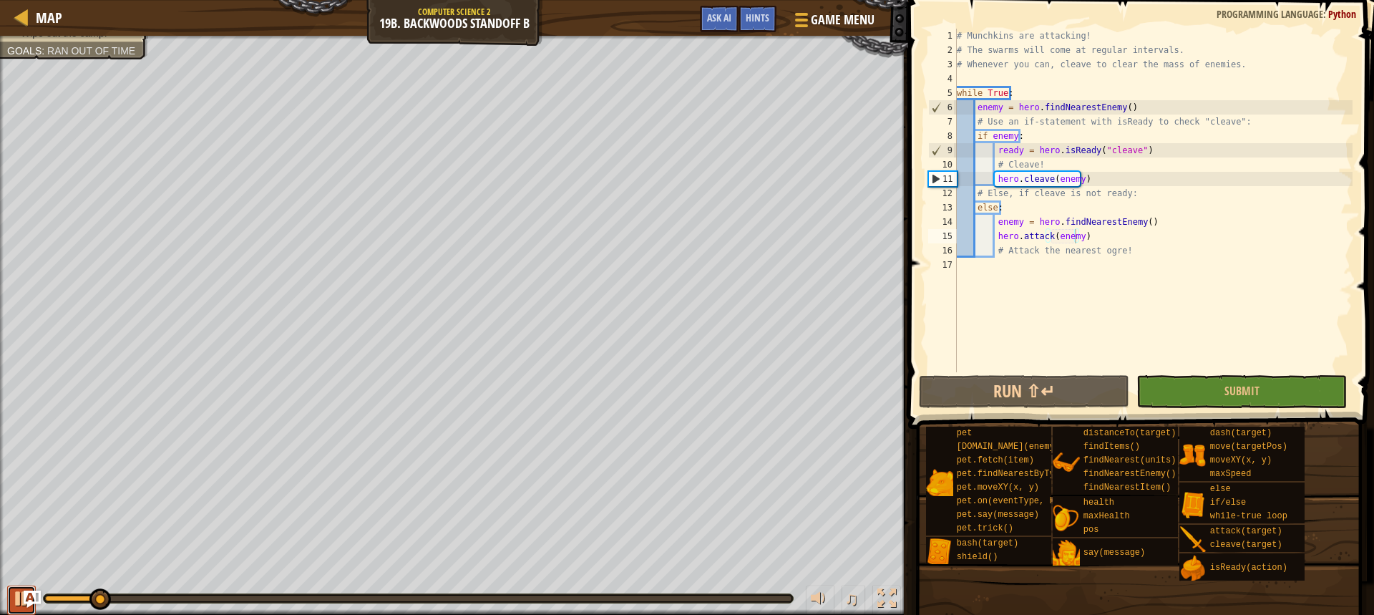
click at [16, 595] on div at bounding box center [21, 598] width 19 height 19
click at [836, 12] on span "Game Menu" at bounding box center [843, 19] width 67 height 19
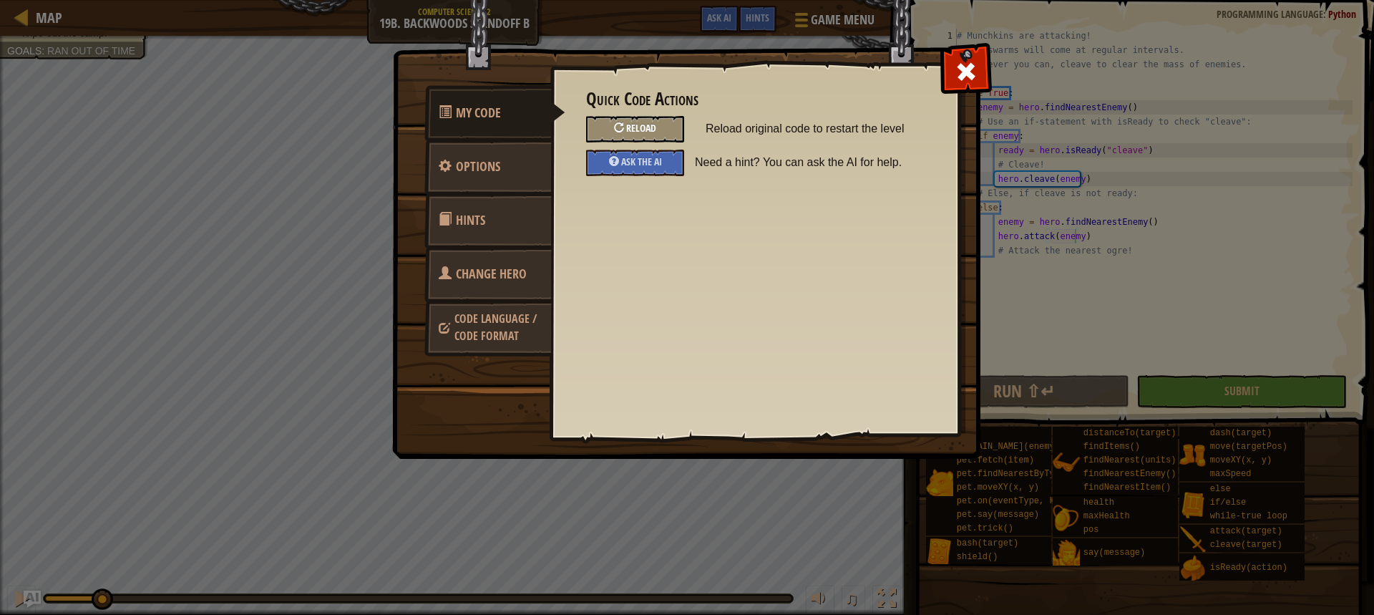
click at [636, 134] on span "Reload" at bounding box center [641, 128] width 30 height 14
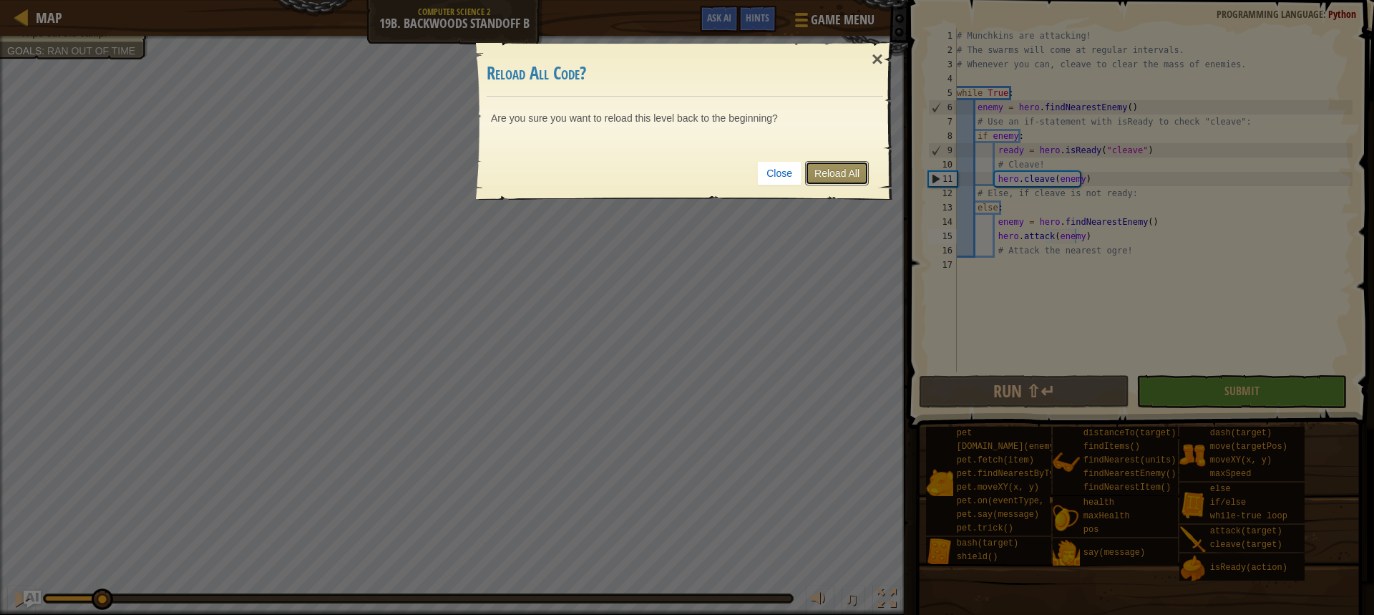
click at [836, 170] on link "Reload All" at bounding box center [837, 173] width 64 height 24
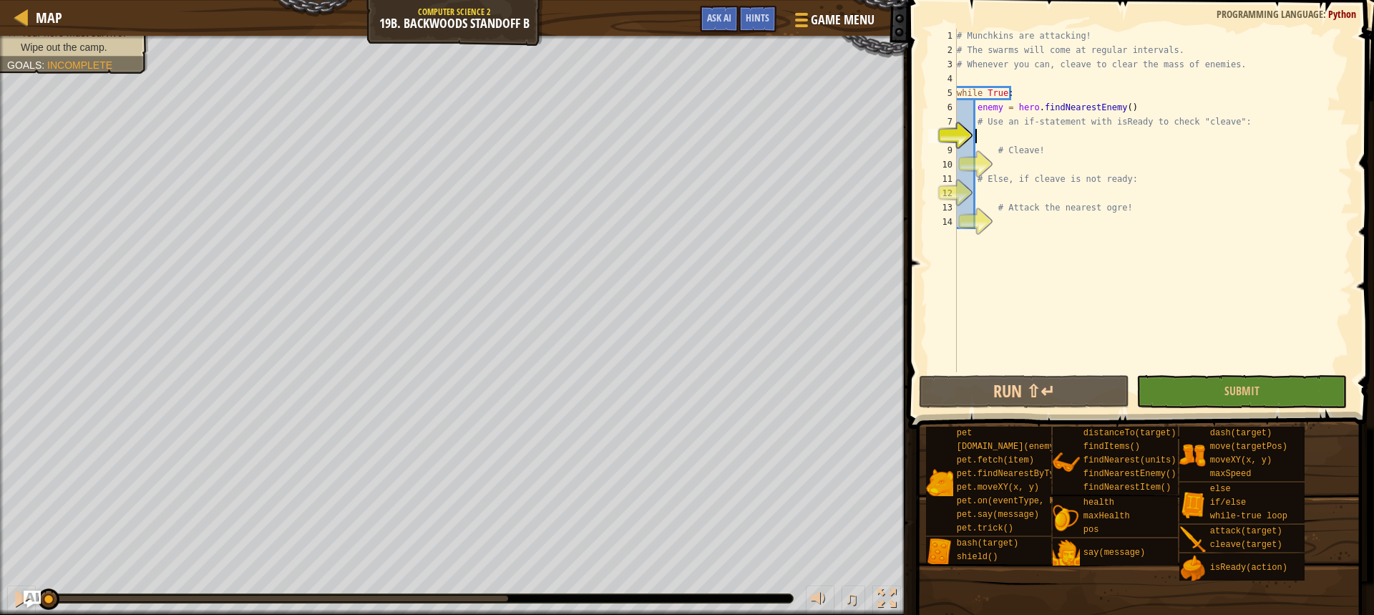
scroll to position [6, 1]
click at [861, 33] on button "Game Menu" at bounding box center [833, 22] width 104 height 35
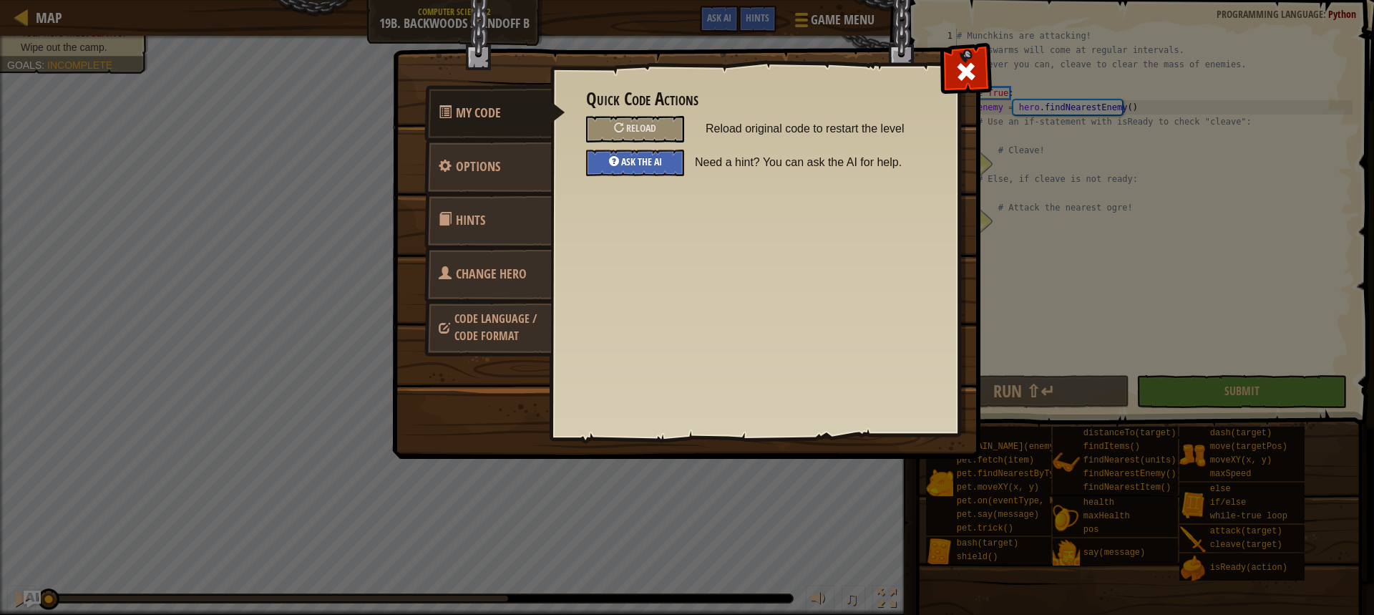
click at [635, 156] on div "Ask the AI" at bounding box center [635, 163] width 98 height 26
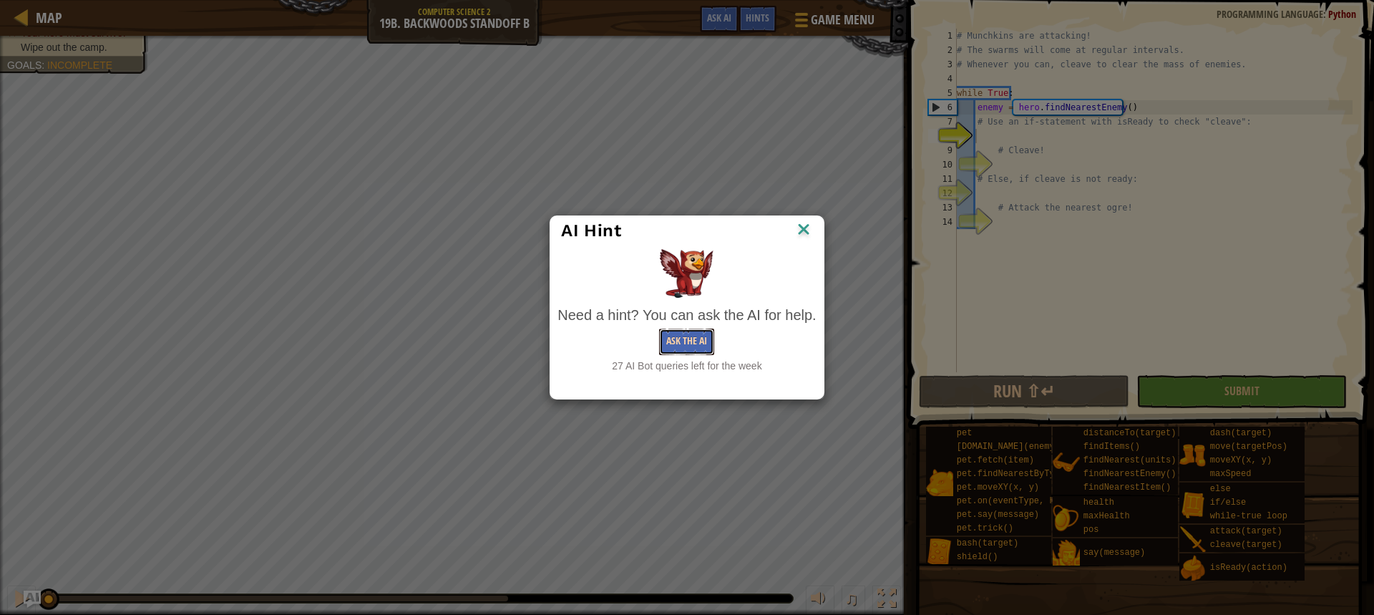
click at [698, 349] on button "Ask the AI" at bounding box center [686, 341] width 55 height 26
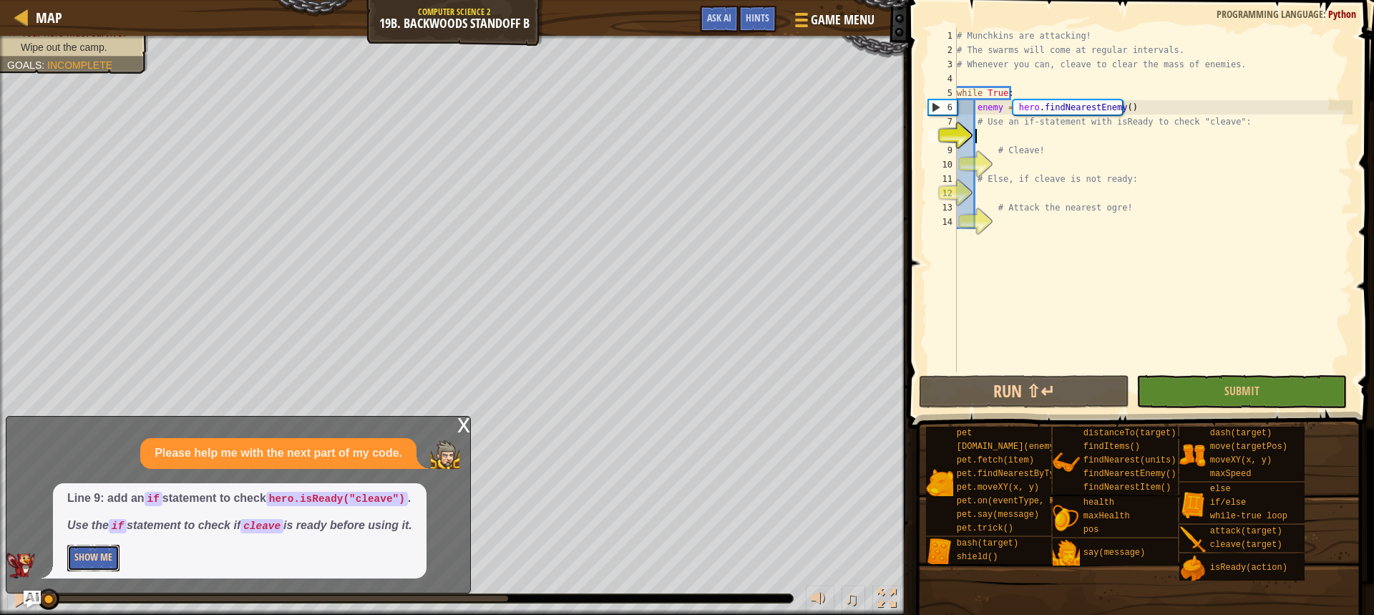
click at [89, 555] on button "Show Me" at bounding box center [93, 557] width 52 height 26
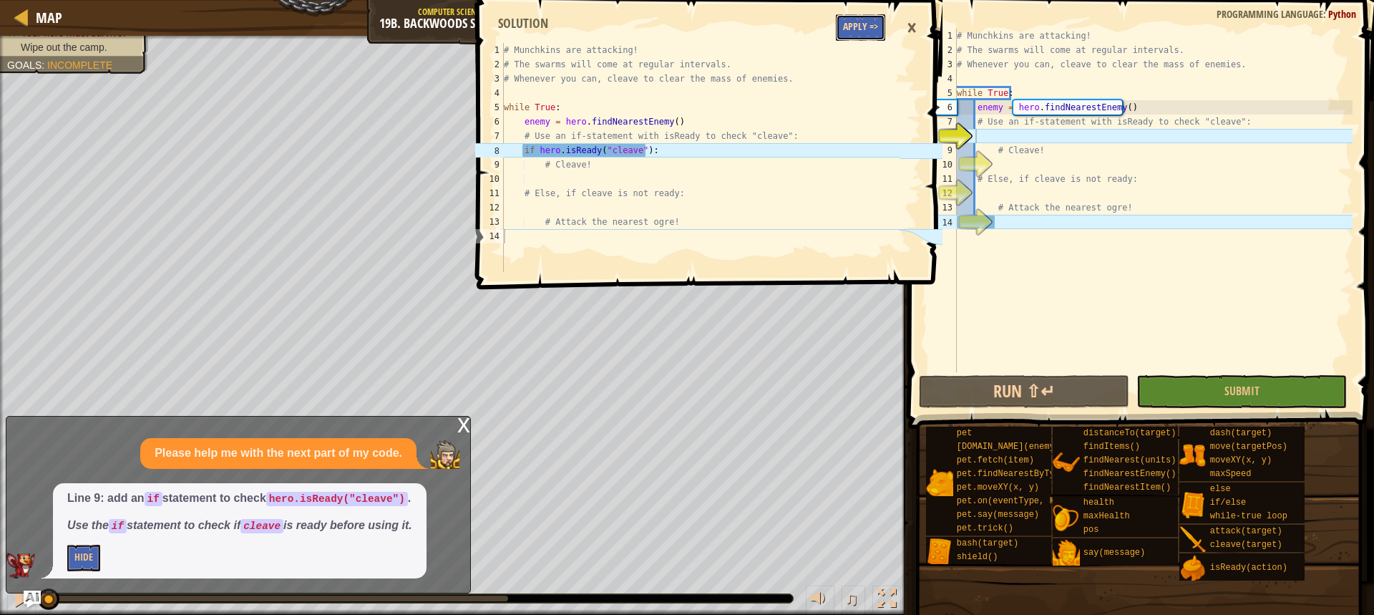
click at [869, 34] on button "Apply =>" at bounding box center [860, 27] width 49 height 26
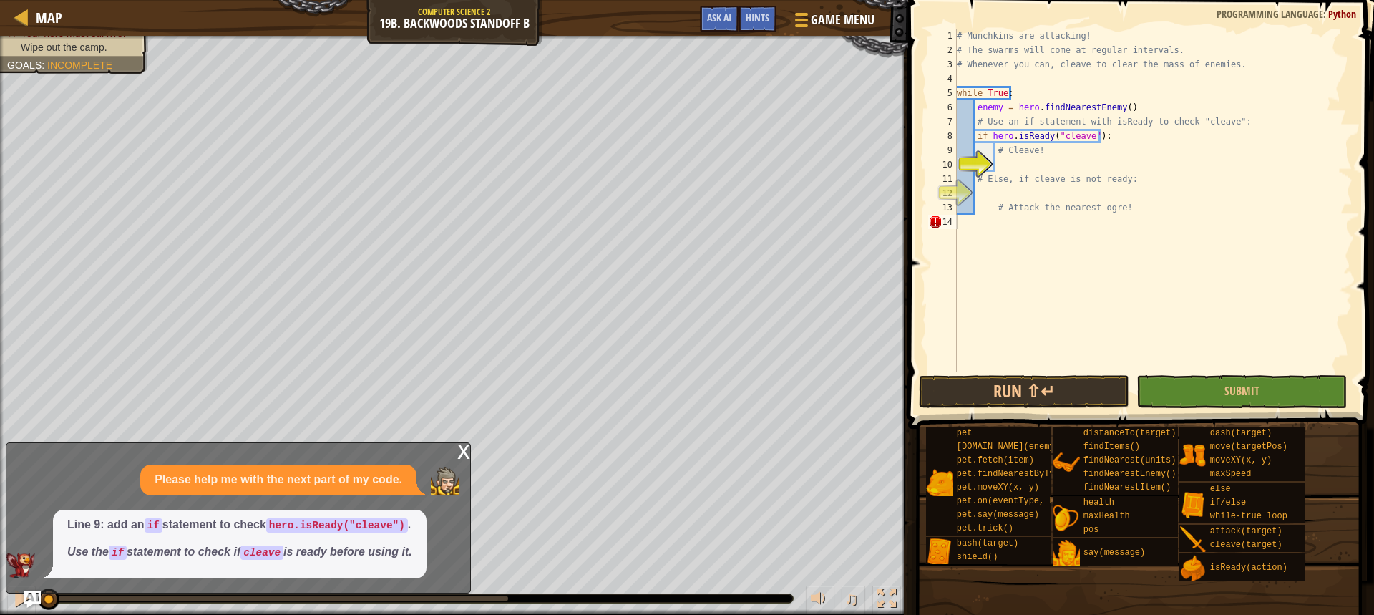
click at [1053, 164] on div "# Munchkins are attacking! # The swarms will come at regular intervals. # Whene…" at bounding box center [1153, 215] width 399 height 372
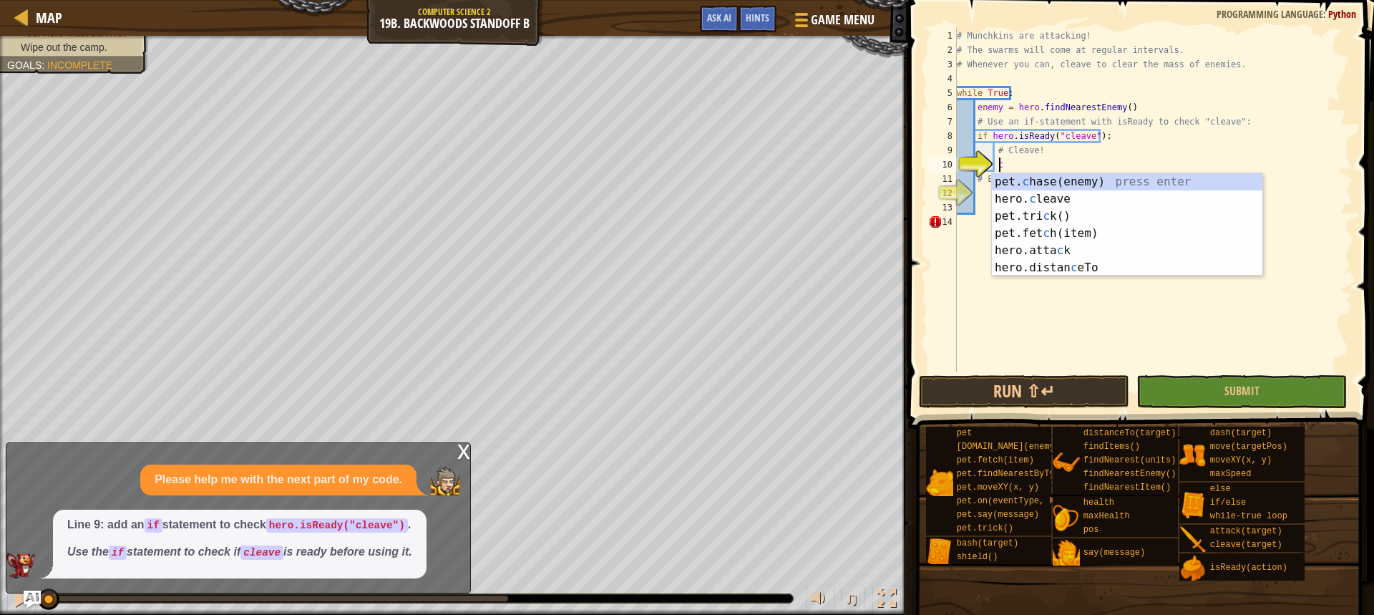
scroll to position [6, 3]
click at [1040, 197] on div "pet. c hase(enemy) press enter hero. c leave press enter pet.tri c k() press en…" at bounding box center [1127, 241] width 270 height 137
type textarea "hero.cleave(enemy)"
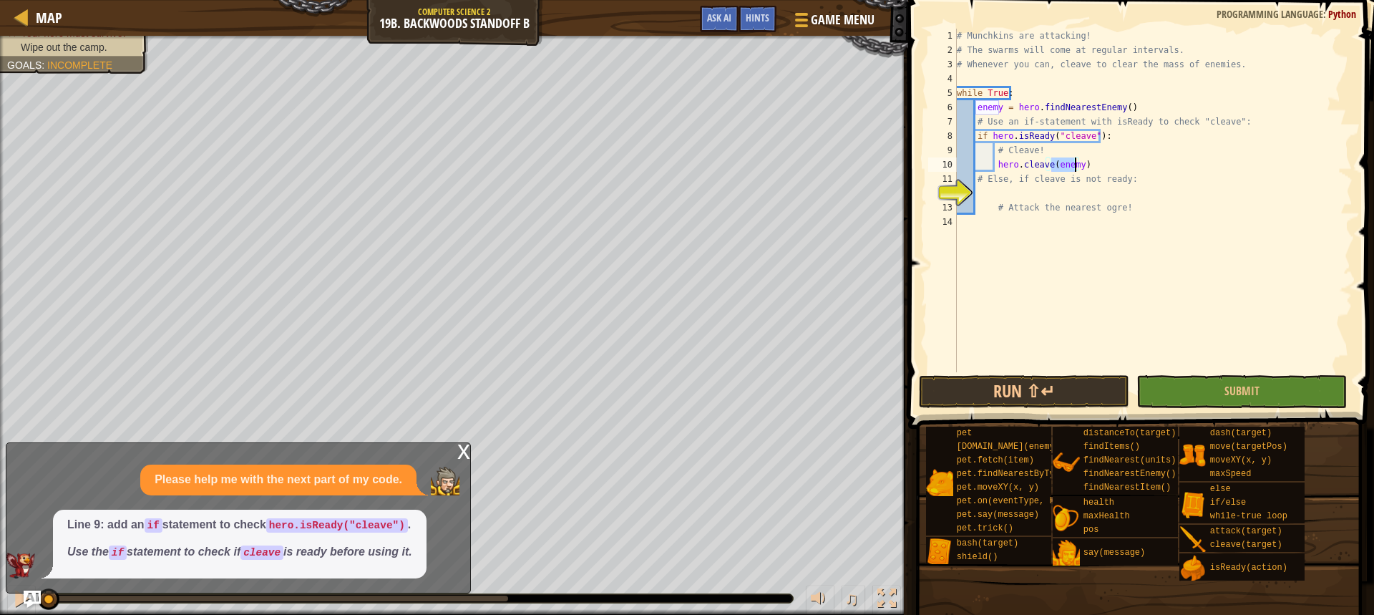
click at [1011, 190] on div "# Munchkins are attacking! # The swarms will come at regular intervals. # Whene…" at bounding box center [1153, 215] width 399 height 372
type textarea "d"
type textarea "e"
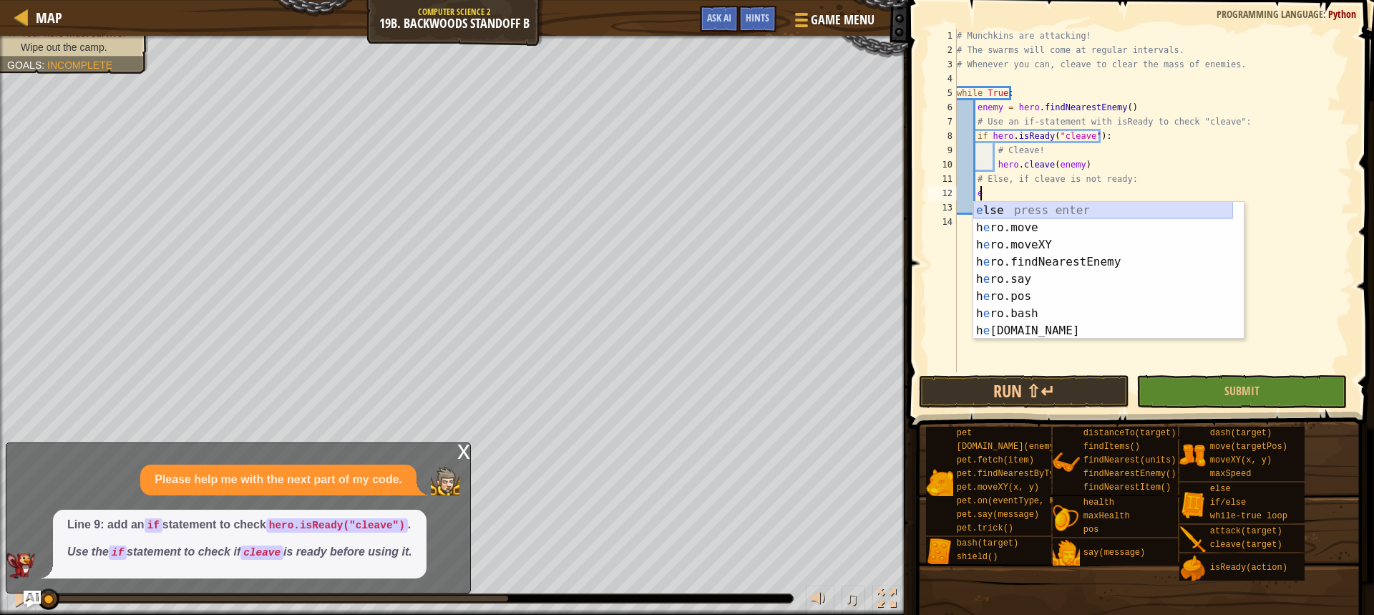
click at [1048, 215] on div "e lse press enter h e ro.move press enter h e ro.moveXY press enter h e ro.find…" at bounding box center [1103, 288] width 260 height 172
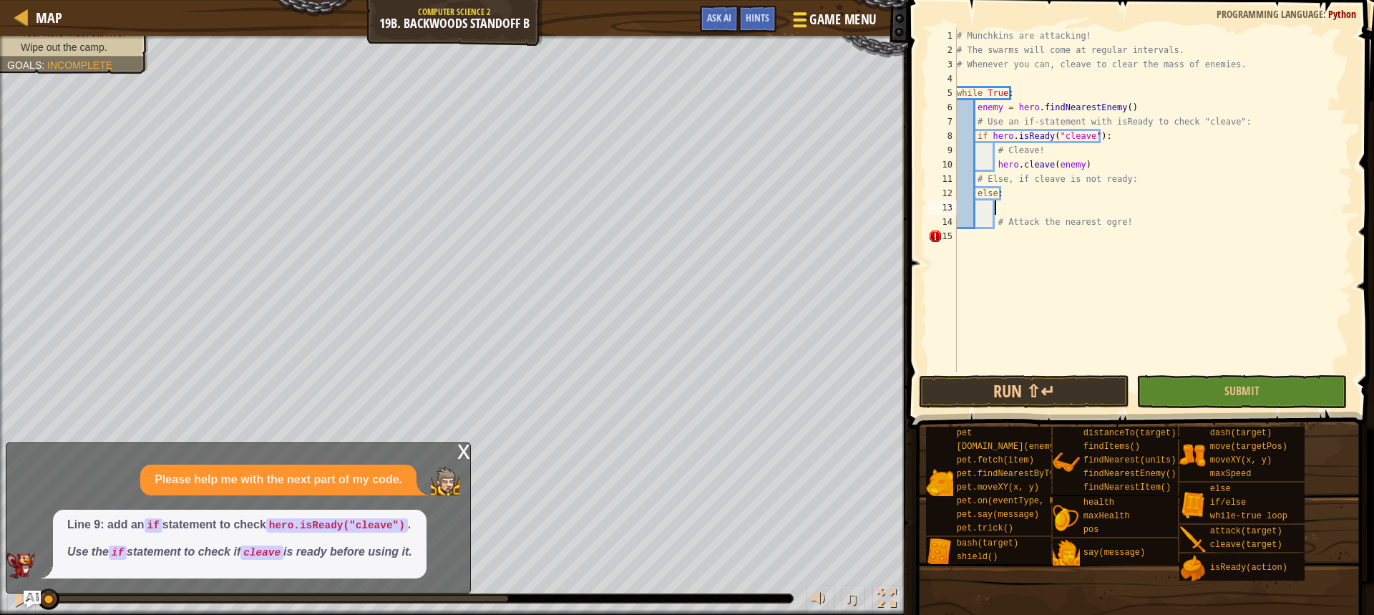
click at [839, 24] on span "Game Menu" at bounding box center [843, 19] width 67 height 19
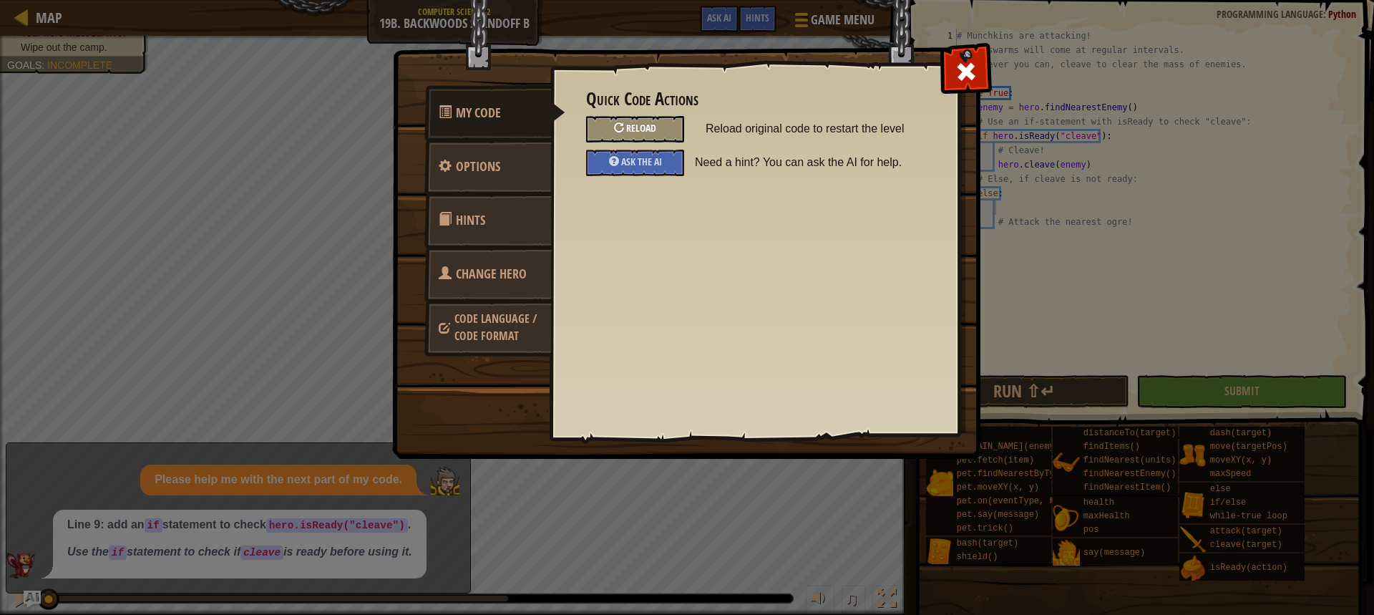
click at [660, 140] on div "Reload" at bounding box center [635, 129] width 98 height 26
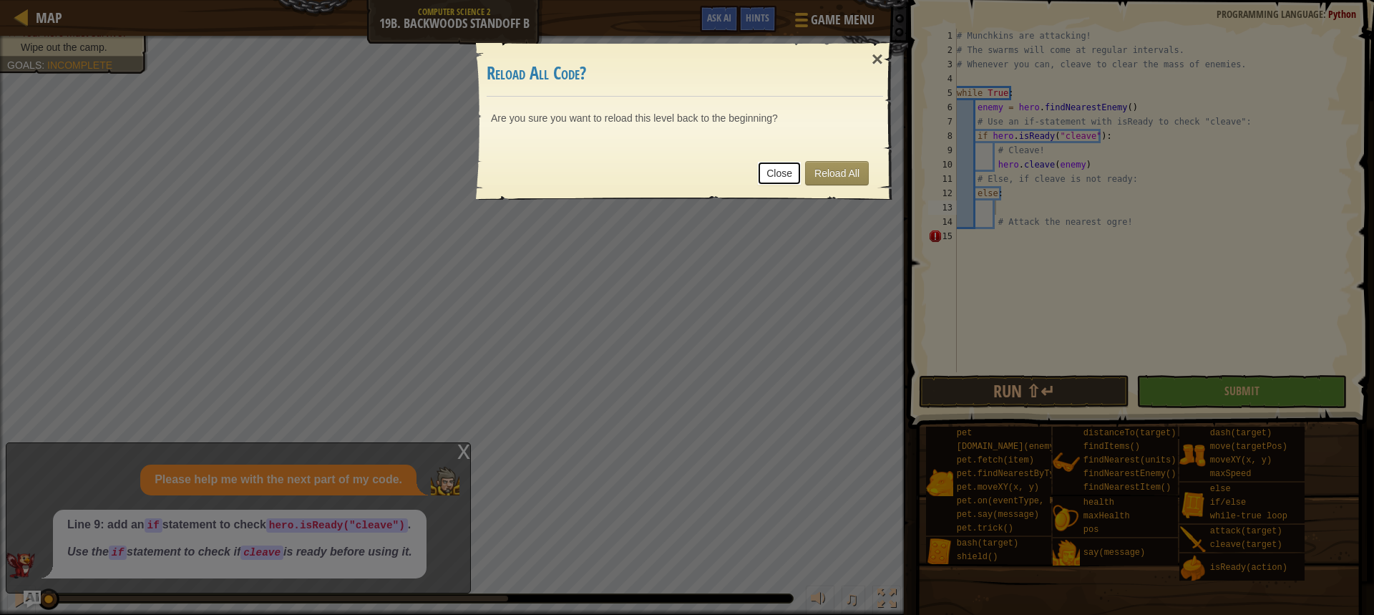
click at [788, 173] on link "Close" at bounding box center [779, 173] width 44 height 24
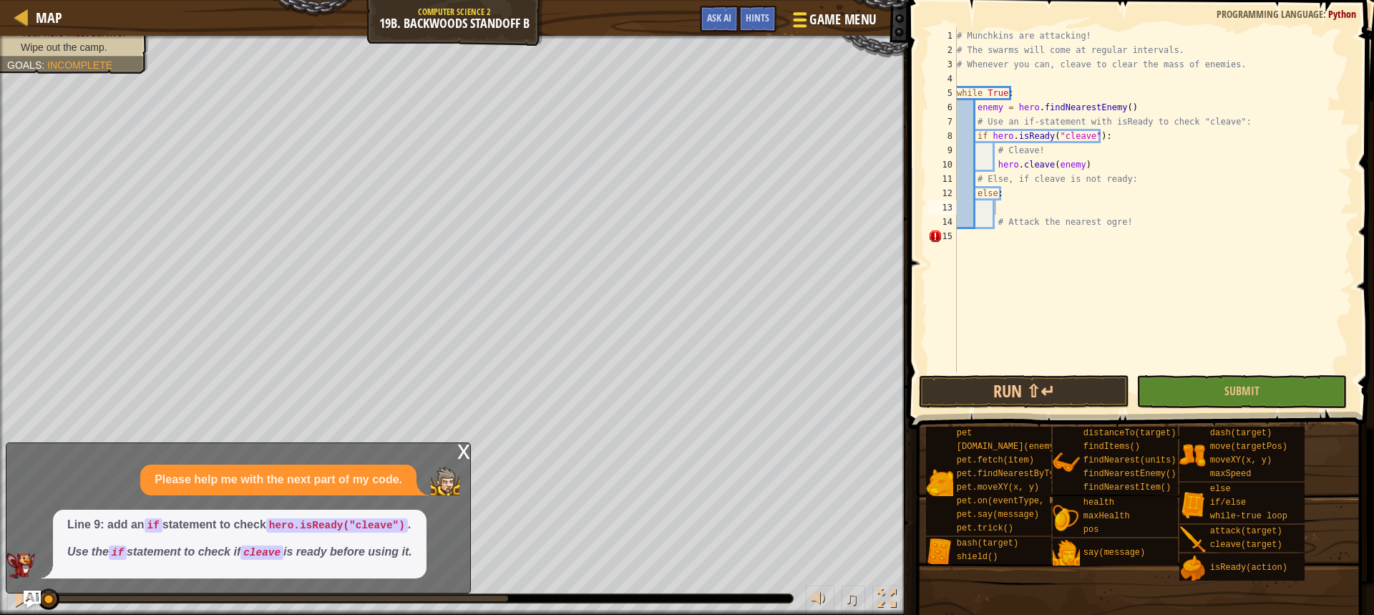
click at [834, 18] on span "Game Menu" at bounding box center [843, 19] width 67 height 19
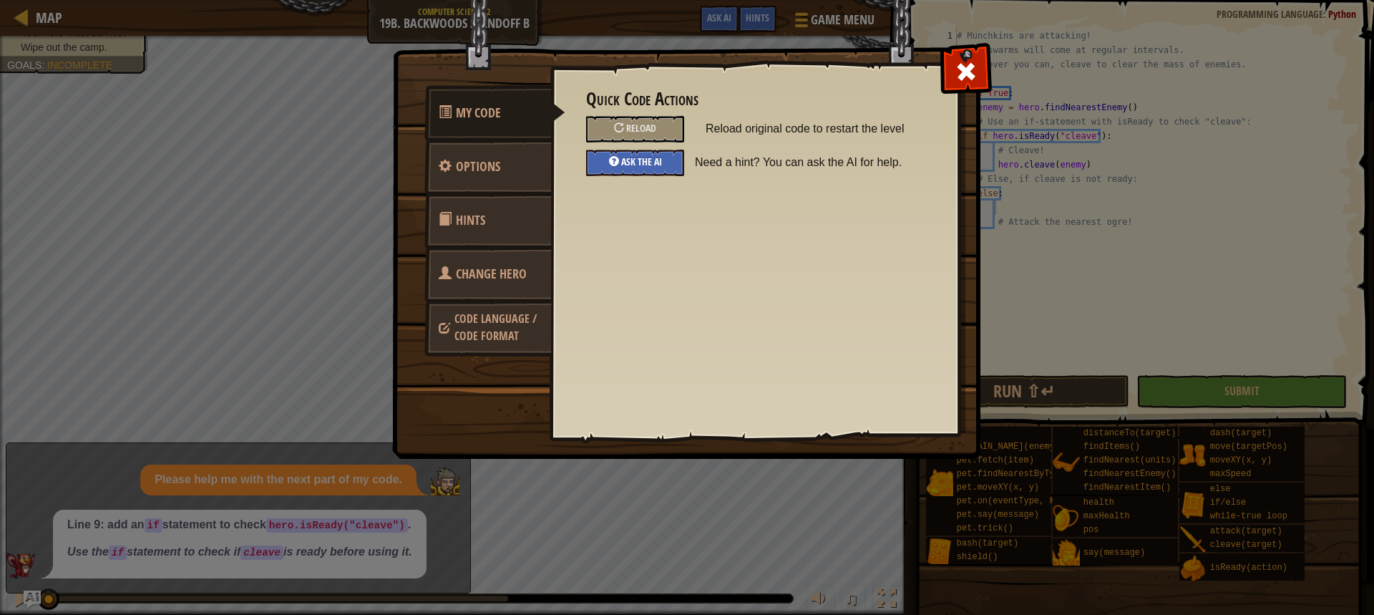
click at [666, 167] on div "Ask the AI" at bounding box center [635, 163] width 98 height 26
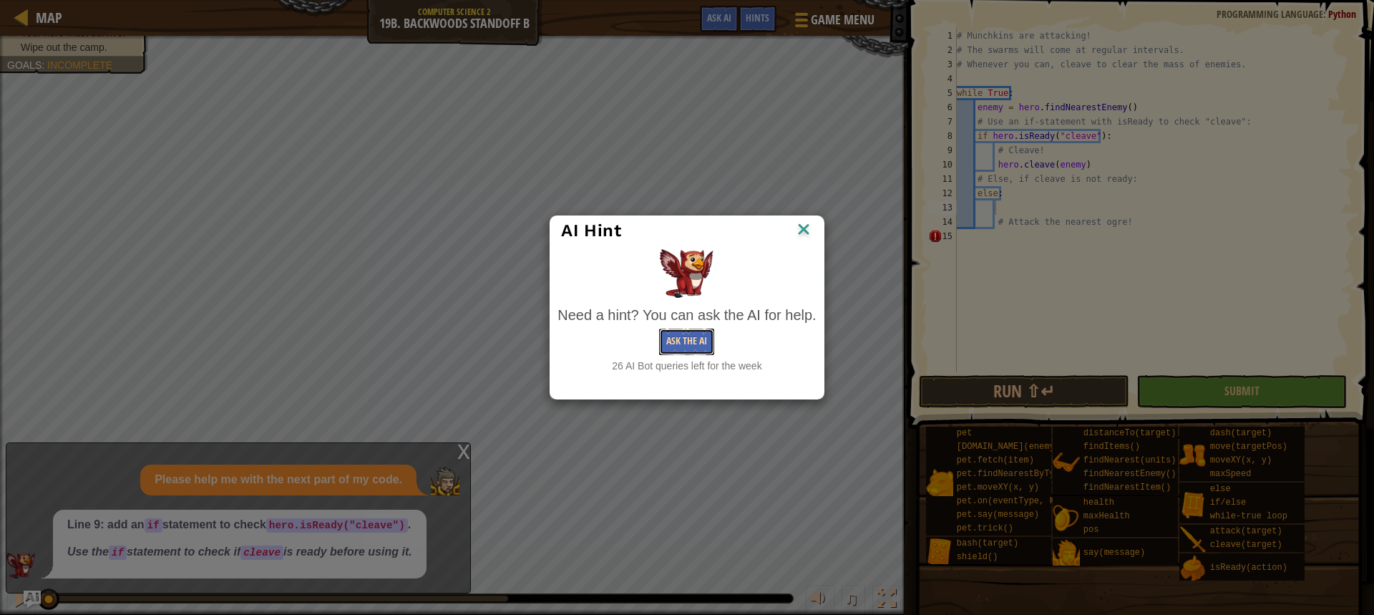
click at [703, 339] on button "Ask the AI" at bounding box center [686, 341] width 55 height 26
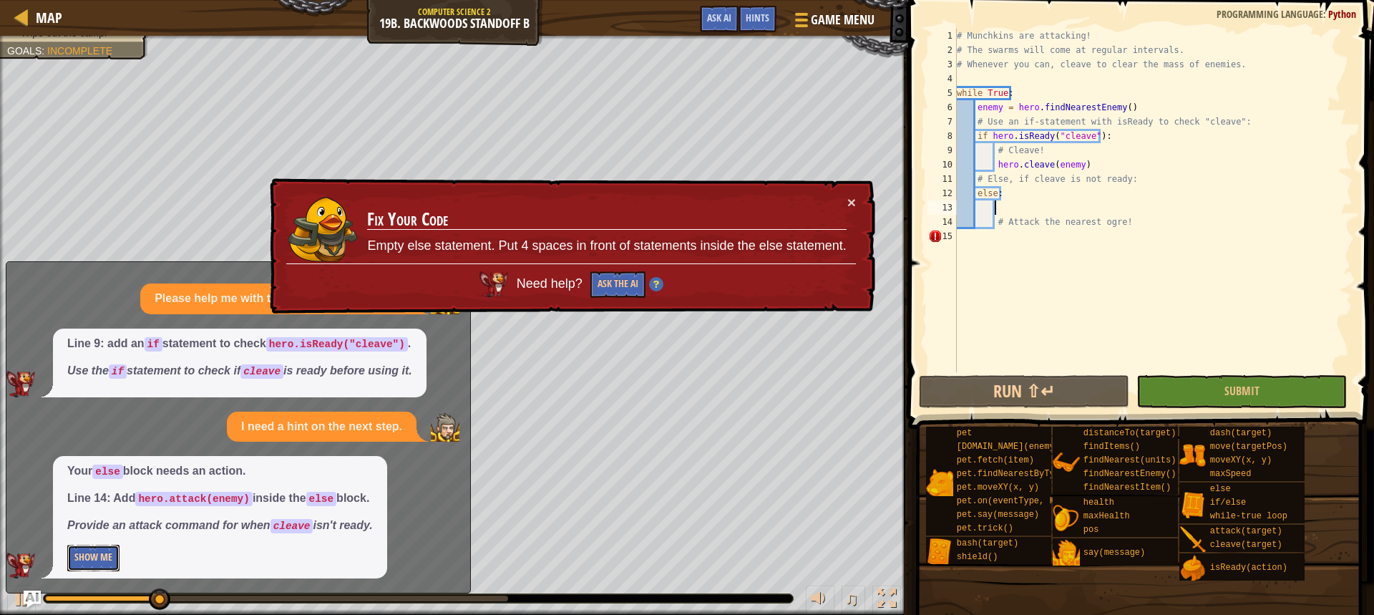
click at [99, 561] on button "Show Me" at bounding box center [93, 557] width 52 height 26
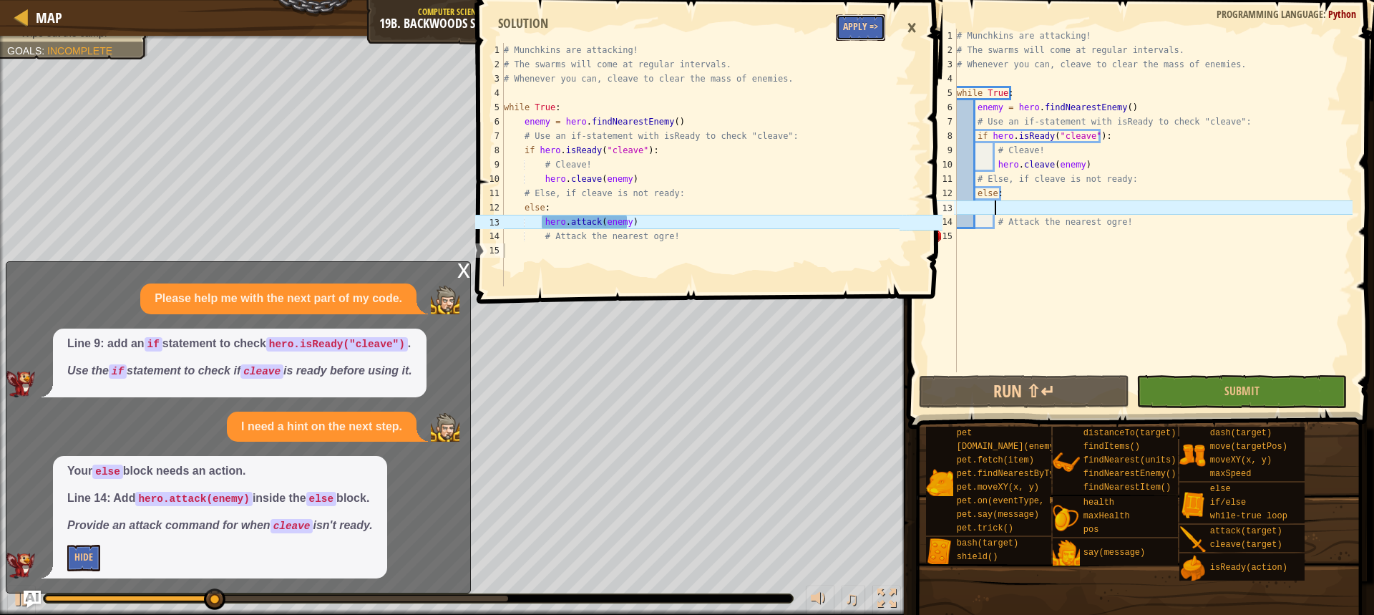
click at [864, 21] on button "Apply =>" at bounding box center [860, 27] width 49 height 26
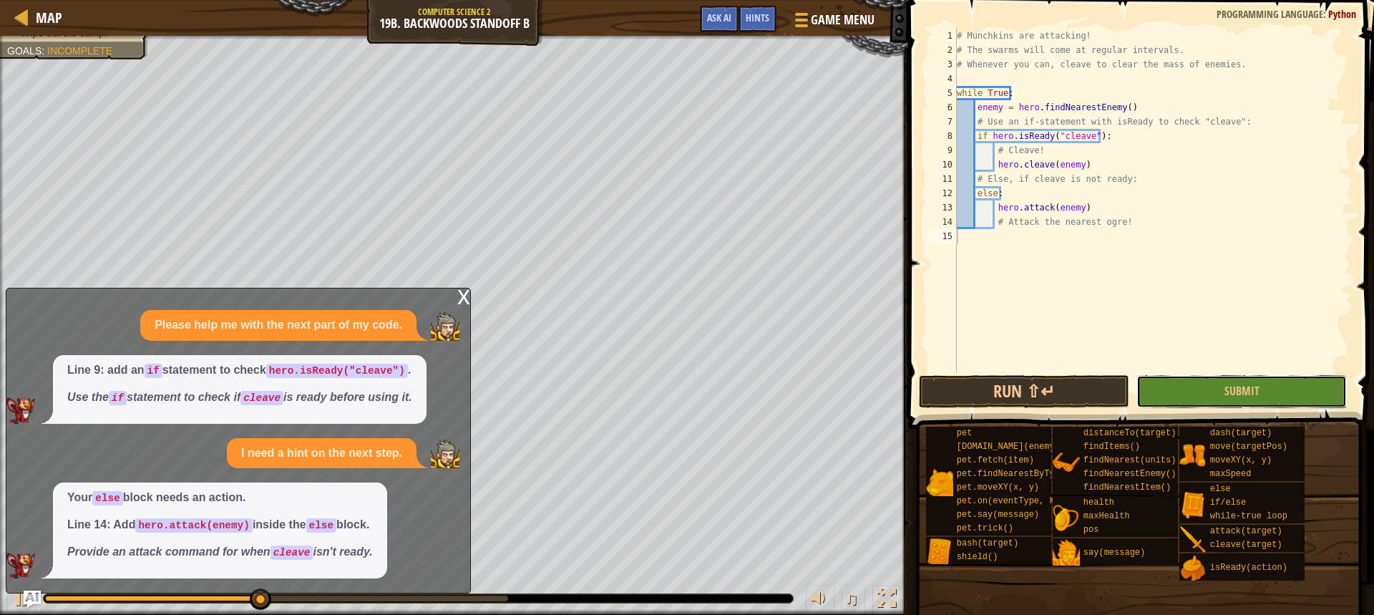
drag, startPoint x: 1199, startPoint y: 394, endPoint x: 1178, endPoint y: 388, distance: 21.5
click at [1196, 391] on button "Submit" at bounding box center [1241, 391] width 210 height 33
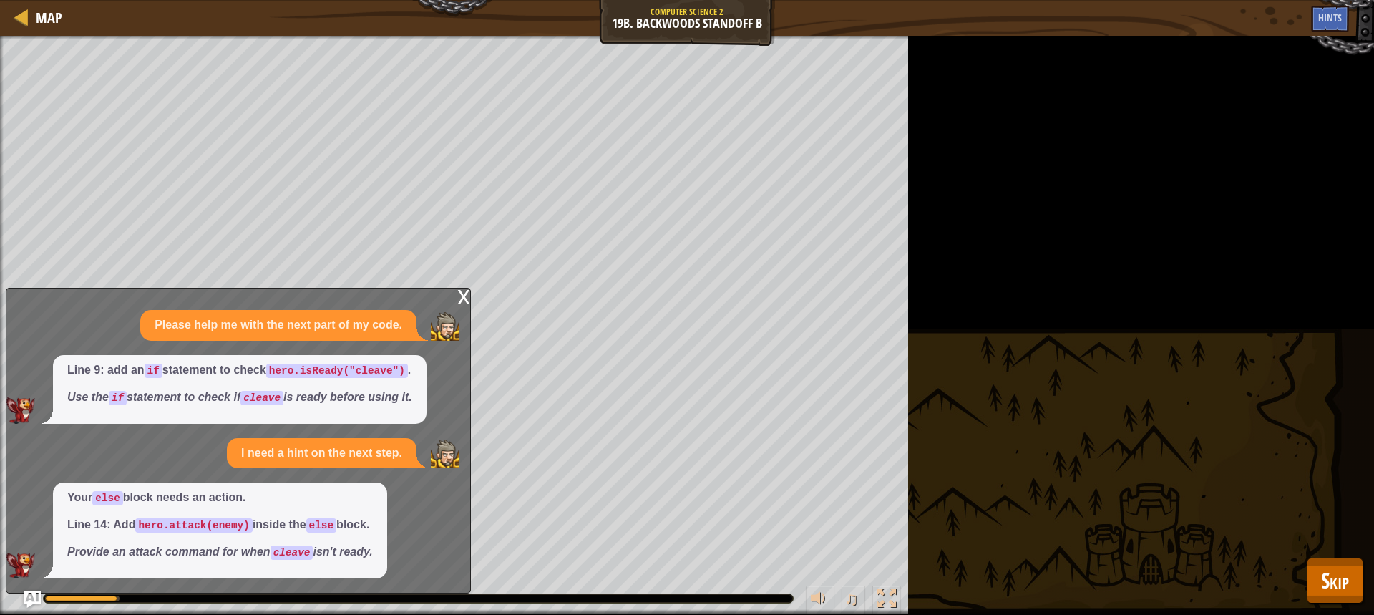
click at [458, 295] on div "x" at bounding box center [463, 295] width 13 height 14
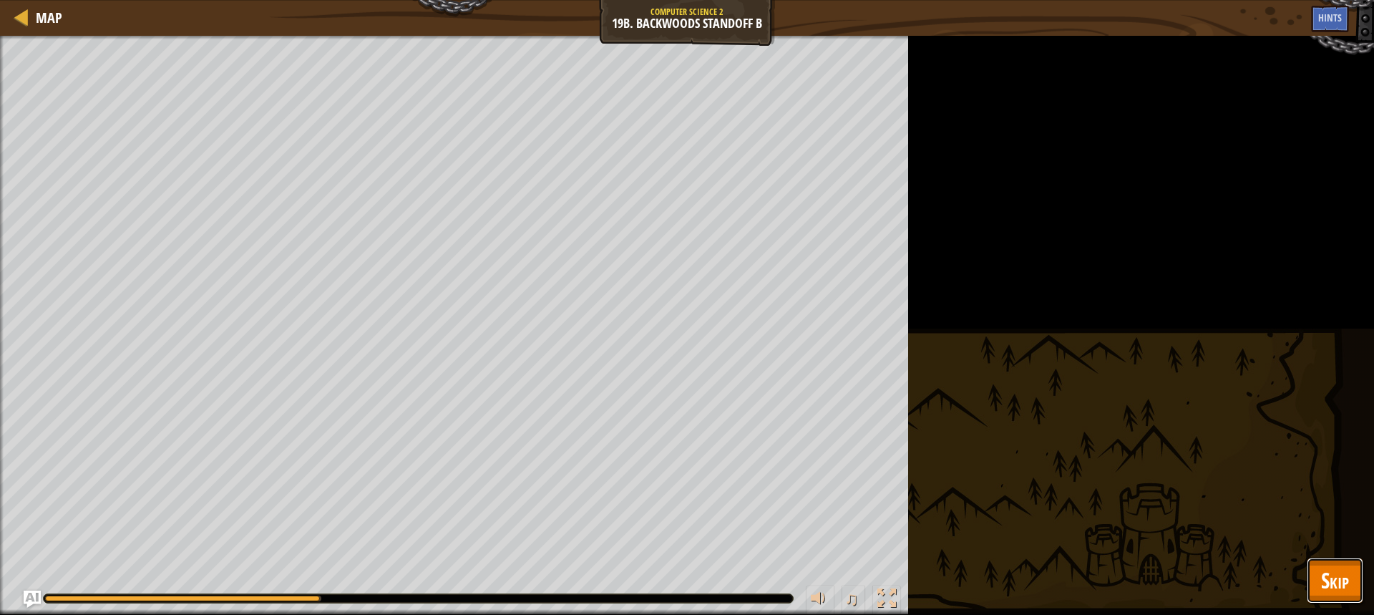
click at [1316, 578] on button "Skip" at bounding box center [1334, 580] width 57 height 46
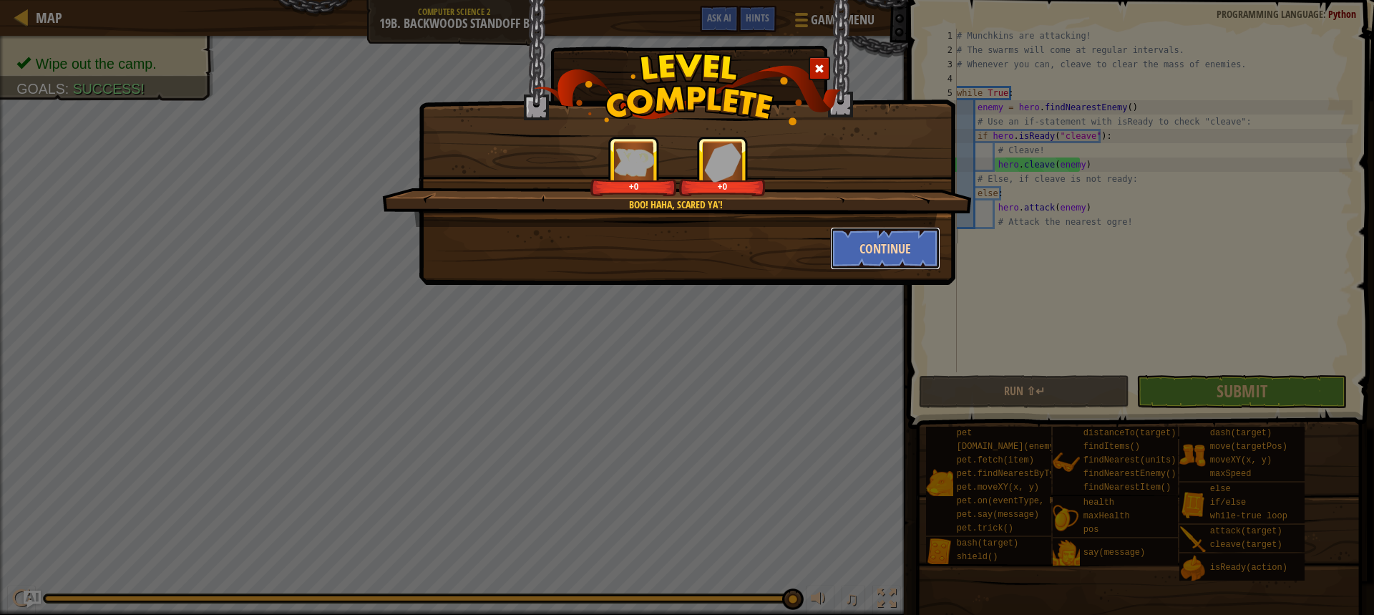
click at [884, 249] on button "Continue" at bounding box center [885, 248] width 111 height 43
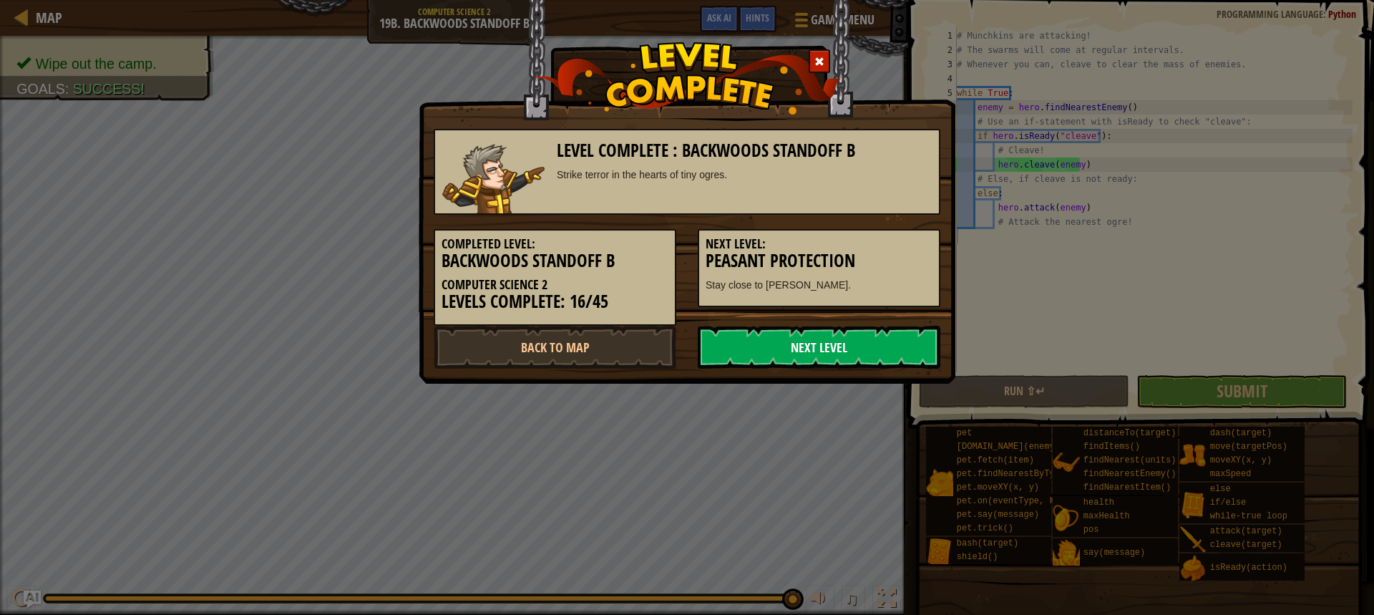
click at [849, 338] on link "Next Level" at bounding box center [819, 347] width 243 height 43
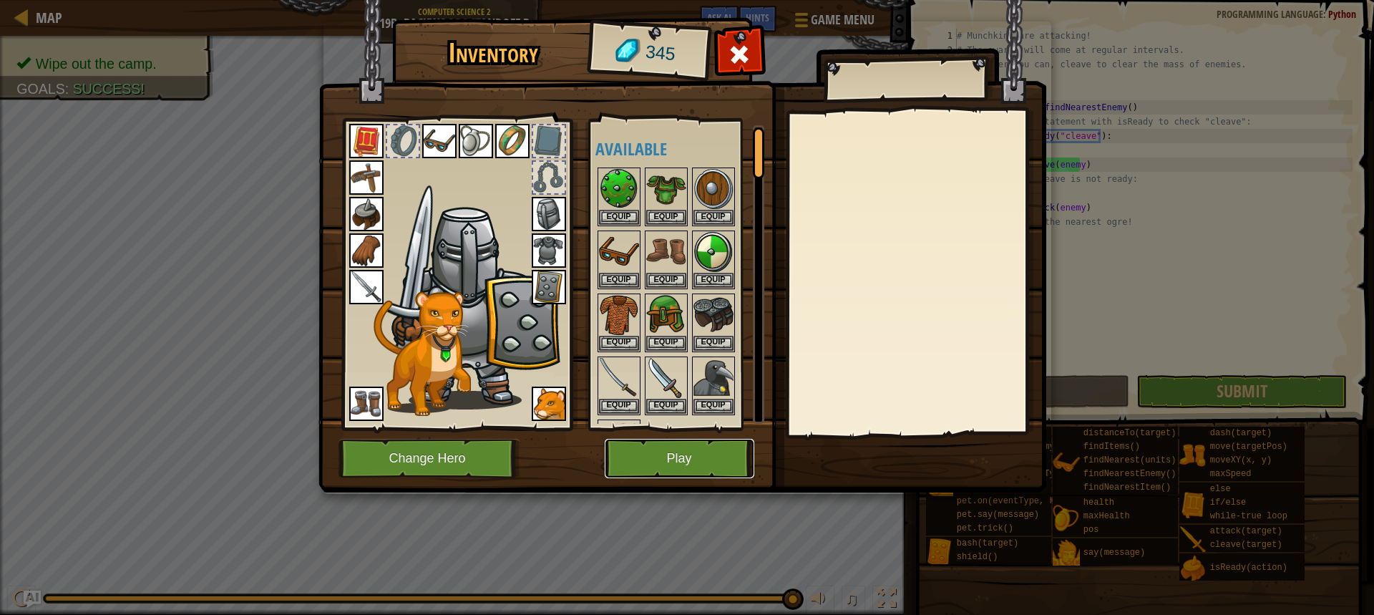
click at [688, 473] on button "Play" at bounding box center [680, 458] width 150 height 39
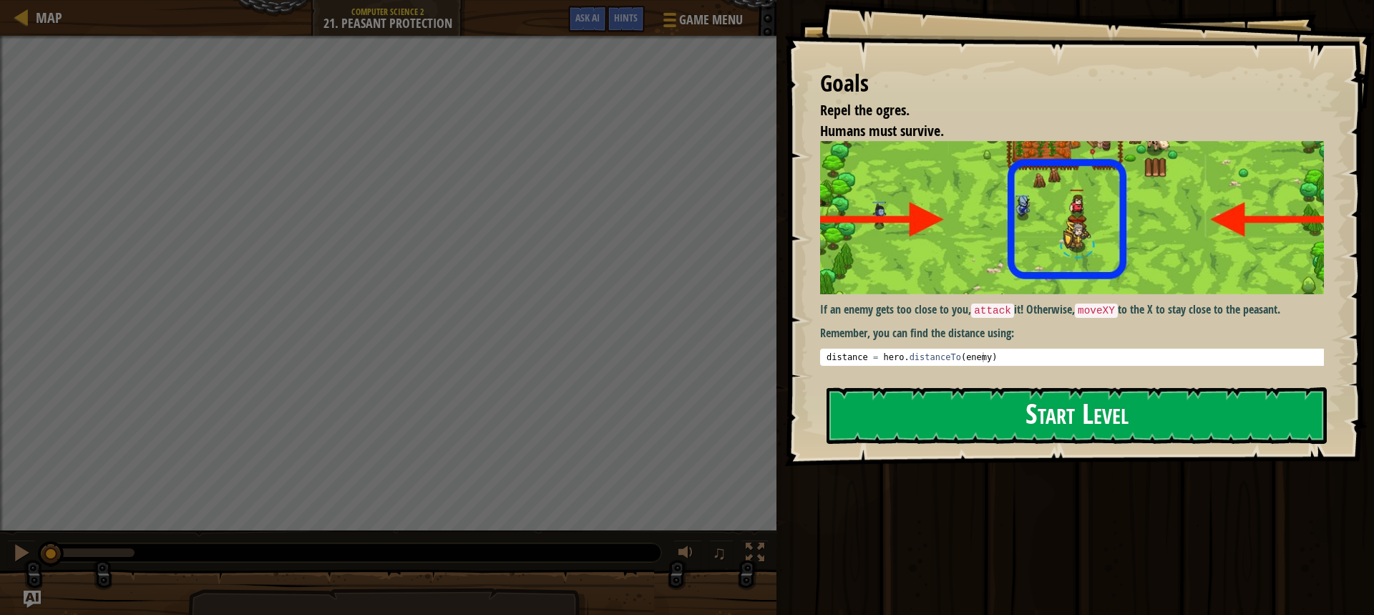
click at [1040, 437] on button "Start Level" at bounding box center [1076, 415] width 500 height 57
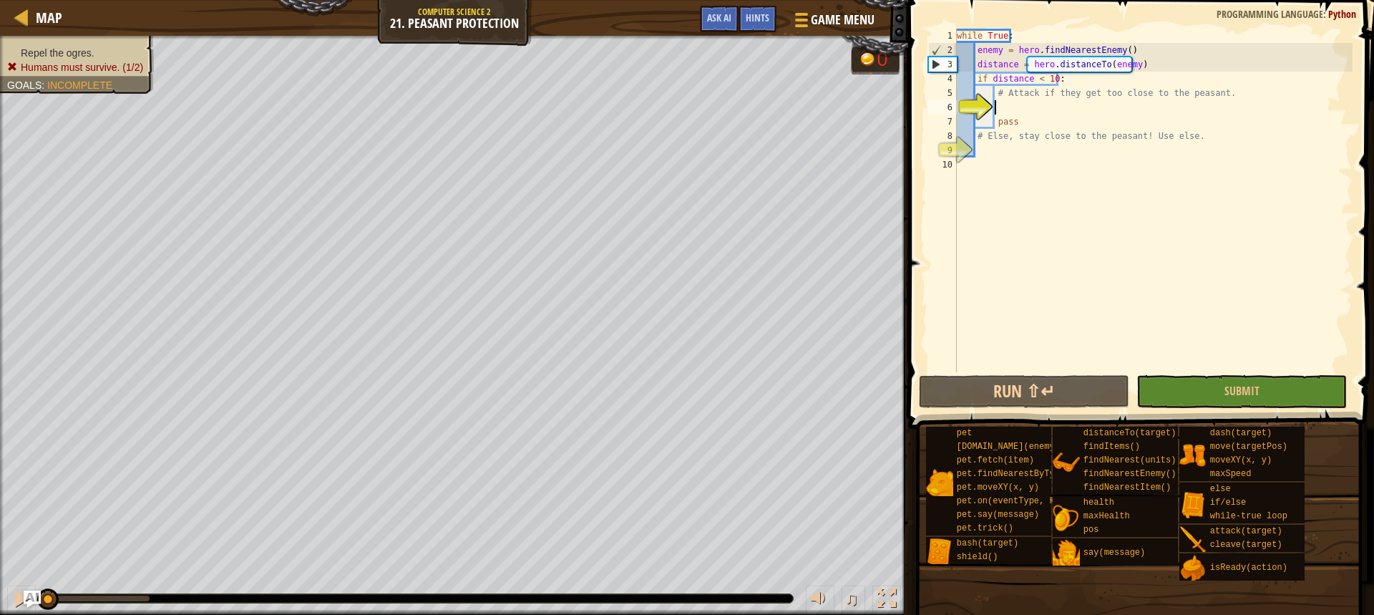
scroll to position [6, 3]
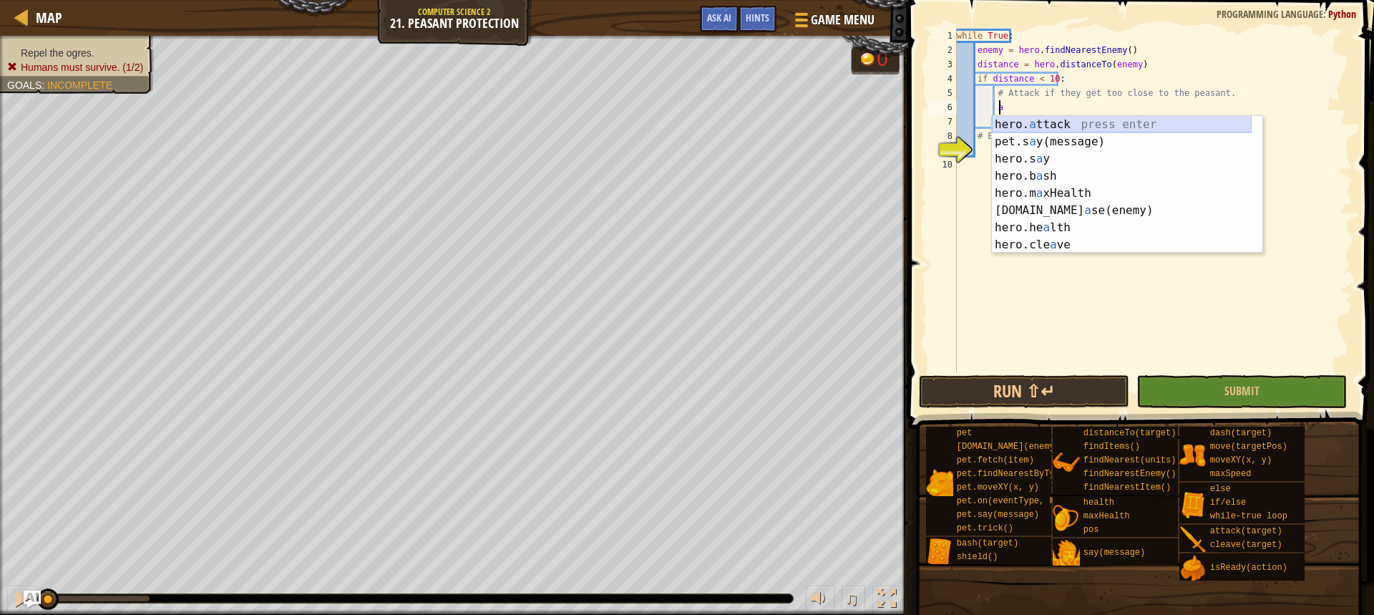
click at [1033, 127] on div "hero. a ttack press enter pet.s a y(message) press enter hero.s a y press enter…" at bounding box center [1122, 202] width 260 height 172
type textarea "hero.attack(enemy)"
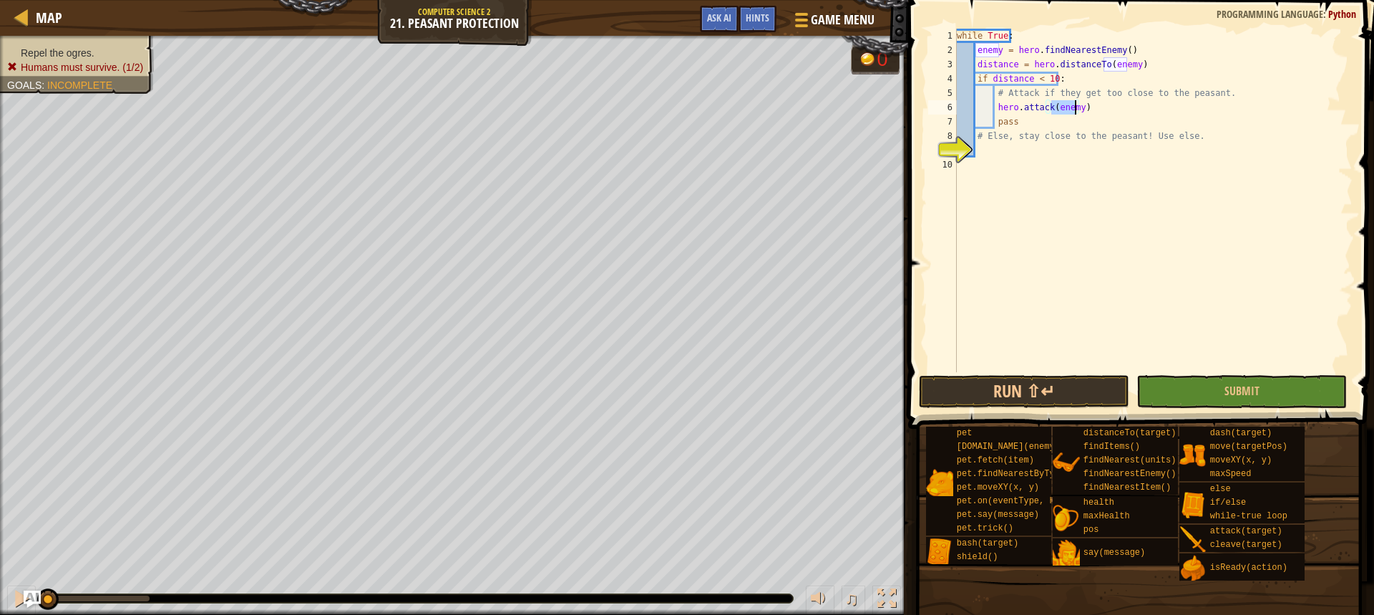
click at [1046, 156] on div "while True : enemy = hero . findNearestEnemy ( ) distance = hero . distanceTo (…" at bounding box center [1153, 215] width 399 height 372
type textarea "e"
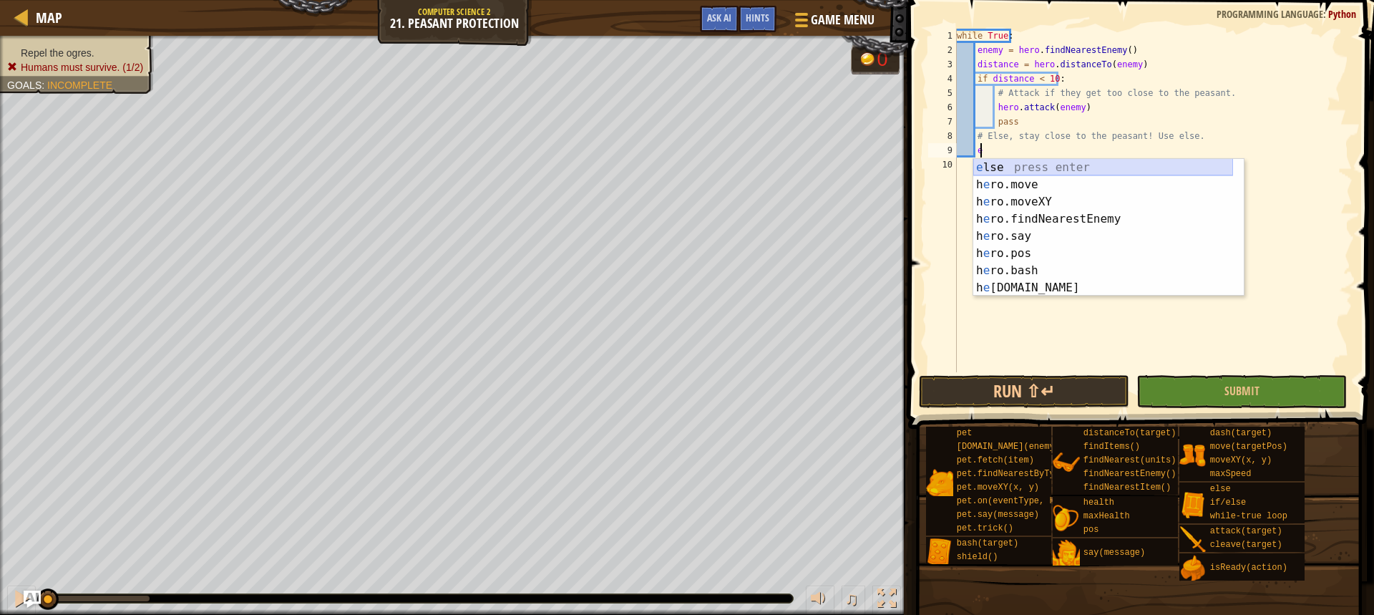
click at [1041, 165] on div "e lse press enter h e ro.move press enter h e ro.moveXY press enter h e ro.find…" at bounding box center [1103, 245] width 260 height 172
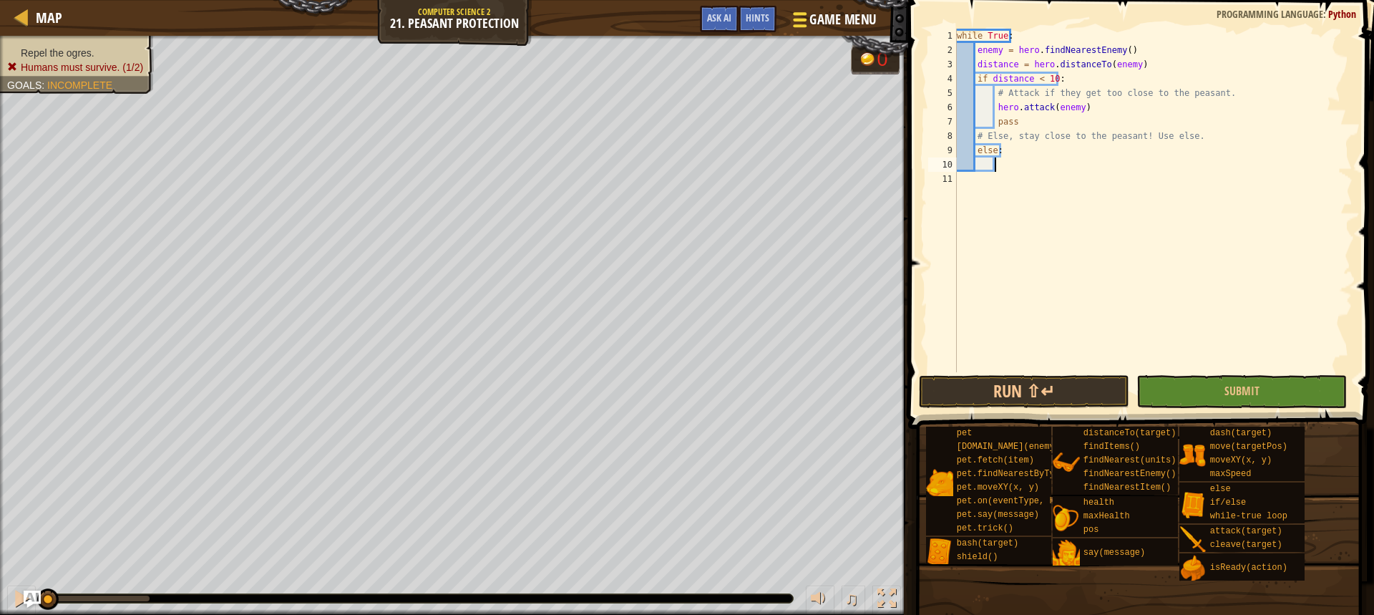
click at [852, 26] on span "Game Menu" at bounding box center [843, 19] width 67 height 19
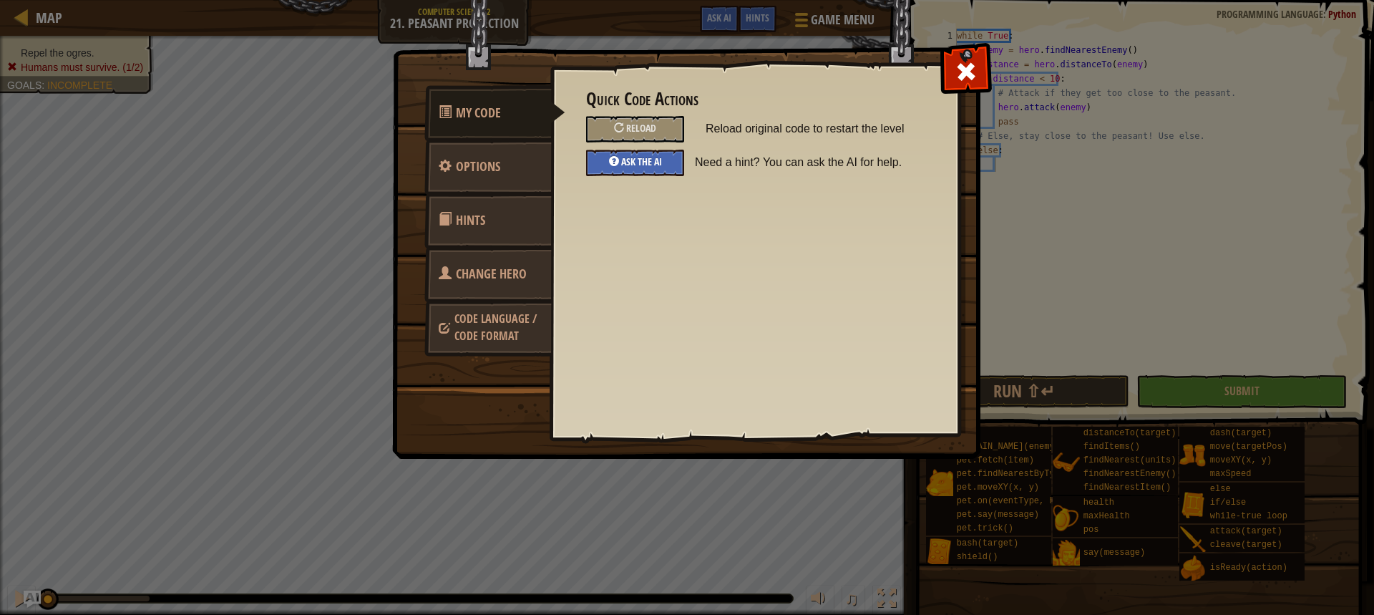
click at [668, 165] on div "Ask the AI" at bounding box center [635, 163] width 98 height 26
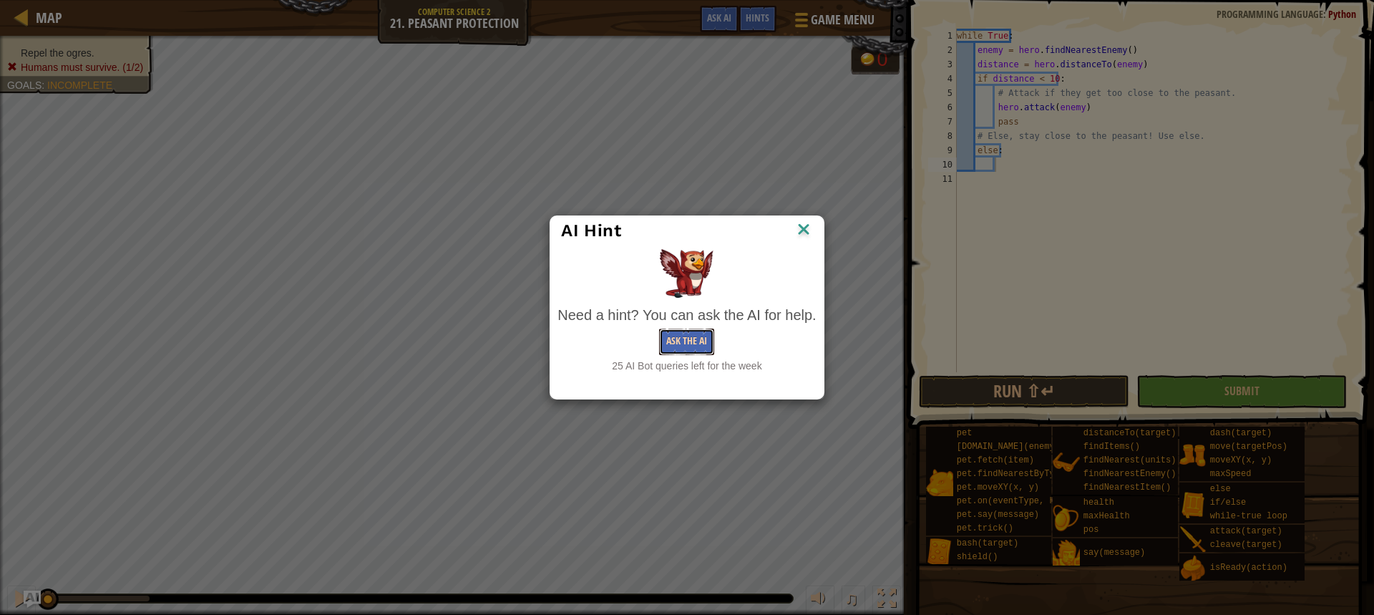
click at [697, 344] on button "Ask the AI" at bounding box center [686, 341] width 55 height 26
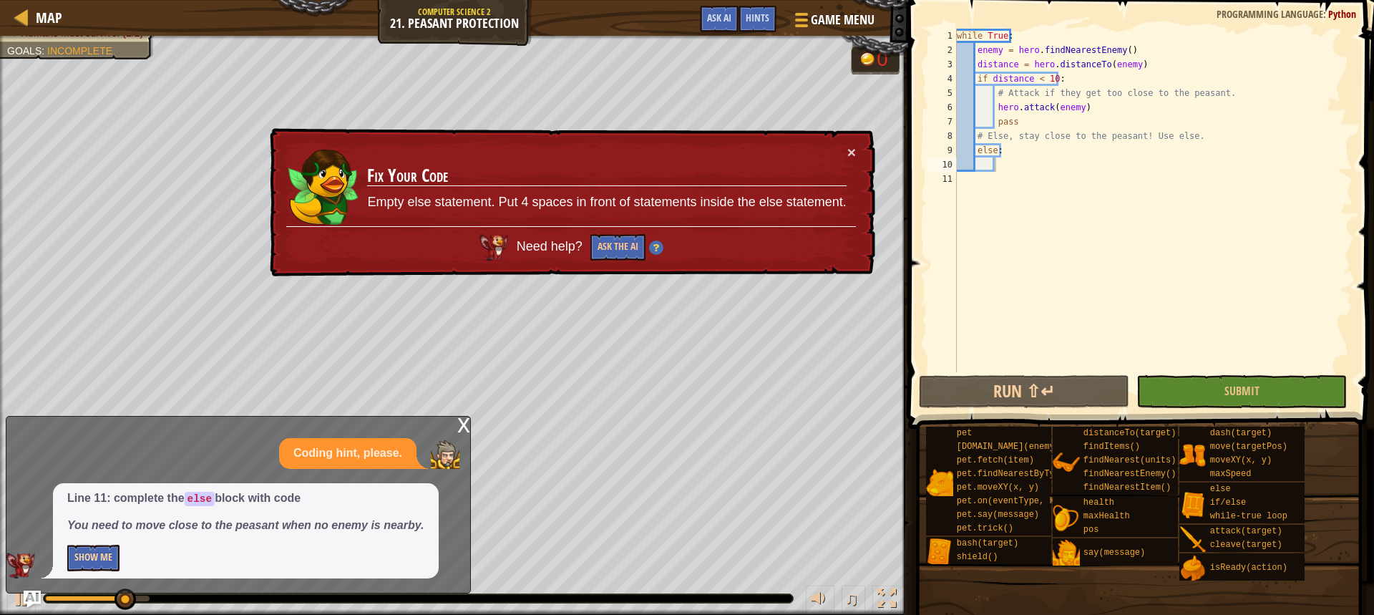
click at [92, 551] on div "Line 11: complete the else block with code You need to move close to the peasan…" at bounding box center [246, 530] width 386 height 95
click at [92, 549] on button "Show Me" at bounding box center [93, 557] width 52 height 26
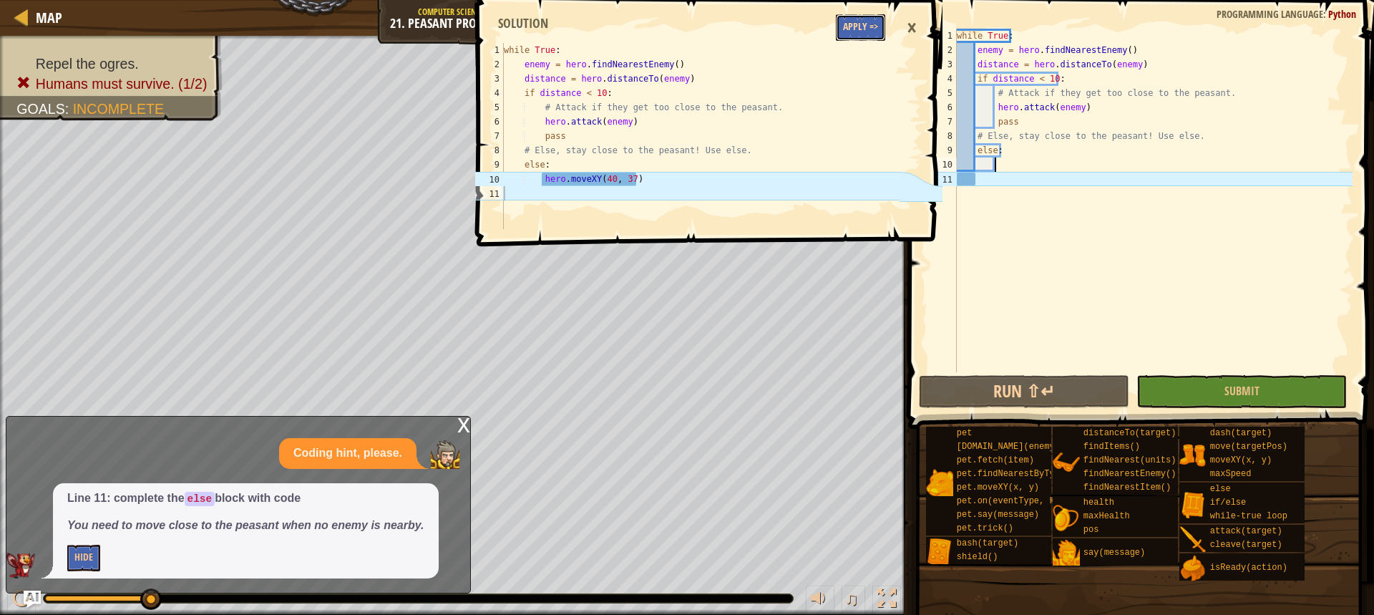
click at [866, 17] on button "Apply =>" at bounding box center [860, 27] width 49 height 26
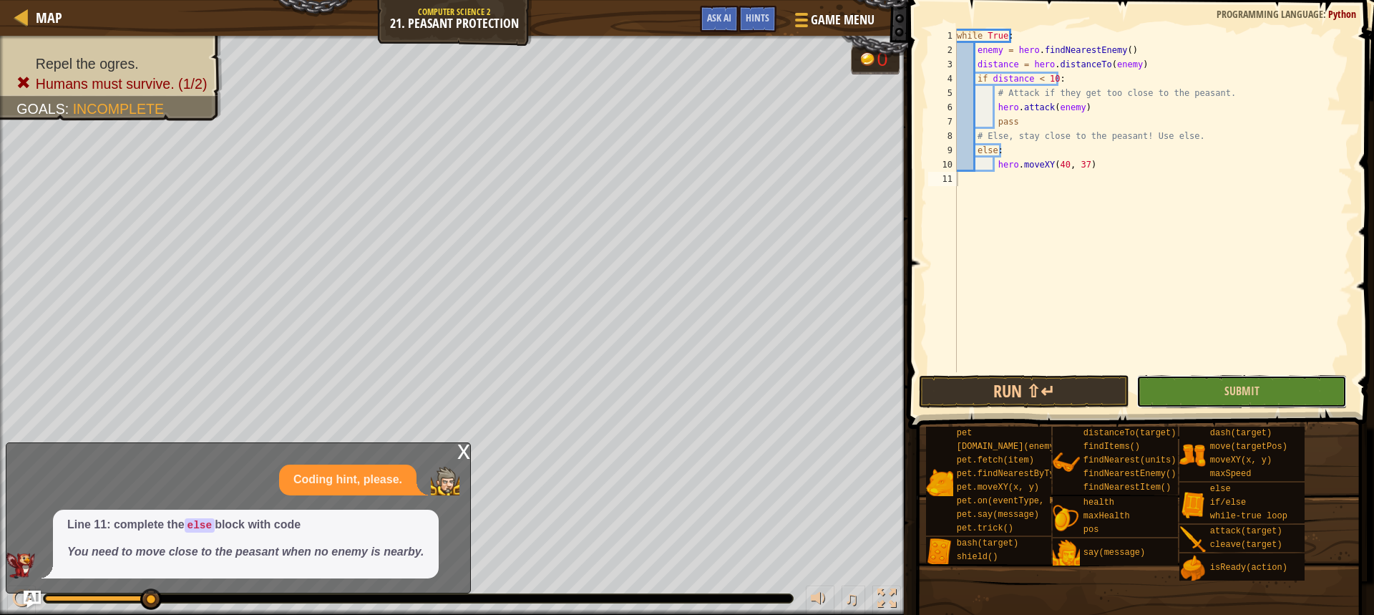
click at [1201, 385] on button "Submit" at bounding box center [1241, 391] width 210 height 33
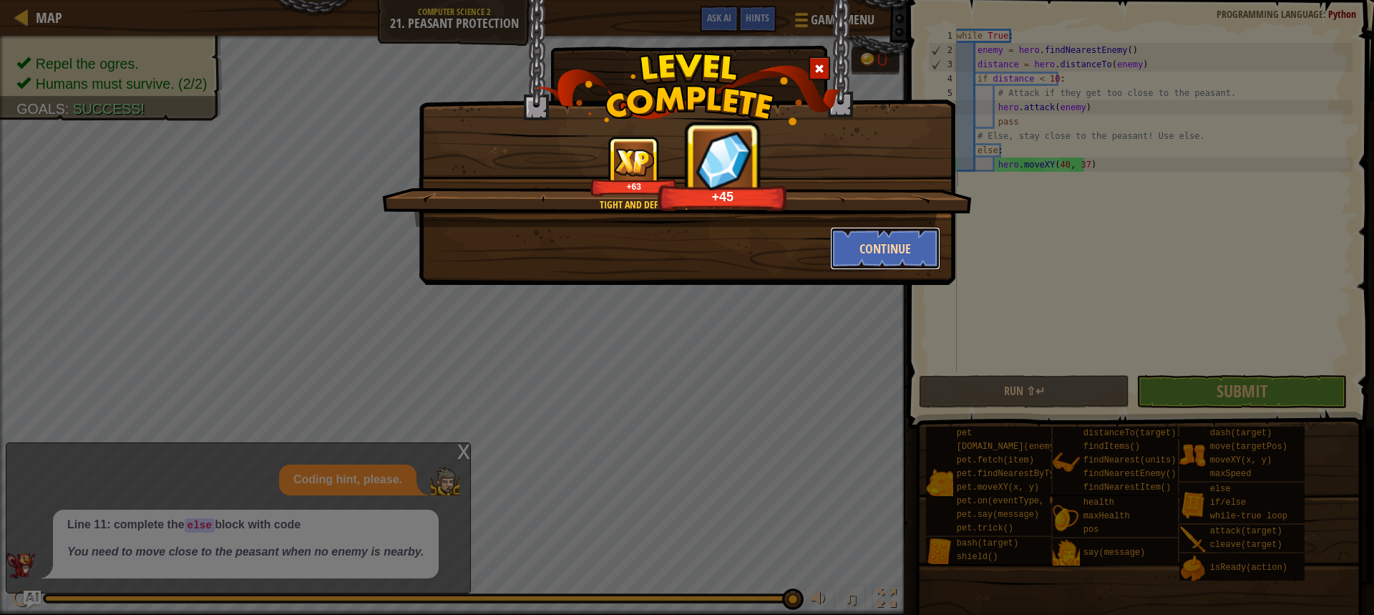
click at [865, 243] on button "Continue" at bounding box center [885, 248] width 111 height 43
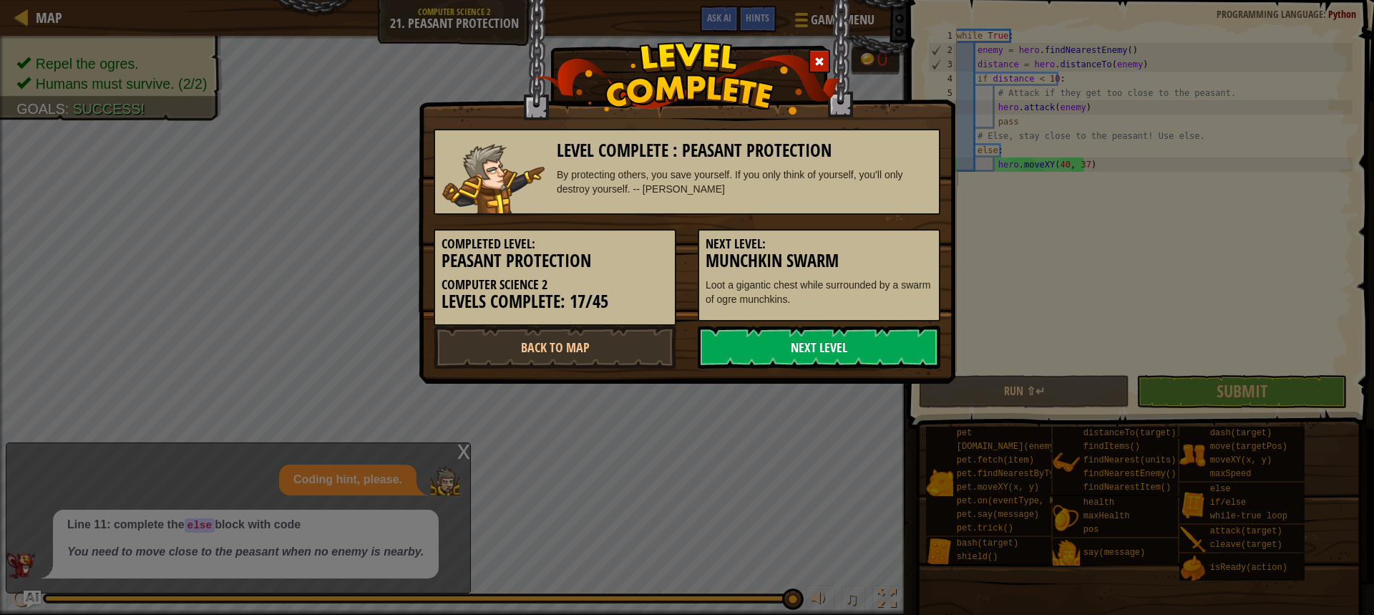
click at [796, 336] on link "Next Level" at bounding box center [819, 347] width 243 height 43
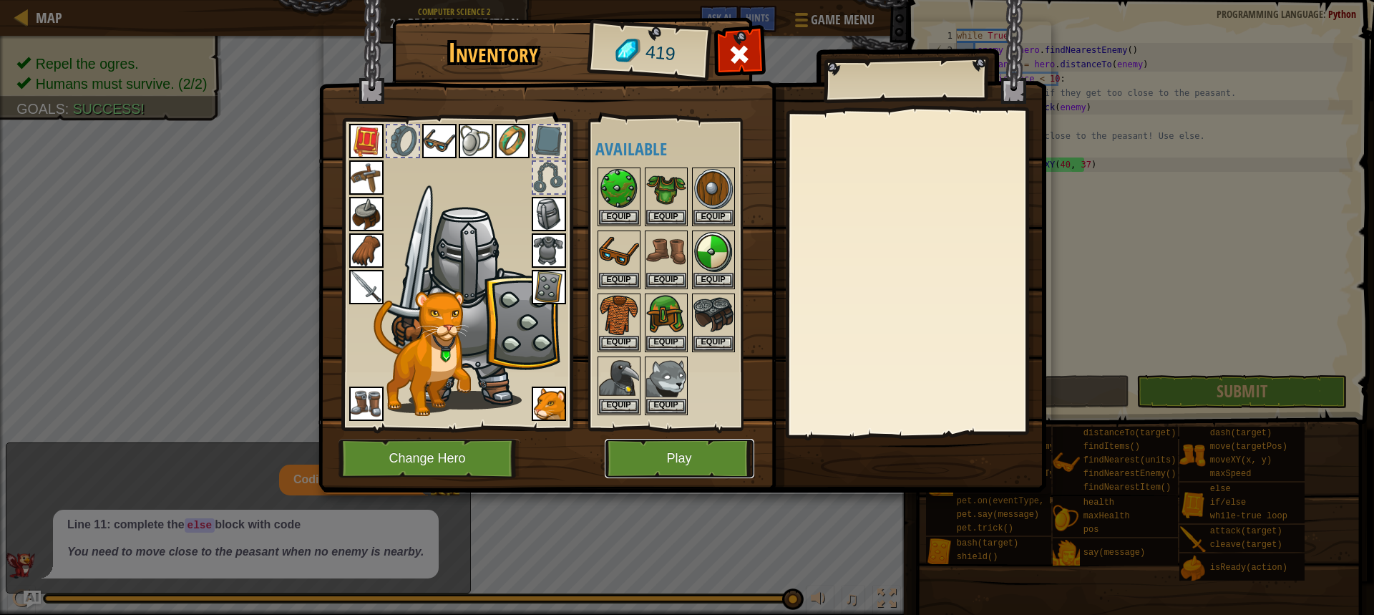
click at [672, 450] on button "Play" at bounding box center [680, 458] width 150 height 39
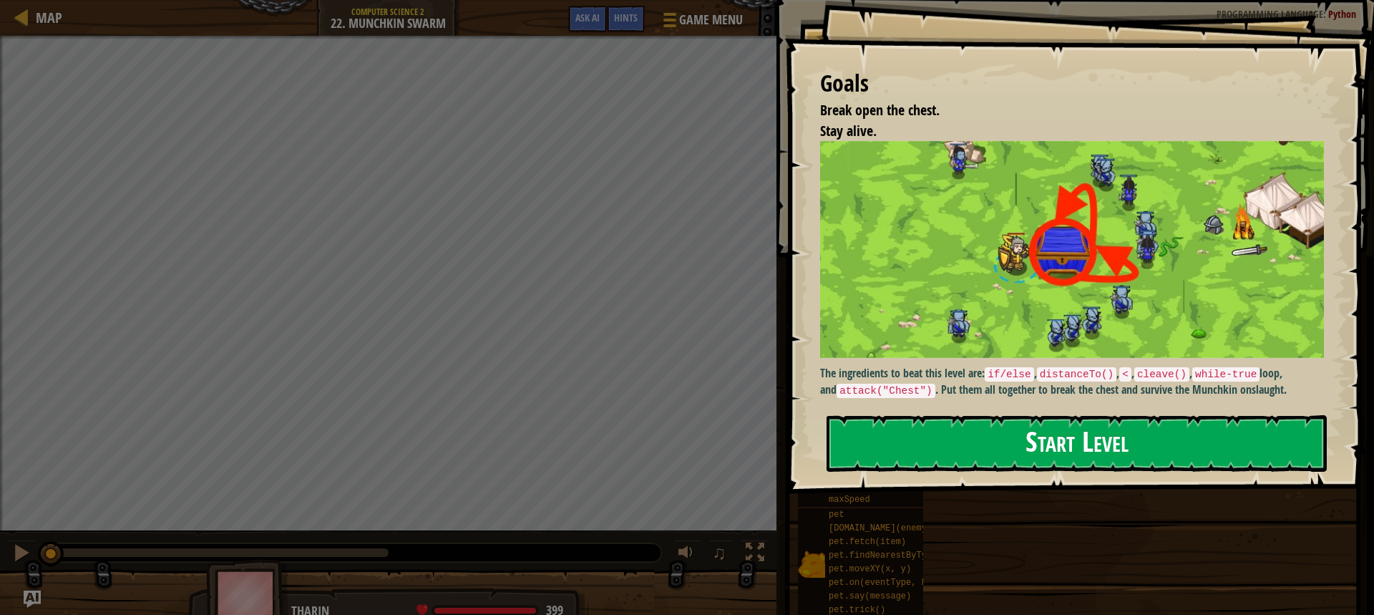
click at [1095, 437] on button "Start Level" at bounding box center [1076, 443] width 500 height 57
